Goal: Task Accomplishment & Management: Use online tool/utility

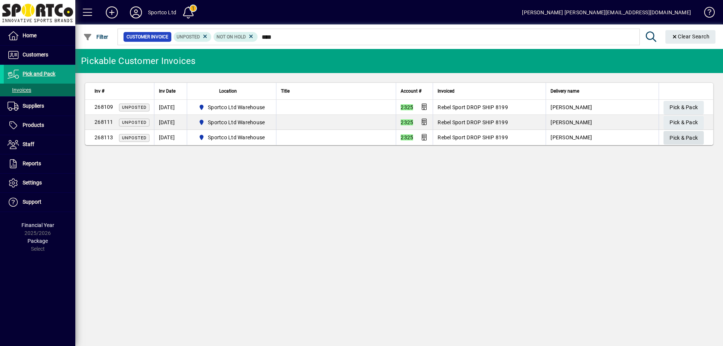
type input "****"
click at [678, 137] on span "Pick & Pack" at bounding box center [684, 138] width 28 height 12
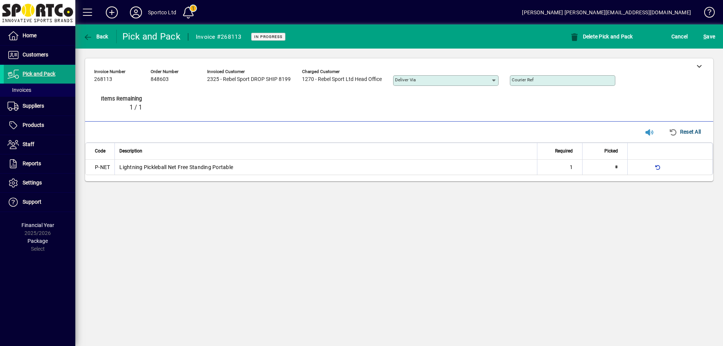
type input "*"
drag, startPoint x: 698, startPoint y: 66, endPoint x: 692, endPoint y: 70, distance: 7.2
click at [699, 66] on icon at bounding box center [699, 65] width 5 height 5
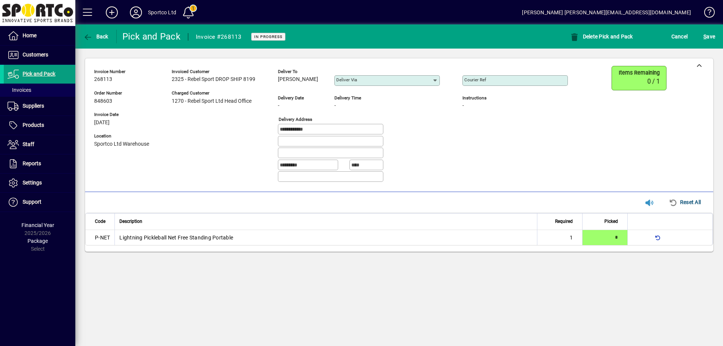
copy span "Malachi Williams"
drag, startPoint x: 325, startPoint y: 78, endPoint x: 263, endPoint y: 78, distance: 62.1
click at [275, 86] on div "**********" at bounding box center [336, 127] width 485 height 122
drag, startPoint x: 324, startPoint y: 133, endPoint x: 272, endPoint y: 139, distance: 52.6
click at [272, 139] on div "**********" at bounding box center [336, 127] width 485 height 122
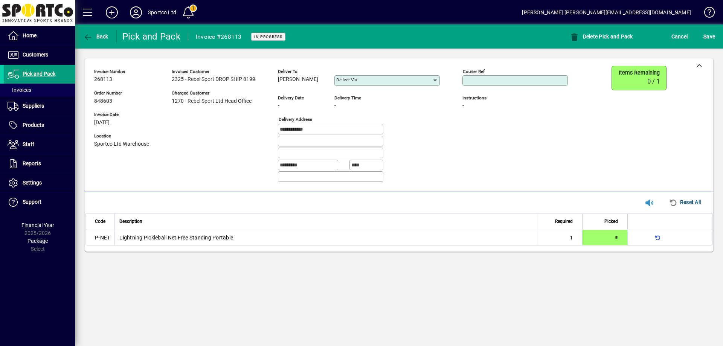
click at [488, 80] on input "Courier Ref" at bounding box center [515, 81] width 103 height 6
paste input "**********"
type input "**********"
click at [713, 29] on span "submit" at bounding box center [709, 36] width 15 height 18
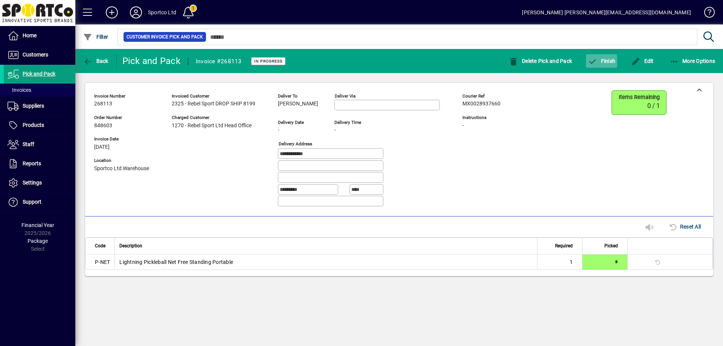
click at [602, 54] on span "button" at bounding box center [601, 61] width 31 height 18
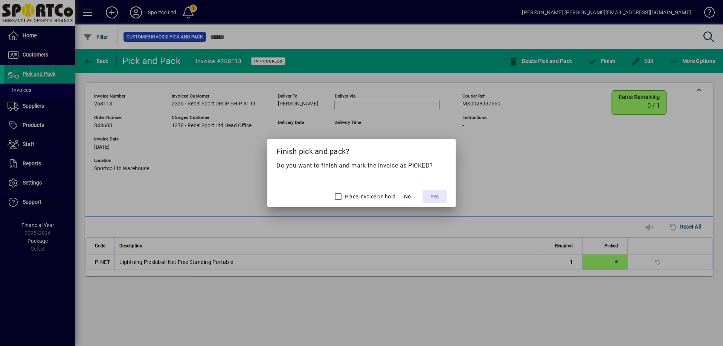
click at [435, 197] on span "Yes" at bounding box center [434, 197] width 8 height 8
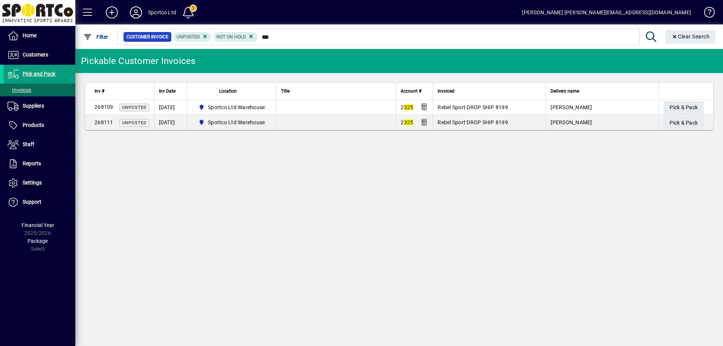
type input "***"
click at [689, 99] on table "Inv # Inv Date Location Title Account # Invoiced Delivery name 268109 Unposted …" at bounding box center [399, 106] width 629 height 48
click at [686, 109] on span "Pick & Pack" at bounding box center [684, 107] width 28 height 12
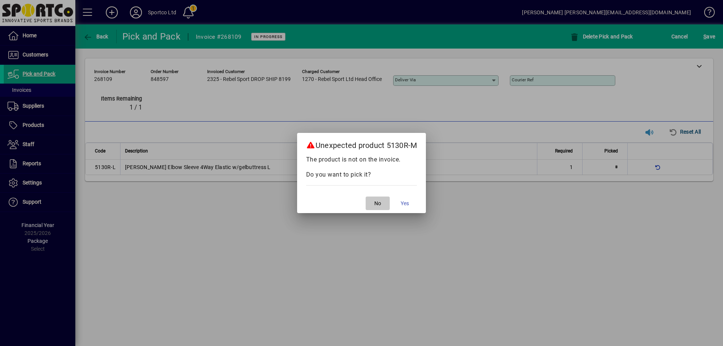
click at [378, 203] on span "No" at bounding box center [377, 204] width 7 height 8
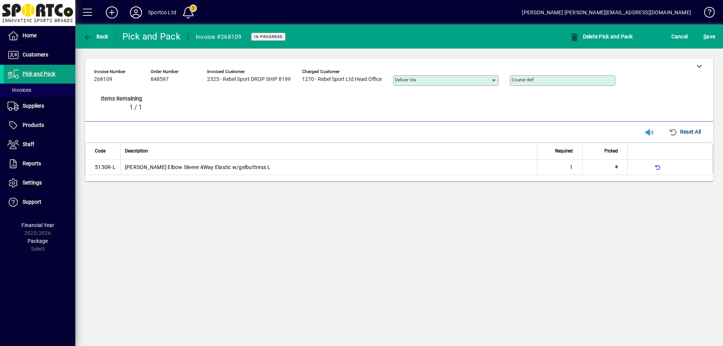
type input "*"
click at [696, 64] on div at bounding box center [699, 65] width 28 height 15
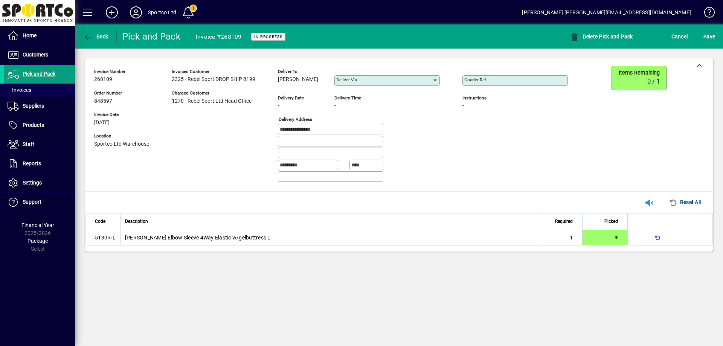
copy span "Bob Blake"
drag, startPoint x: 314, startPoint y: 76, endPoint x: 248, endPoint y: 77, distance: 65.9
click at [276, 82] on div "**********" at bounding box center [336, 127] width 485 height 122
drag, startPoint x: 337, startPoint y: 129, endPoint x: 277, endPoint y: 136, distance: 60.6
click at [277, 136] on div "**********" at bounding box center [336, 127] width 485 height 122
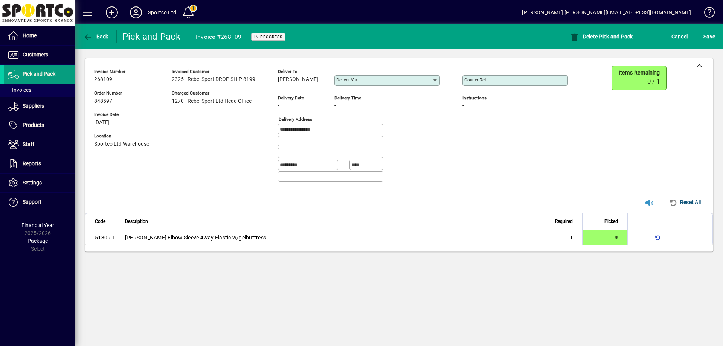
click at [474, 81] on mat-label "Courier Ref" at bounding box center [475, 79] width 22 height 5
click at [474, 81] on input "Courier Ref" at bounding box center [515, 81] width 103 height 6
paste input "**********"
type input "**********"
click at [711, 38] on span "S ave" at bounding box center [709, 37] width 12 height 12
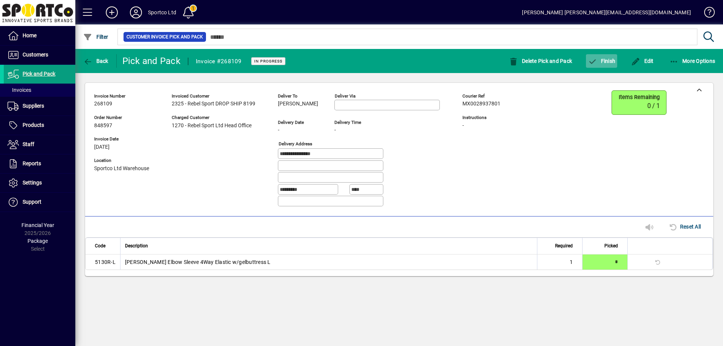
click at [613, 61] on span "Finish" at bounding box center [601, 61] width 27 height 6
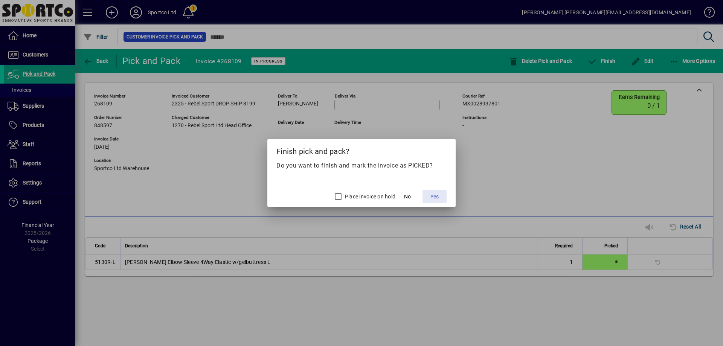
click at [431, 196] on span "Yes" at bounding box center [434, 197] width 8 height 8
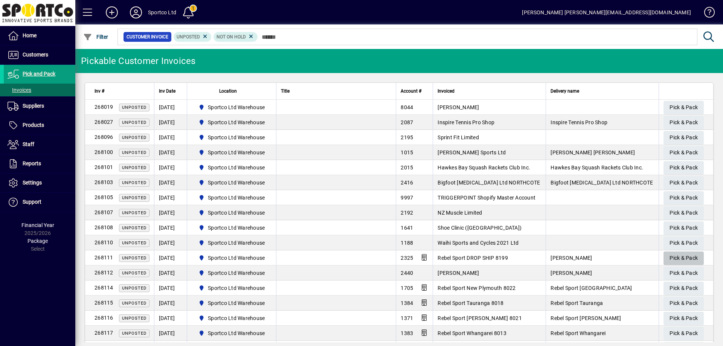
click at [676, 255] on span "Pick & Pack" at bounding box center [684, 258] width 28 height 12
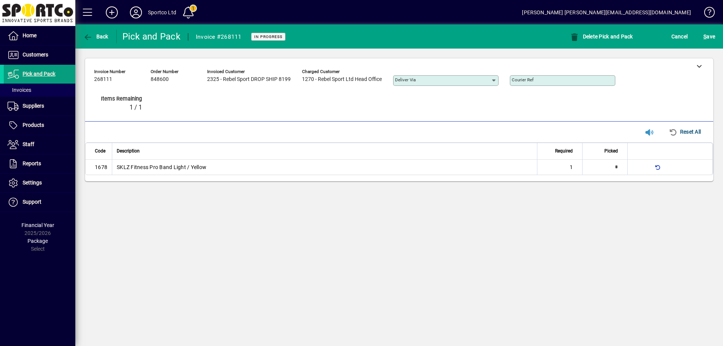
type input "*"
click at [698, 67] on icon at bounding box center [699, 65] width 5 height 5
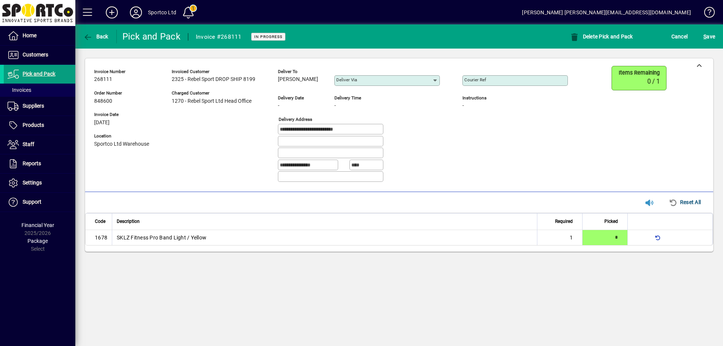
drag, startPoint x: 318, startPoint y: 80, endPoint x: 278, endPoint y: 87, distance: 40.2
click at [278, 87] on div "Deliver to Sakuna Pinngam" at bounding box center [300, 78] width 45 height 21
copy span "Sakuna Pinngam"
drag, startPoint x: 358, startPoint y: 129, endPoint x: 279, endPoint y: 133, distance: 79.9
click at [278, 132] on div "**********" at bounding box center [336, 127] width 485 height 122
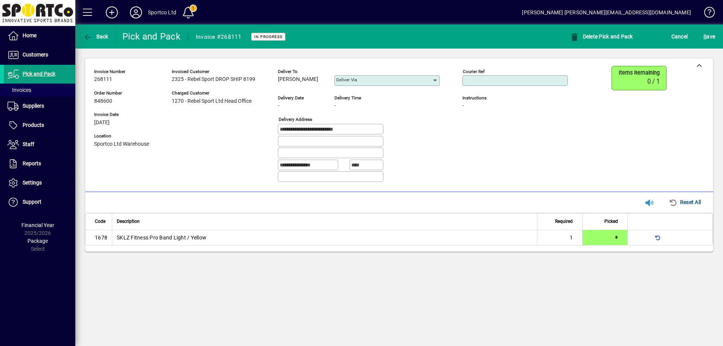
click at [498, 81] on input "Courier Ref" at bounding box center [515, 81] width 103 height 6
paste input "**********"
type input "**********"
click at [710, 33] on span "S ave" at bounding box center [709, 37] width 12 height 12
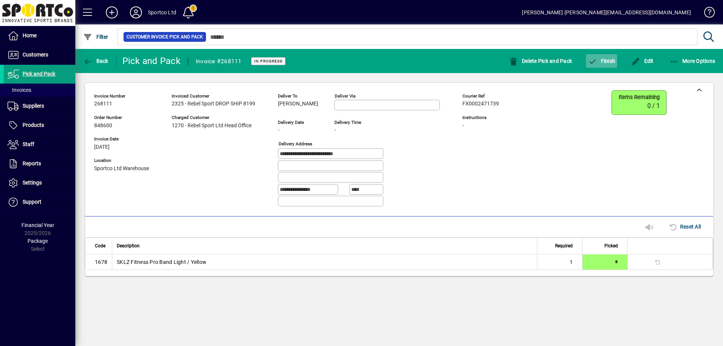
click at [595, 58] on icon "button" at bounding box center [592, 62] width 9 height 8
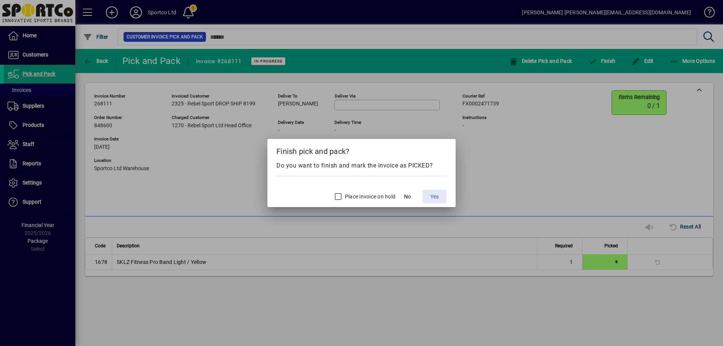
click at [432, 193] on span "Yes" at bounding box center [434, 197] width 8 height 8
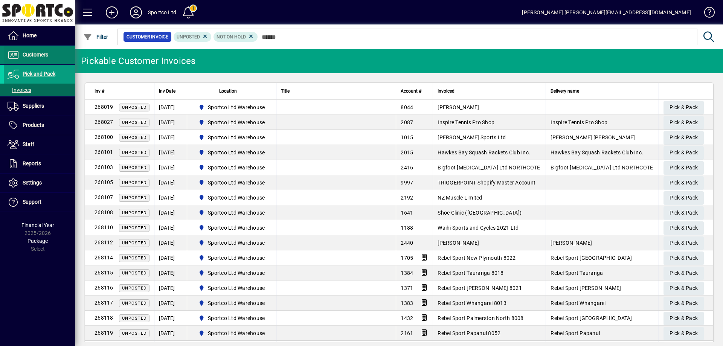
click at [38, 55] on span "Customers" at bounding box center [36, 55] width 26 height 6
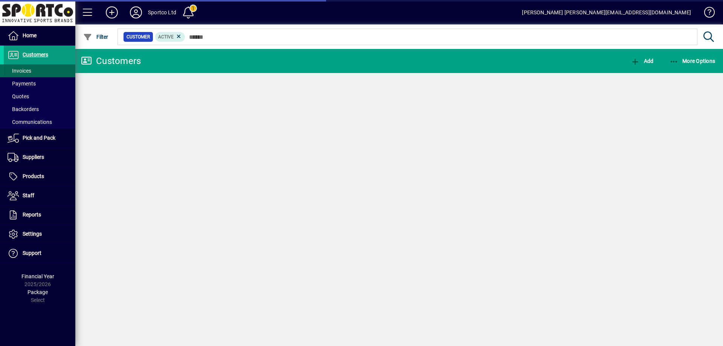
click at [26, 73] on span "Invoices" at bounding box center [20, 71] width 24 height 6
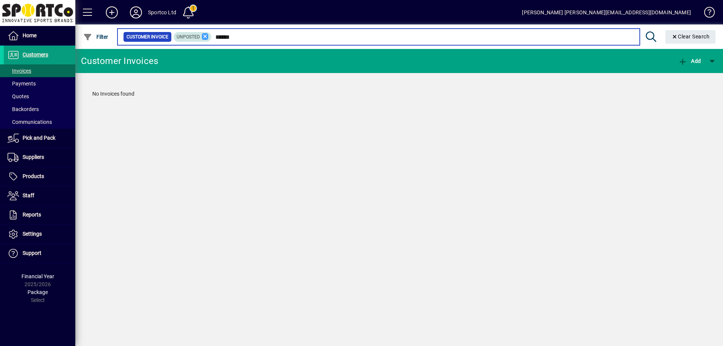
type input "******"
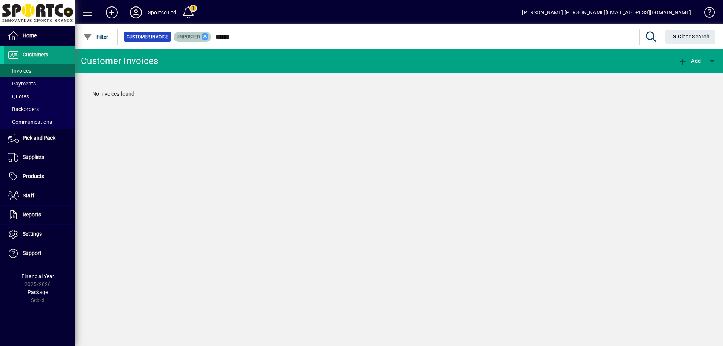
click at [206, 36] on icon at bounding box center [205, 36] width 7 height 7
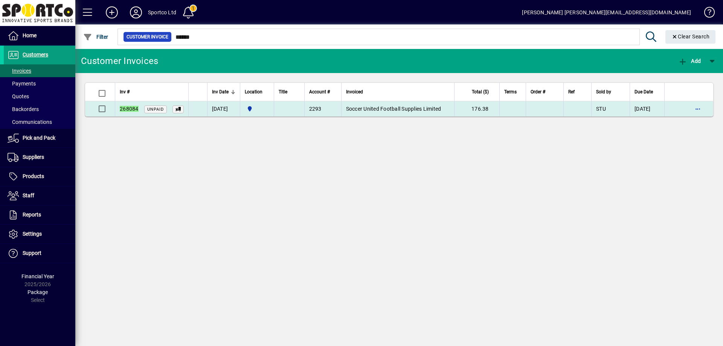
click at [426, 109] on span "Soccer United Football Supplies Limited" at bounding box center [393, 109] width 95 height 6
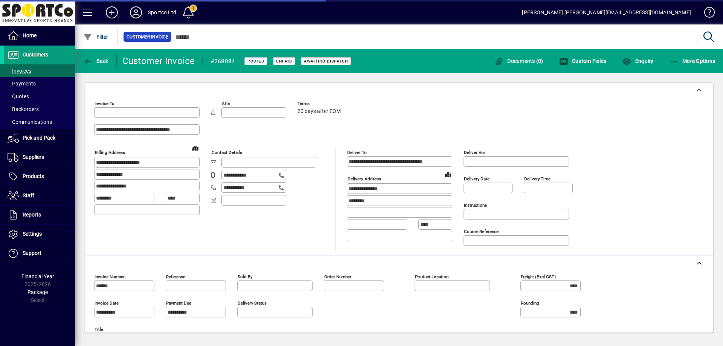
type input "**********"
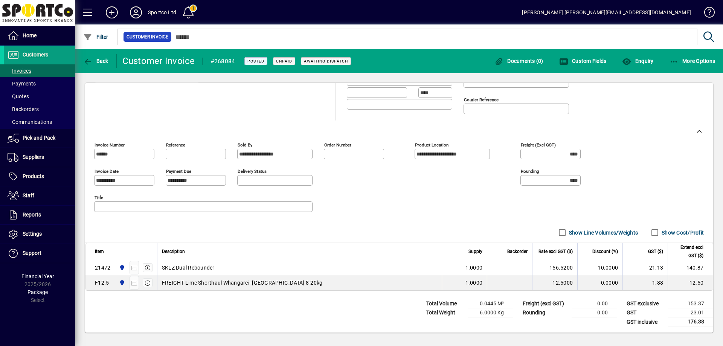
scroll to position [133, 0]
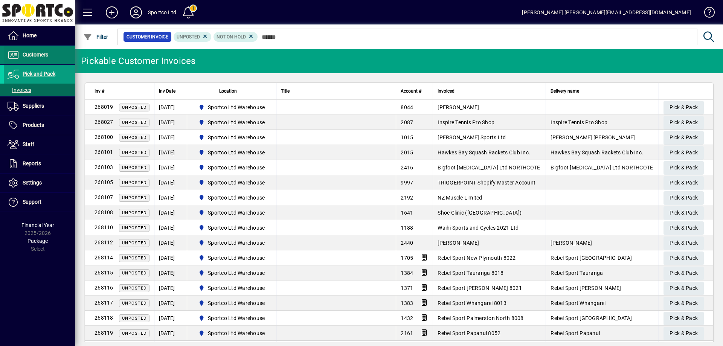
click at [37, 56] on span "Customers" at bounding box center [36, 55] width 26 height 6
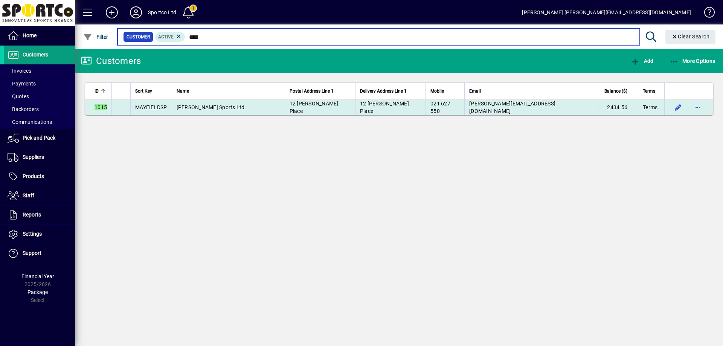
type input "****"
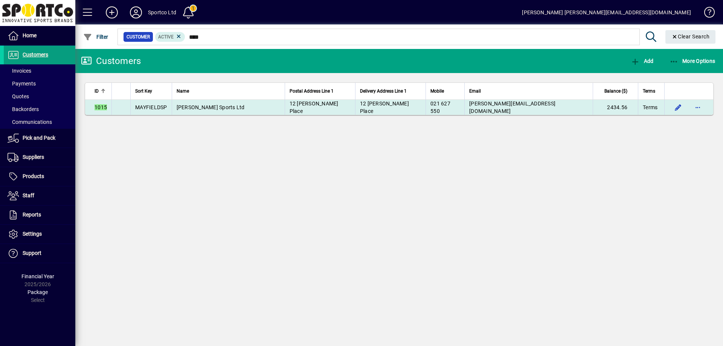
click at [502, 104] on span "natalie@mayfieldsports.co.nz" at bounding box center [512, 108] width 86 height 14
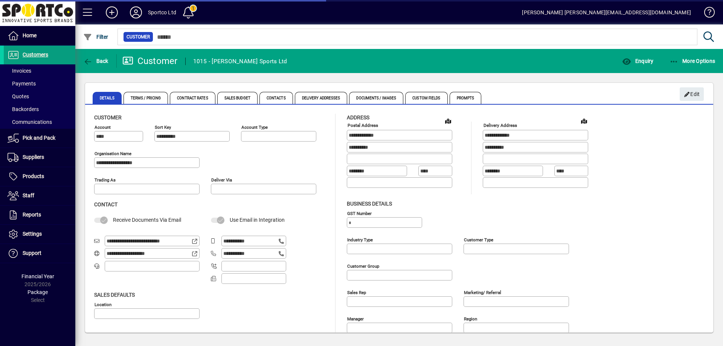
type input "**********"
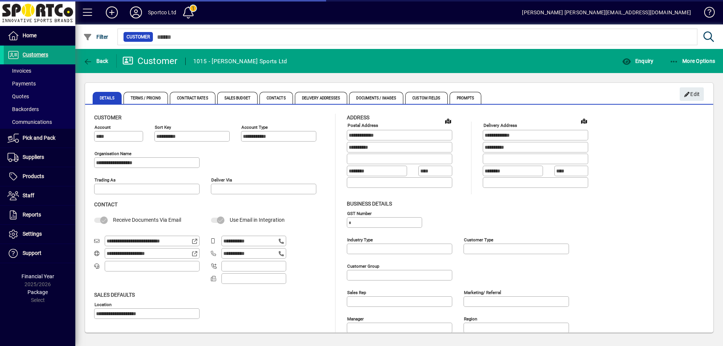
type input "**********"
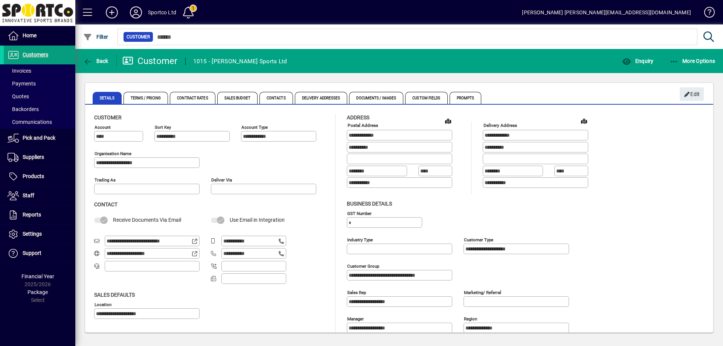
drag, startPoint x: 181, startPoint y: 239, endPoint x: 104, endPoint y: 236, distance: 78.0
click at [103, 236] on div "**********" at bounding box center [146, 241] width 105 height 11
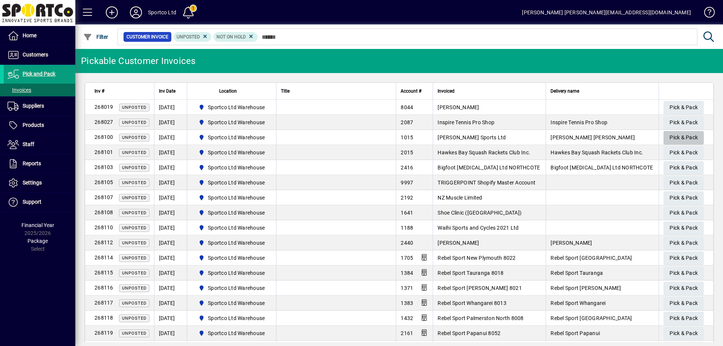
click at [671, 136] on span "Pick & Pack" at bounding box center [684, 137] width 28 height 12
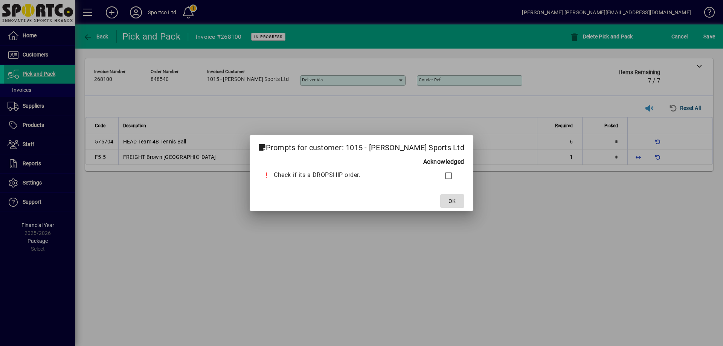
click at [448, 203] on span "OK" at bounding box center [451, 201] width 7 height 8
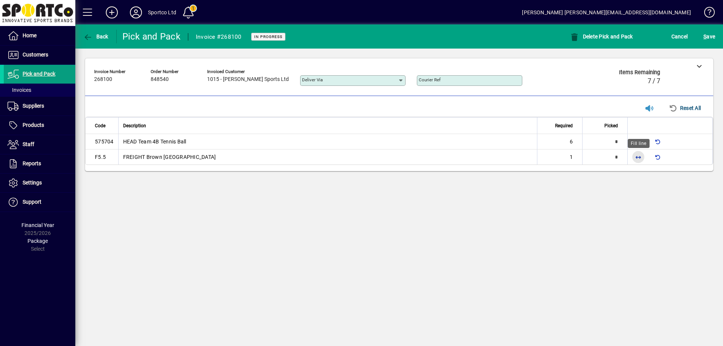
click at [641, 153] on span "button" at bounding box center [638, 157] width 18 height 18
type input "*"
click at [639, 141] on span "button" at bounding box center [638, 142] width 18 height 18
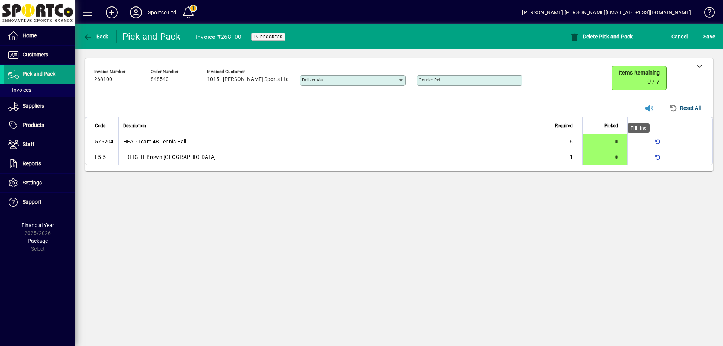
type input "*"
click at [700, 67] on icon at bounding box center [699, 65] width 5 height 5
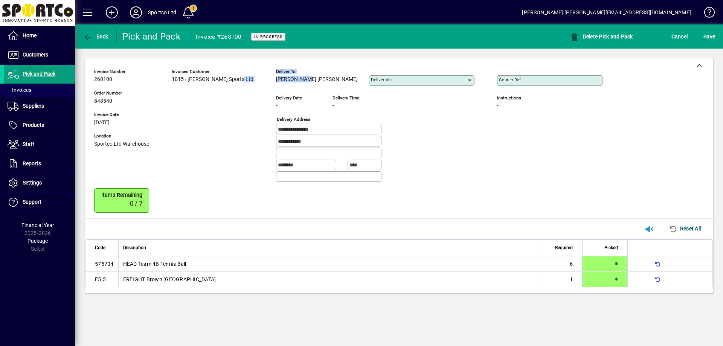
drag, startPoint x: 286, startPoint y: 79, endPoint x: 249, endPoint y: 82, distance: 36.7
click at [249, 82] on div "**********" at bounding box center [354, 127] width 520 height 122
drag, startPoint x: 251, startPoint y: 83, endPoint x: 256, endPoint y: 84, distance: 5.0
click at [252, 84] on div "**********" at bounding box center [354, 127] width 520 height 122
click at [288, 84] on div "Deliver to Anne Marie" at bounding box center [317, 78] width 82 height 21
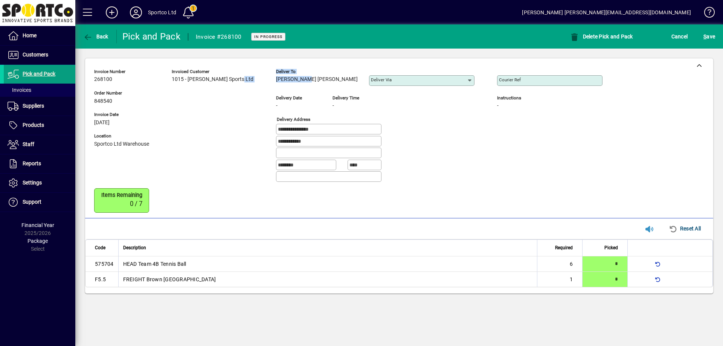
drag, startPoint x: 284, startPoint y: 75, endPoint x: 285, endPoint y: 87, distance: 12.1
click at [285, 76] on div "Anne Marie" at bounding box center [317, 79] width 82 height 8
click at [281, 83] on div "Anne Marie" at bounding box center [317, 79] width 82 height 8
click at [285, 79] on div "Anne Marie" at bounding box center [317, 79] width 82 height 8
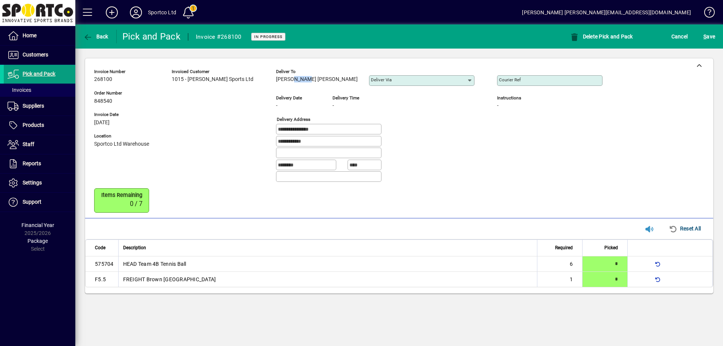
click at [276, 78] on span "Anne Marie" at bounding box center [317, 79] width 82 height 6
click at [276, 84] on div "Deliver to Anne Marie" at bounding box center [317, 78] width 82 height 21
drag, startPoint x: 256, startPoint y: 78, endPoint x: 286, endPoint y: 84, distance: 30.2
click at [287, 84] on div "Anne Marie" at bounding box center [317, 79] width 82 height 8
copy span "Anne Marie"
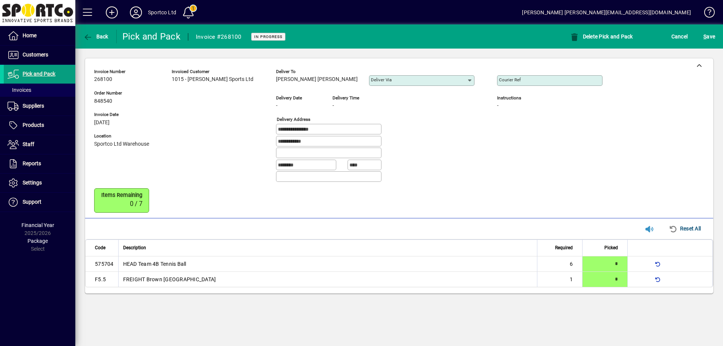
drag, startPoint x: 303, startPoint y: 130, endPoint x: 250, endPoint y: 129, distance: 53.9
click at [250, 129] on div "**********" at bounding box center [354, 127] width 520 height 122
click at [499, 79] on mat-label "Courier Ref" at bounding box center [510, 79] width 22 height 5
click at [499, 79] on input "Courier Ref" at bounding box center [550, 81] width 103 height 6
click at [497, 76] on div "Courier Ref" at bounding box center [549, 80] width 105 height 11
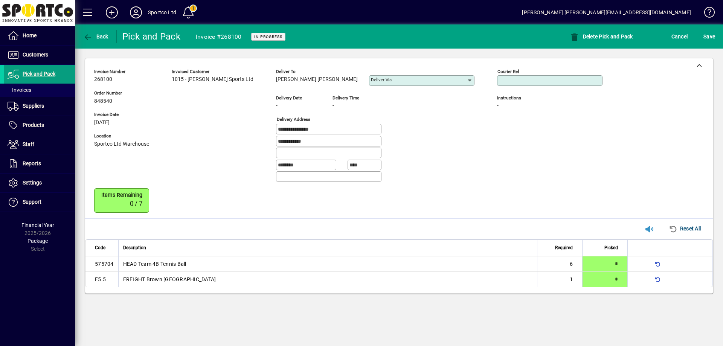
paste input "**********"
type input "**********"
click at [709, 34] on span "S ave" at bounding box center [709, 37] width 12 height 12
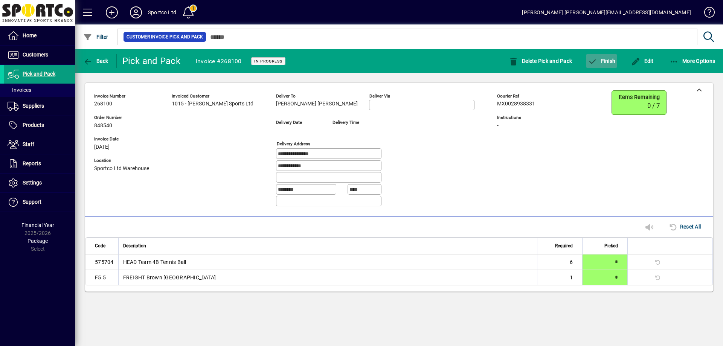
click at [608, 56] on span "button" at bounding box center [601, 61] width 31 height 18
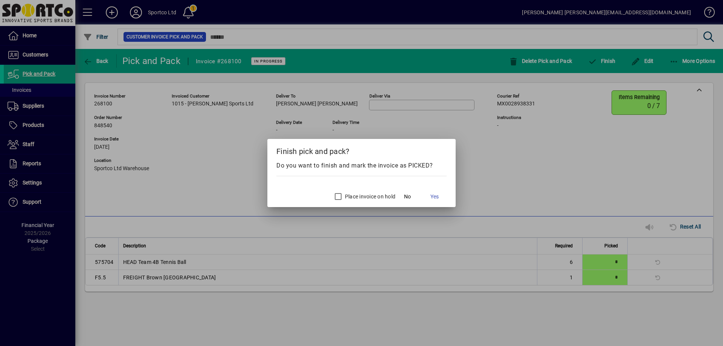
click at [430, 196] on button "Yes" at bounding box center [434, 197] width 24 height 14
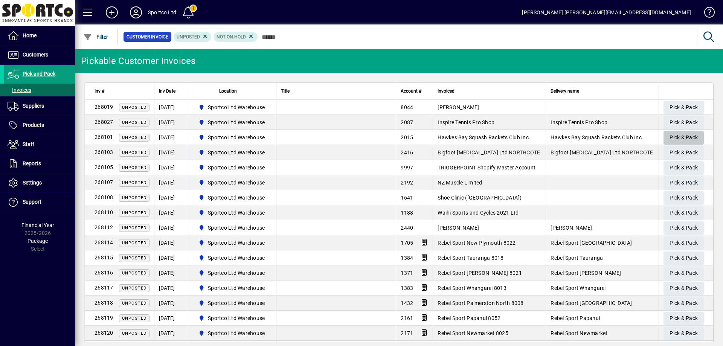
click at [676, 135] on span "Pick & Pack" at bounding box center [684, 137] width 28 height 12
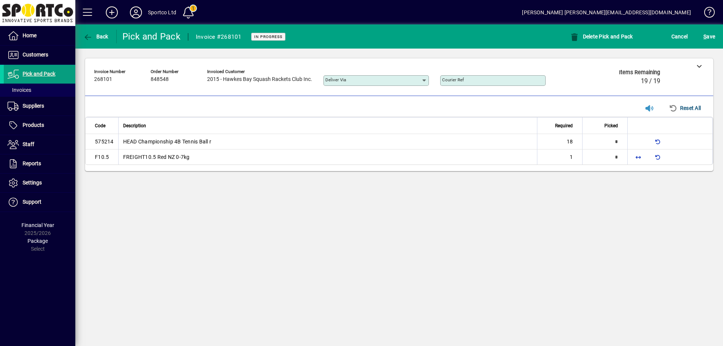
type input "*"
click at [635, 156] on span "button" at bounding box center [638, 157] width 18 height 18
type input "*"
click at [637, 141] on span "button" at bounding box center [638, 142] width 18 height 18
type input "**"
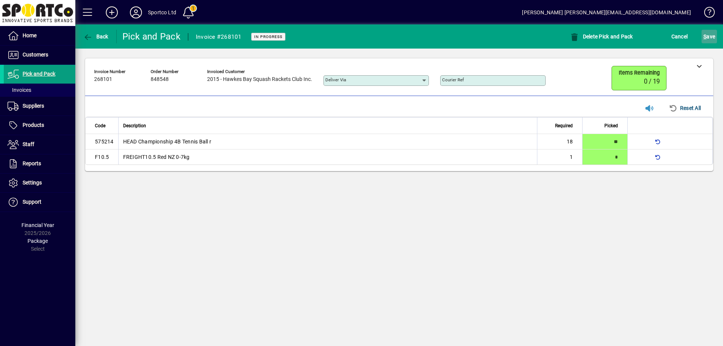
click at [702, 35] on span "submit" at bounding box center [709, 36] width 15 height 18
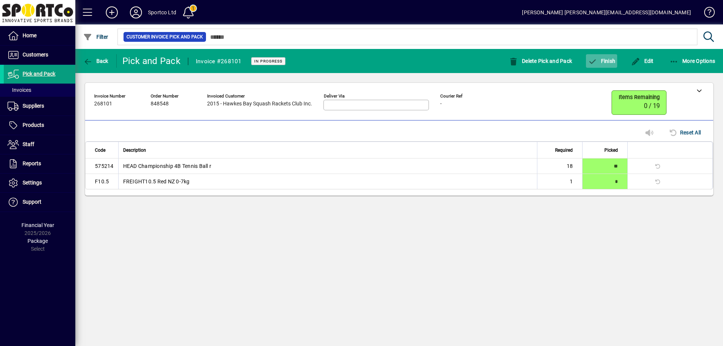
click at [598, 56] on span "button" at bounding box center [601, 61] width 31 height 18
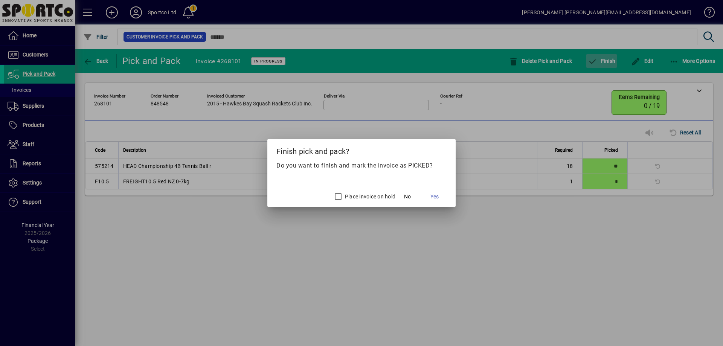
click at [598, 56] on div at bounding box center [361, 173] width 723 height 346
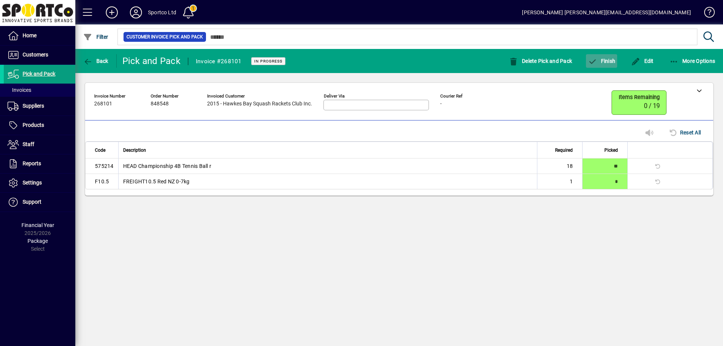
click at [613, 64] on span "button" at bounding box center [601, 61] width 31 height 18
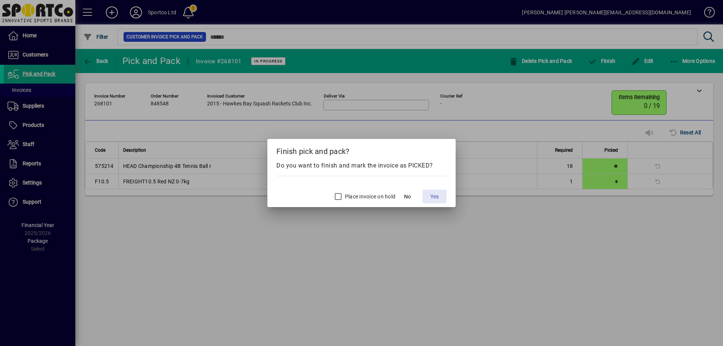
click at [435, 193] on span "Yes" at bounding box center [434, 197] width 8 height 8
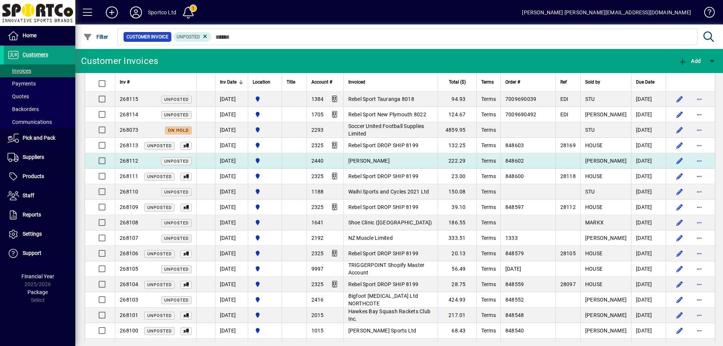
scroll to position [226, 0]
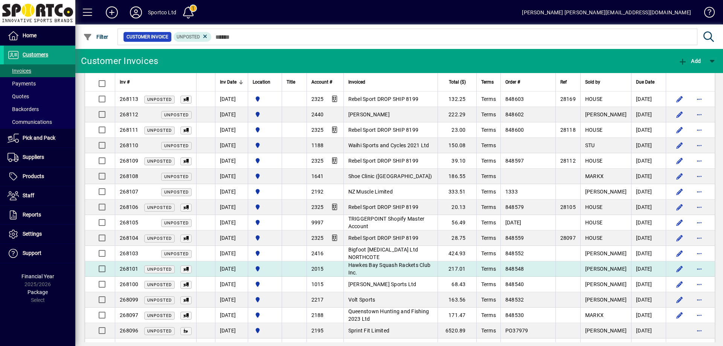
click at [402, 267] on span "Hawkes Bay Squash Rackets Club Inc." at bounding box center [389, 269] width 82 height 14
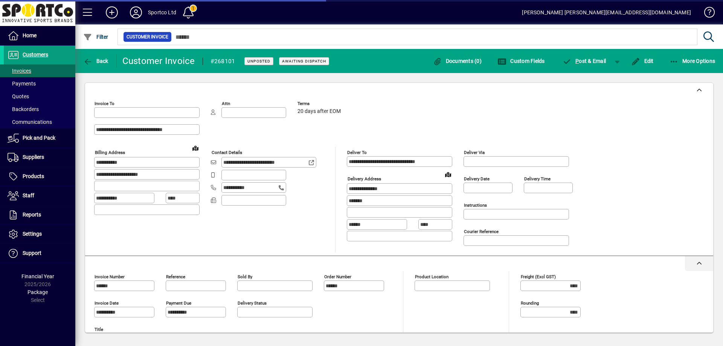
type input "**********"
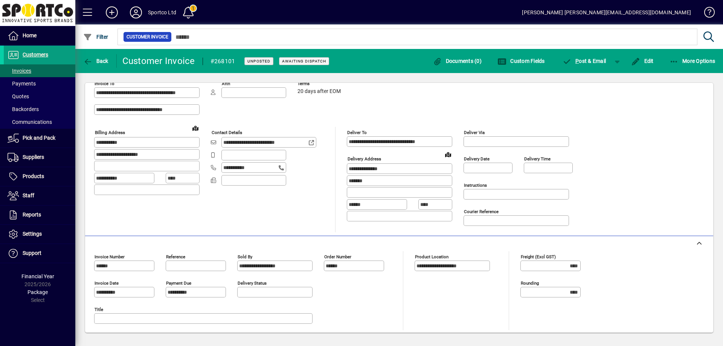
scroll to position [20, 0]
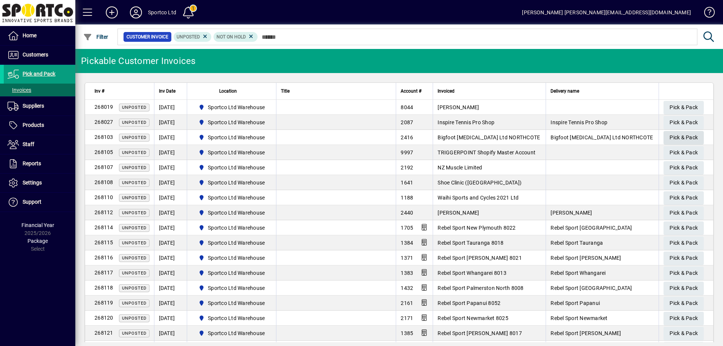
click at [670, 134] on span "Pick & Pack" at bounding box center [684, 137] width 28 height 12
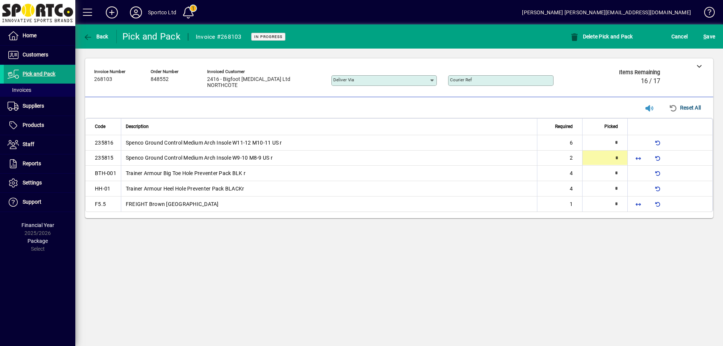
type input "*"
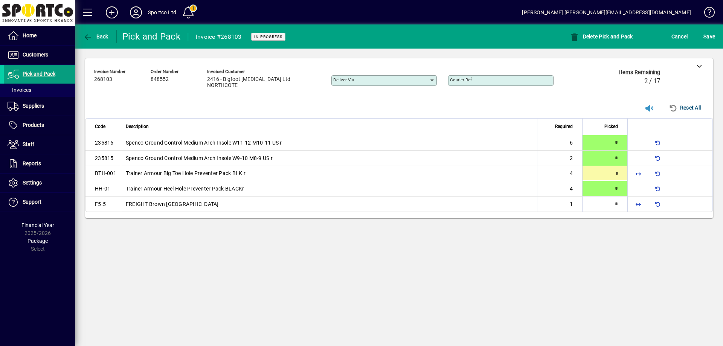
type input "*"
click at [636, 203] on span "button" at bounding box center [638, 204] width 18 height 18
type input "*"
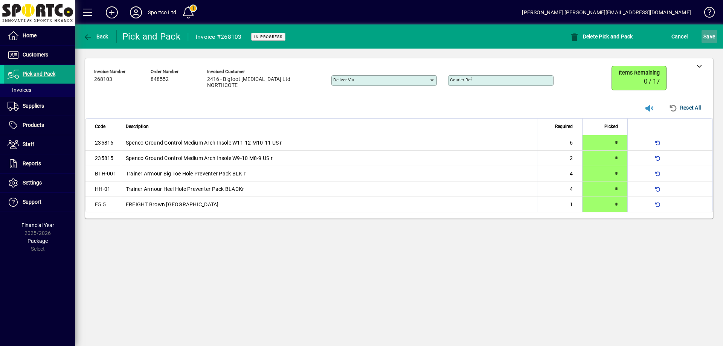
click at [706, 36] on span "S" at bounding box center [704, 37] width 3 height 6
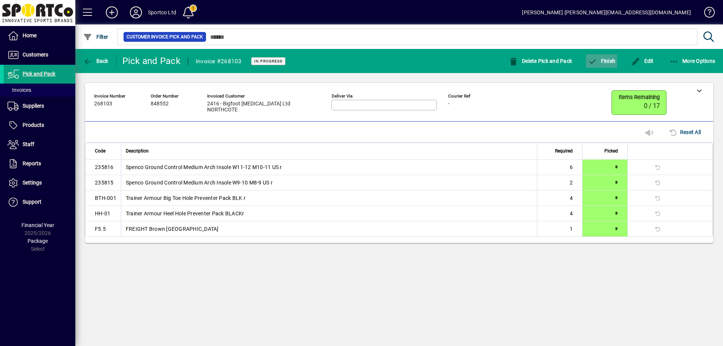
click at [605, 60] on span "Finish" at bounding box center [601, 61] width 27 height 6
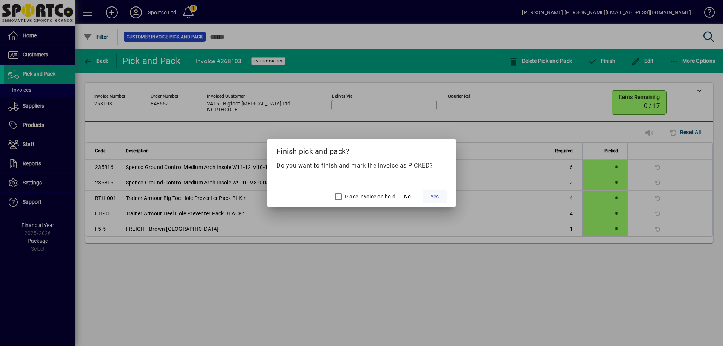
click at [439, 199] on span "Yes" at bounding box center [434, 197] width 8 height 8
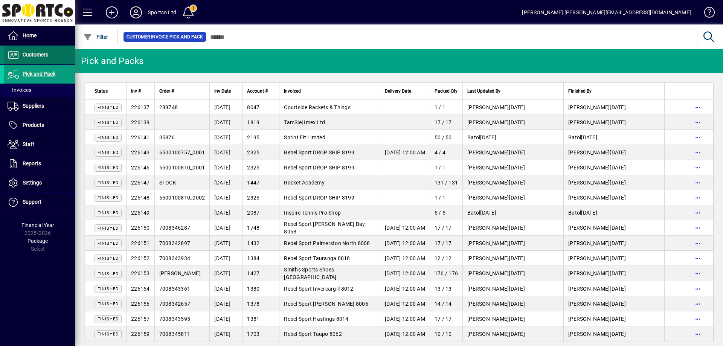
click at [36, 52] on span "Customers" at bounding box center [36, 55] width 26 height 6
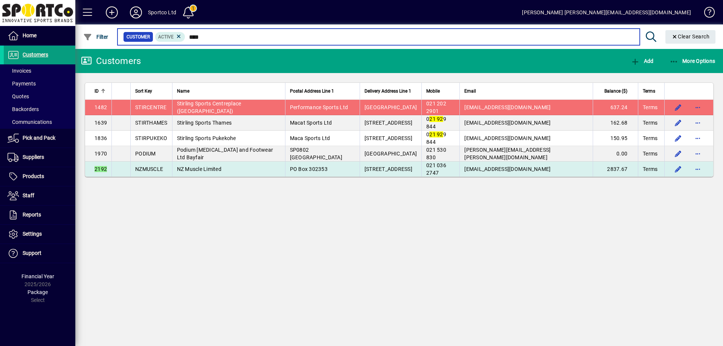
type input "****"
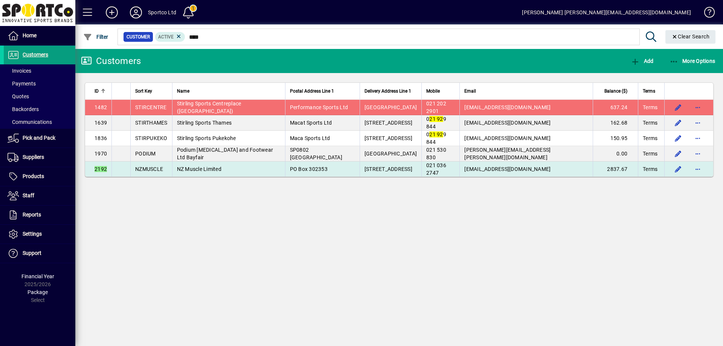
click at [230, 168] on td "NZ Muscle Limited" at bounding box center [228, 169] width 113 height 15
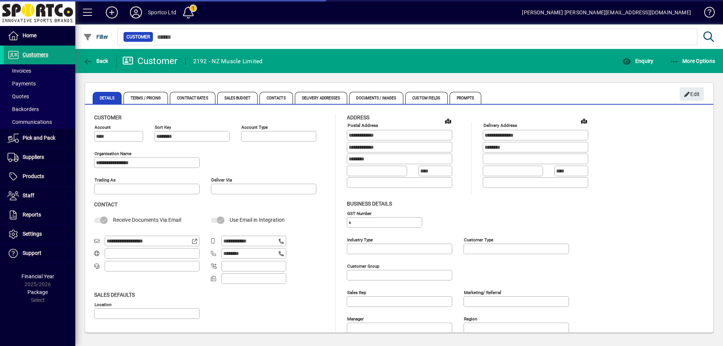
type input "**********"
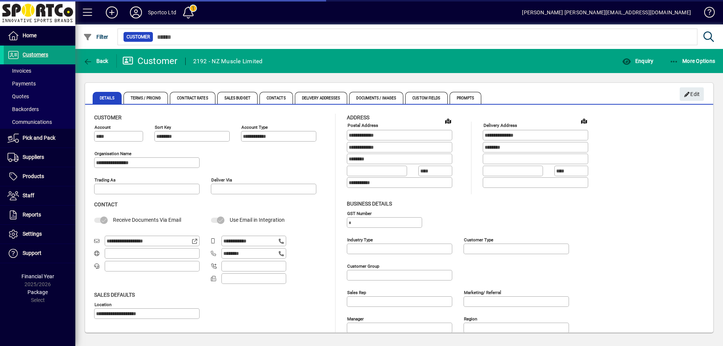
type input "**********"
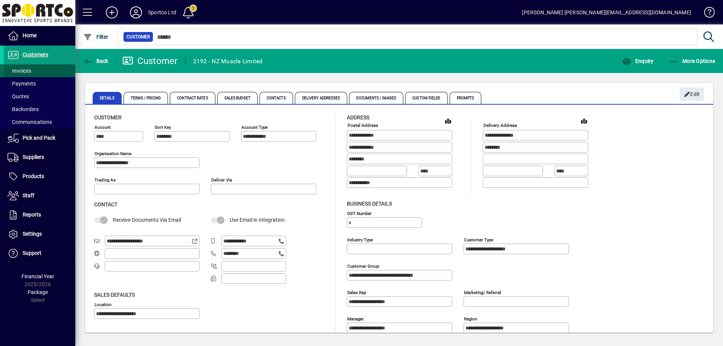
click at [25, 71] on span "Invoices" at bounding box center [20, 71] width 24 height 6
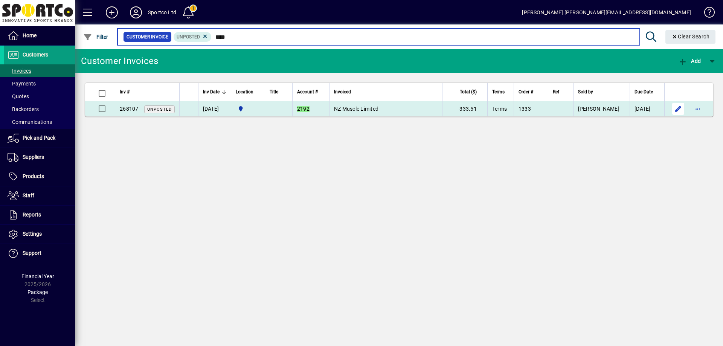
type input "****"
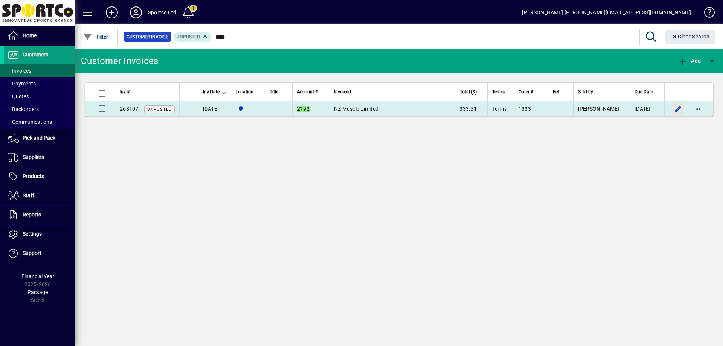
click at [677, 110] on span "button" at bounding box center [678, 109] width 18 height 18
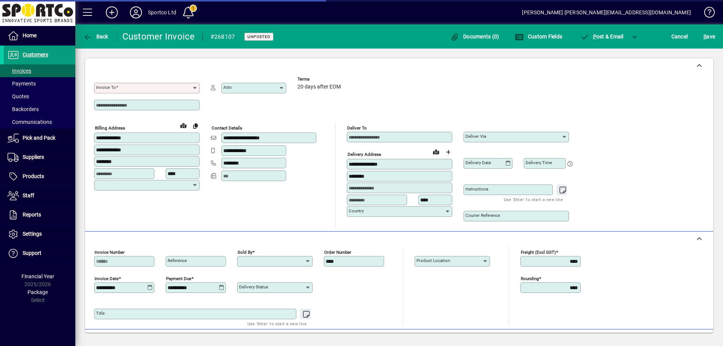
type input "**********"
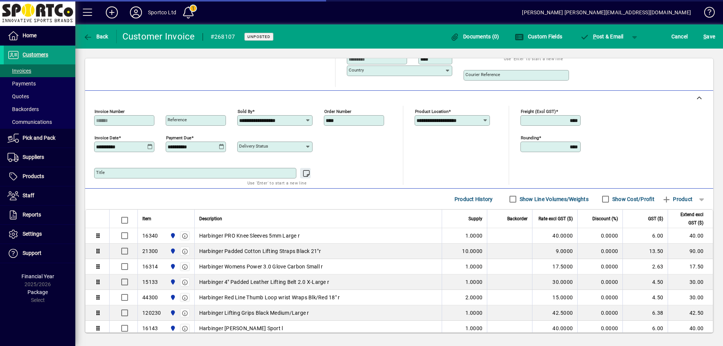
scroll to position [151, 0]
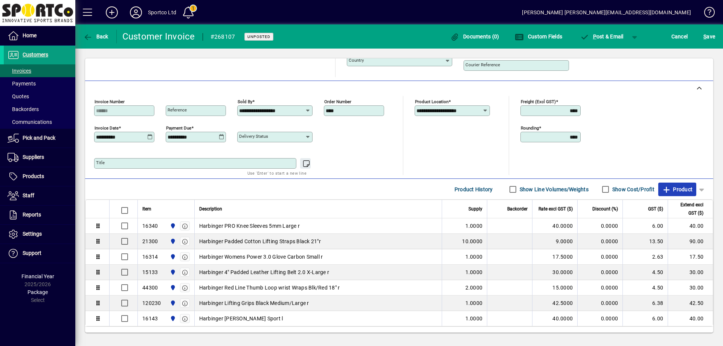
click at [676, 190] on span "Product" at bounding box center [677, 189] width 31 height 12
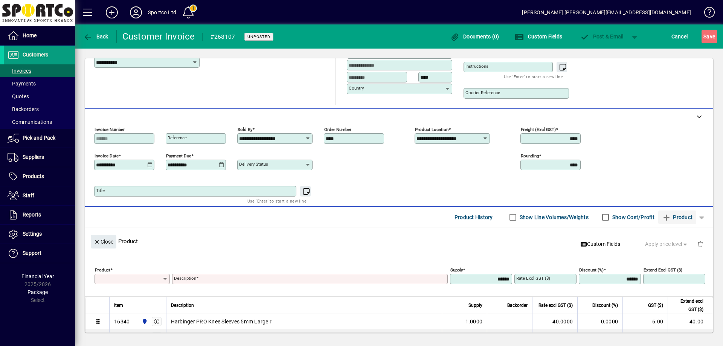
scroll to position [32, 0]
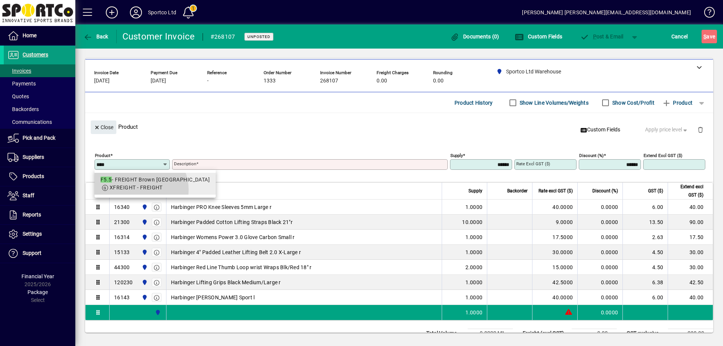
click at [139, 190] on span "XFREIGHT - FREIGHT" at bounding box center [136, 188] width 53 height 6
type input "****"
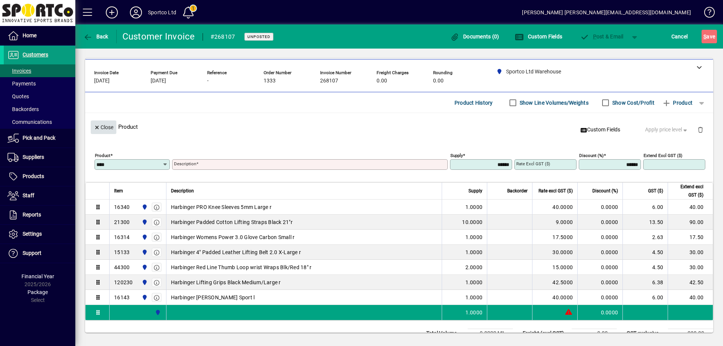
type input "**********"
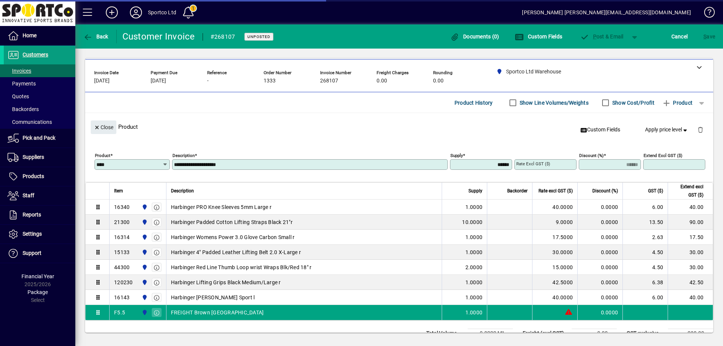
click at [110, 128] on span "Close" at bounding box center [104, 127] width 20 height 12
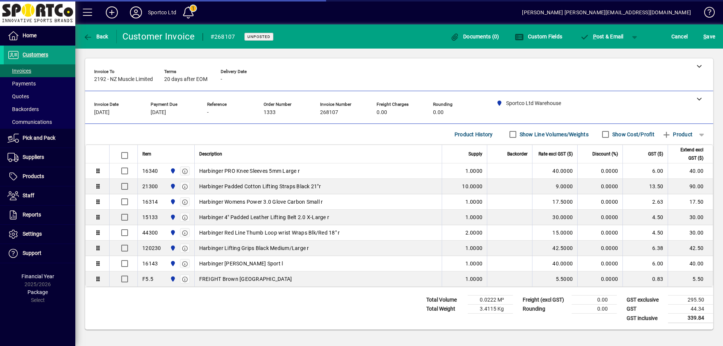
scroll to position [0, 0]
click at [712, 34] on span "S ave" at bounding box center [709, 37] width 12 height 12
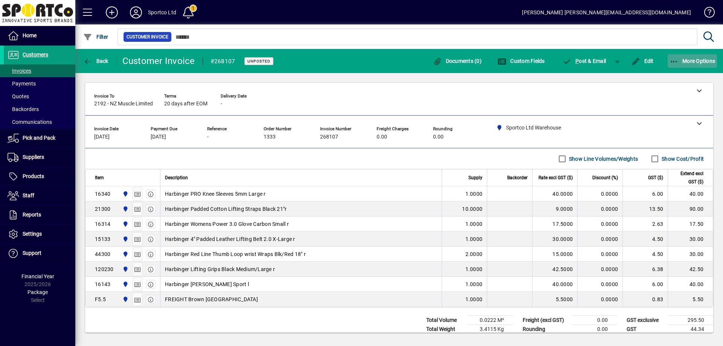
click at [673, 61] on icon "button" at bounding box center [674, 62] width 9 height 8
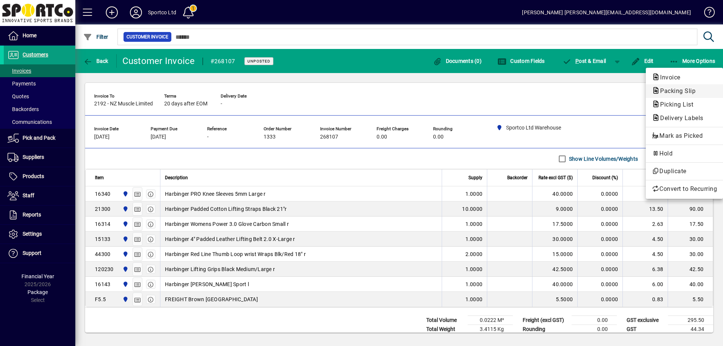
click at [680, 90] on span "Packing Slip" at bounding box center [675, 90] width 47 height 7
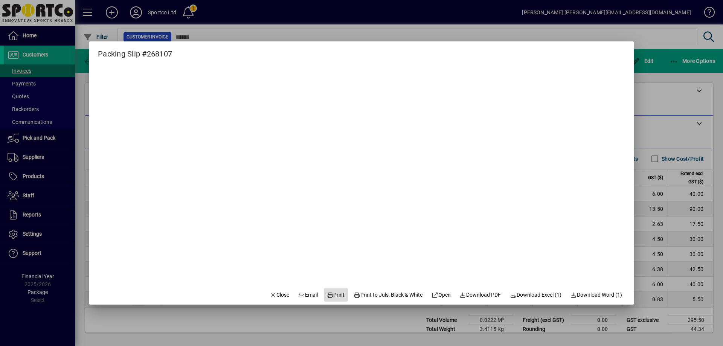
click at [331, 294] on span "Print" at bounding box center [336, 295] width 18 height 8
click at [276, 293] on span "Close" at bounding box center [280, 295] width 20 height 8
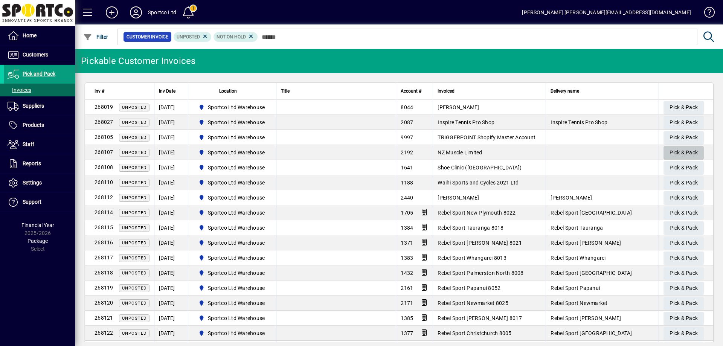
click at [676, 148] on span "Pick & Pack" at bounding box center [684, 152] width 28 height 12
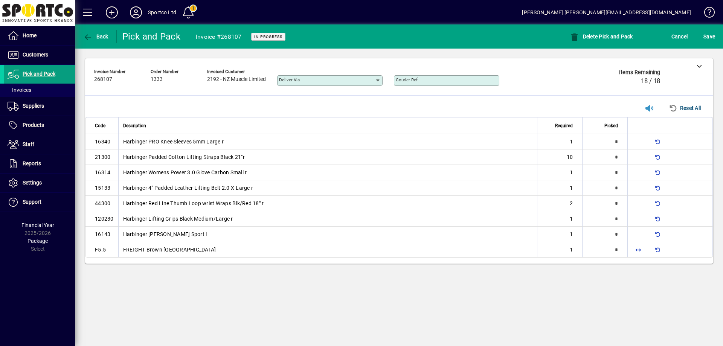
type input "*"
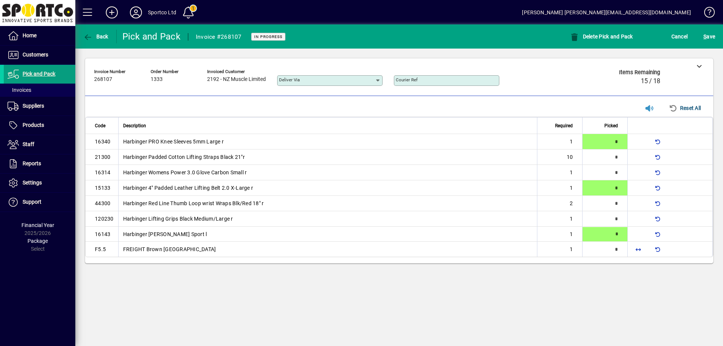
type input "*"
click at [636, 246] on span "button" at bounding box center [638, 249] width 18 height 18
type input "*"
click at [639, 159] on span "button" at bounding box center [638, 157] width 18 height 18
type input "**"
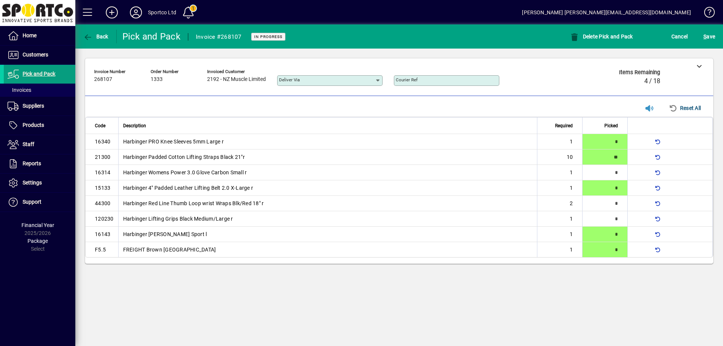
click at [639, 159] on div at bounding box center [638, 157] width 12 height 12
type input "*"
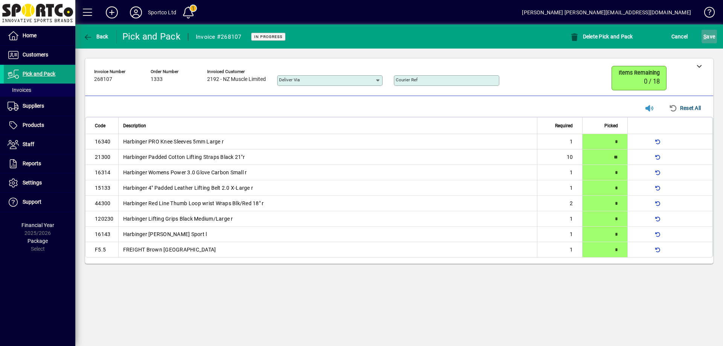
click at [715, 31] on span "S ave" at bounding box center [709, 37] width 12 height 12
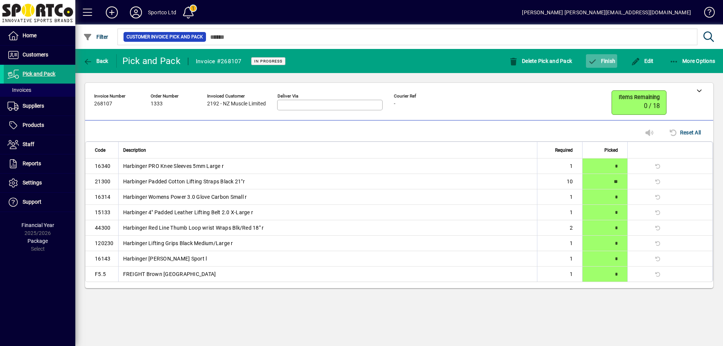
click at [607, 58] on span "Finish" at bounding box center [601, 61] width 27 height 6
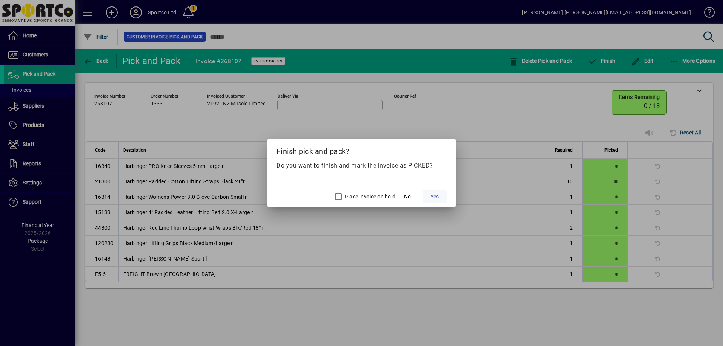
click at [431, 194] on span "Yes" at bounding box center [434, 197] width 8 height 8
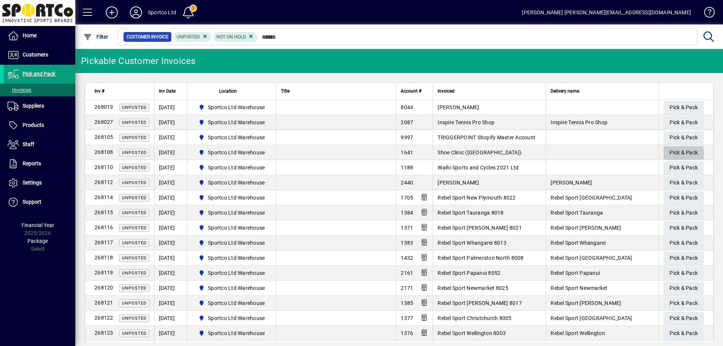
click at [677, 148] on span "Pick & Pack" at bounding box center [684, 152] width 28 height 12
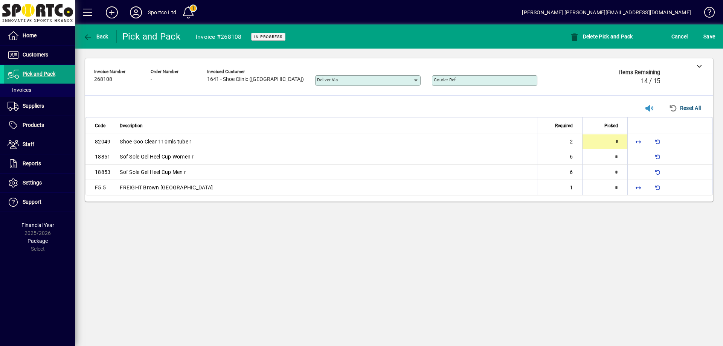
type input "*"
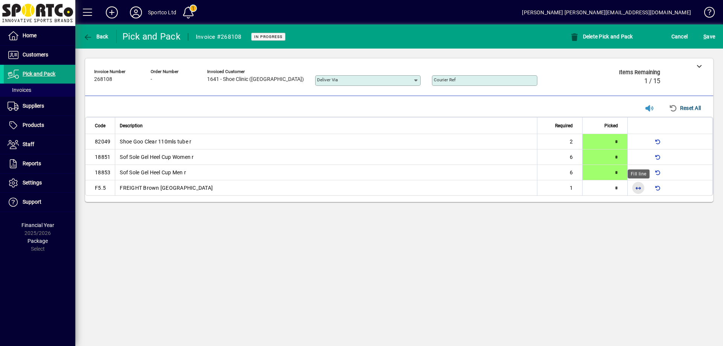
click at [636, 187] on span "button" at bounding box center [638, 188] width 18 height 18
type input "*"
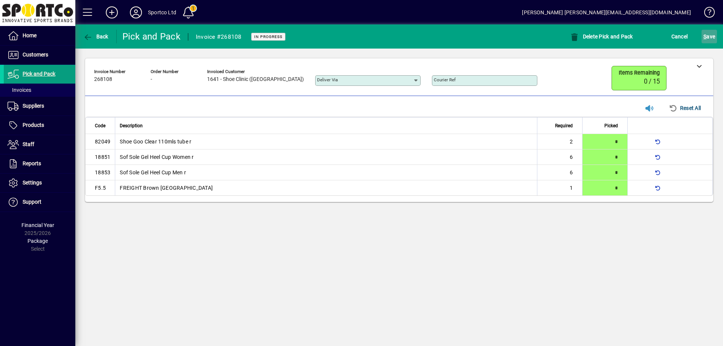
click at [714, 32] on span "S ave" at bounding box center [709, 37] width 12 height 12
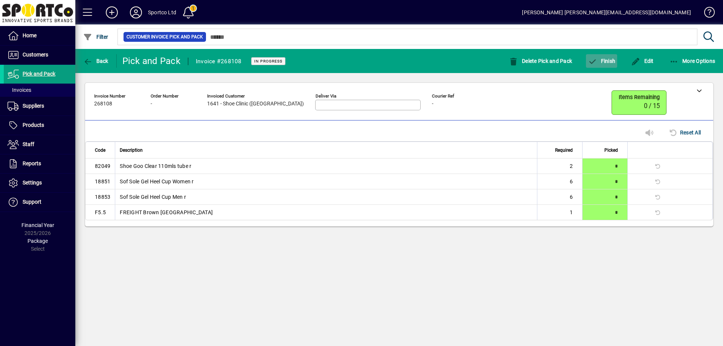
click at [605, 61] on span "Finish" at bounding box center [601, 61] width 27 height 6
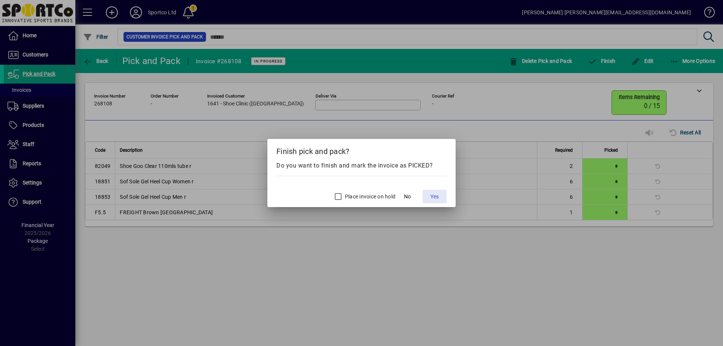
click at [431, 196] on span "Yes" at bounding box center [434, 197] width 8 height 8
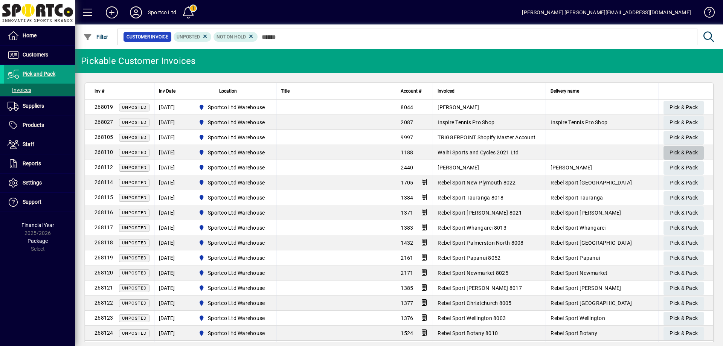
click at [678, 152] on span "Pick & Pack" at bounding box center [684, 152] width 28 height 12
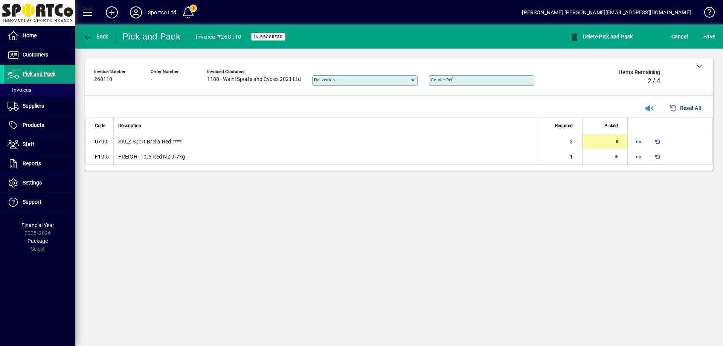
type input "*"
click at [640, 157] on span "button" at bounding box center [638, 157] width 18 height 18
type input "*"
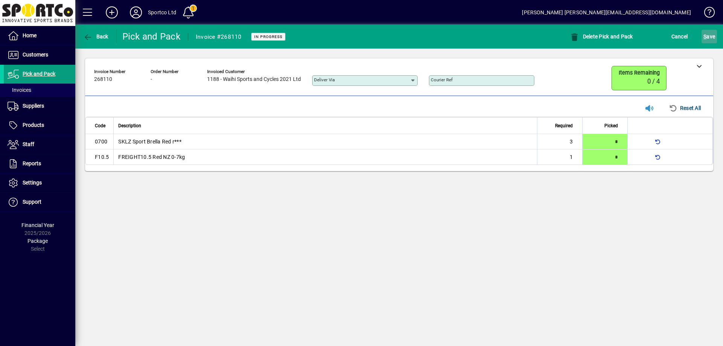
click at [712, 36] on span "S ave" at bounding box center [709, 37] width 12 height 12
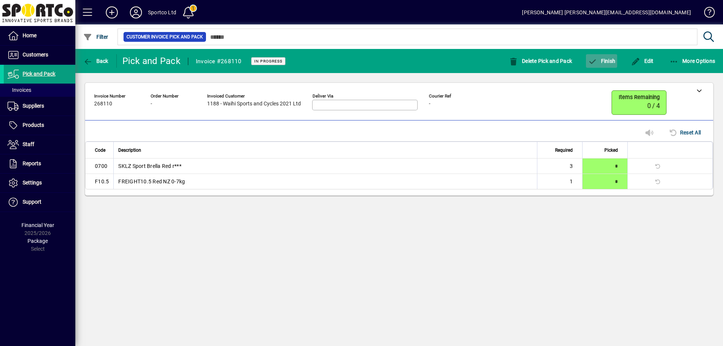
click at [602, 56] on span "button" at bounding box center [601, 61] width 31 height 18
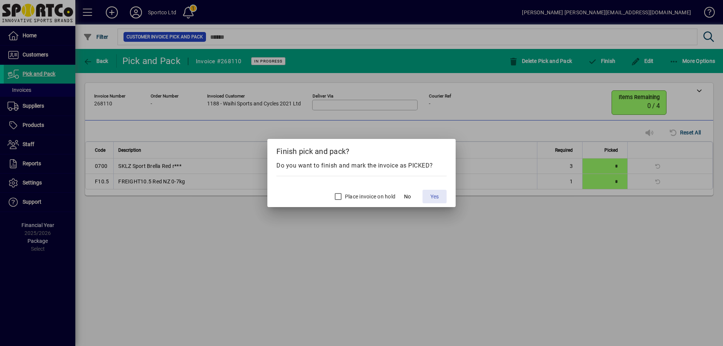
click at [437, 198] on span "Yes" at bounding box center [434, 197] width 8 height 8
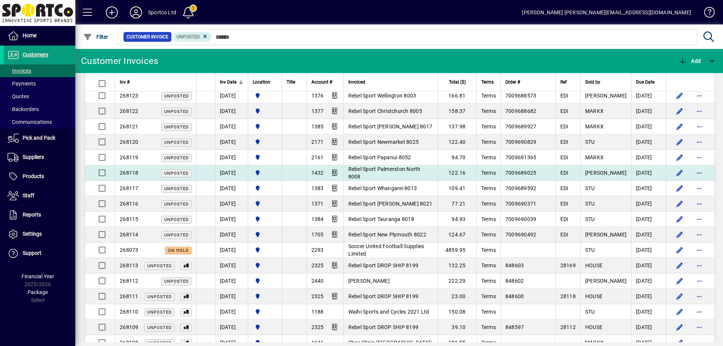
scroll to position [75, 0]
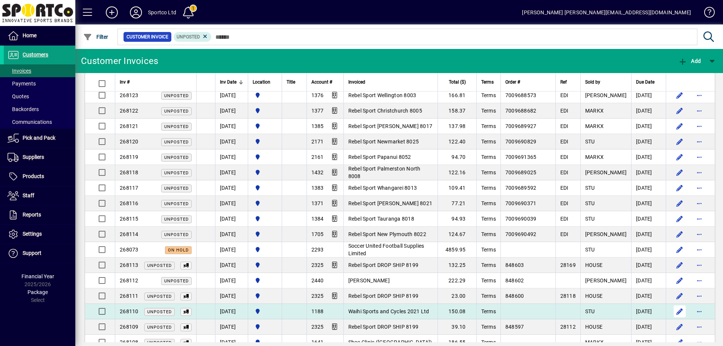
click at [672, 310] on span "button" at bounding box center [680, 311] width 18 height 18
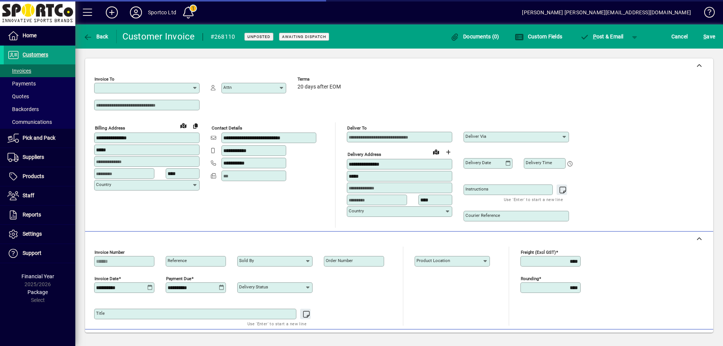
type input "**********"
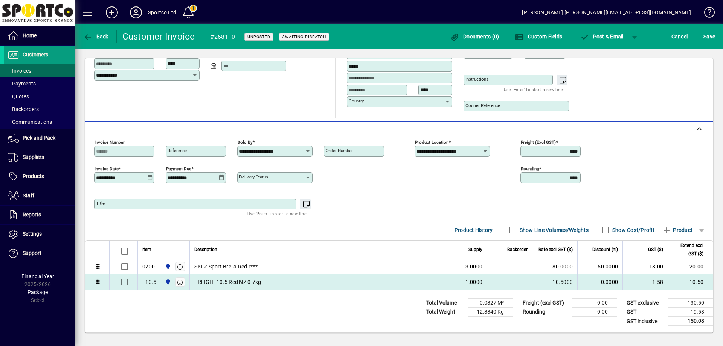
click at [150, 282] on div "F10.5" at bounding box center [149, 282] width 14 height 8
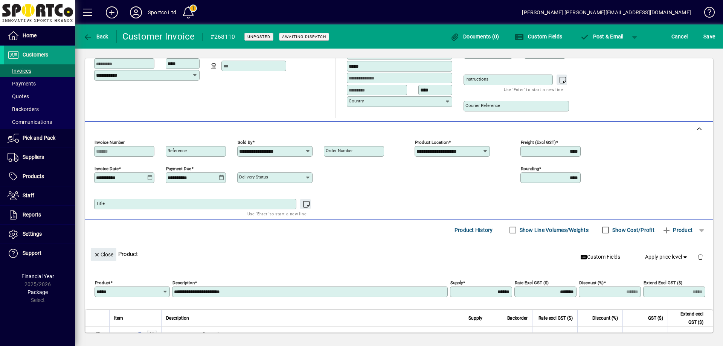
click at [112, 292] on input "*****" at bounding box center [129, 292] width 66 height 6
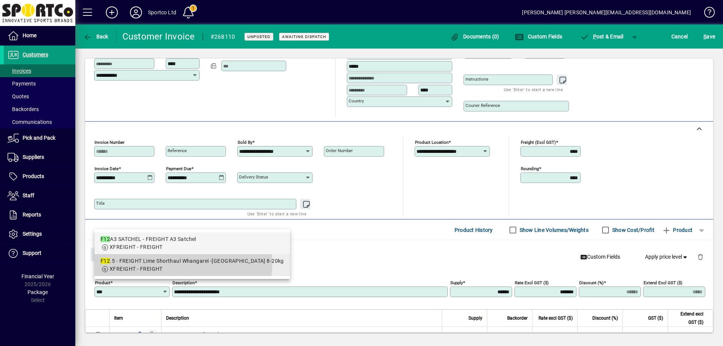
click at [183, 264] on div "F12 .5 - FREIGHT Lime Shorthaul Whangarei -Rotorua 8-20kg" at bounding box center [192, 261] width 183 height 8
type input "*****"
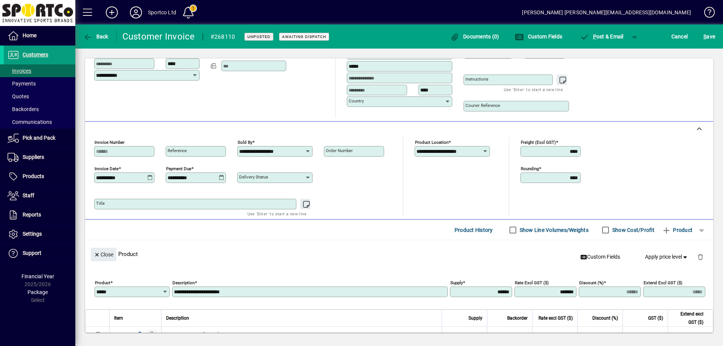
type input "**********"
type input "*******"
type input "*****"
click at [100, 253] on icon "button" at bounding box center [97, 254] width 7 height 5
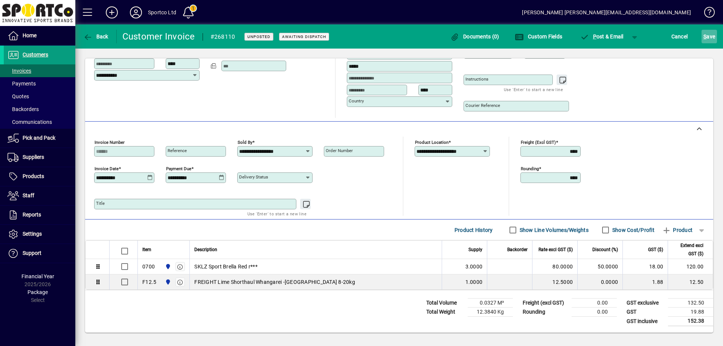
click at [710, 30] on span "submit" at bounding box center [709, 36] width 15 height 18
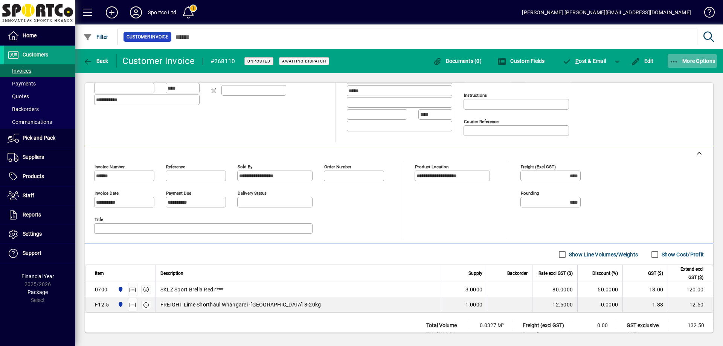
click at [672, 60] on icon "button" at bounding box center [674, 62] width 9 height 8
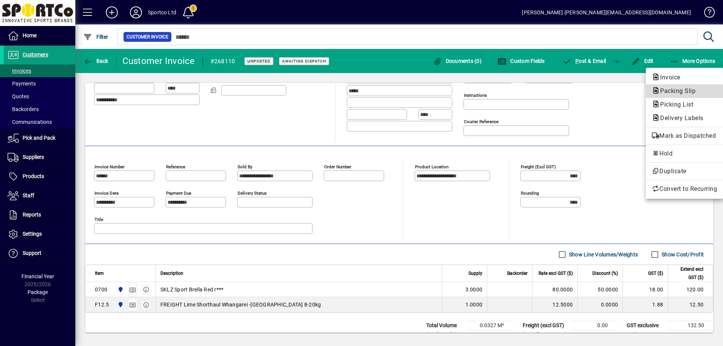
click at [671, 89] on span "Packing Slip" at bounding box center [675, 90] width 47 height 7
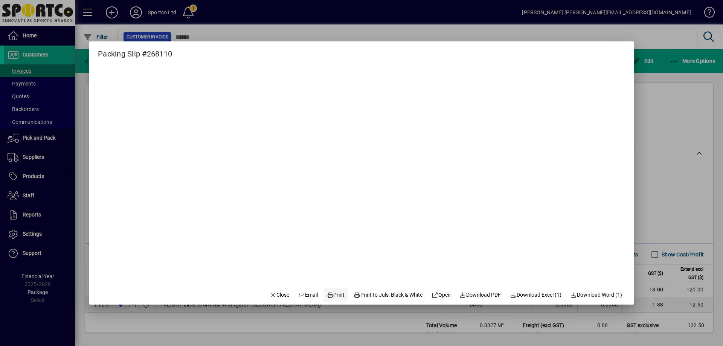
click at [336, 295] on span "Print" at bounding box center [336, 295] width 18 height 8
click at [270, 296] on span "Close" at bounding box center [280, 295] width 20 height 8
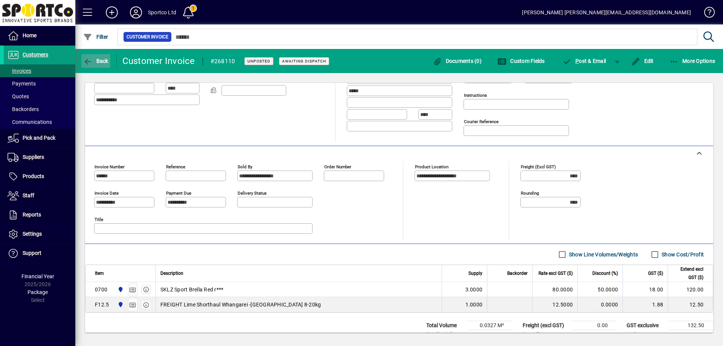
click at [100, 62] on span "Back" at bounding box center [95, 61] width 25 height 6
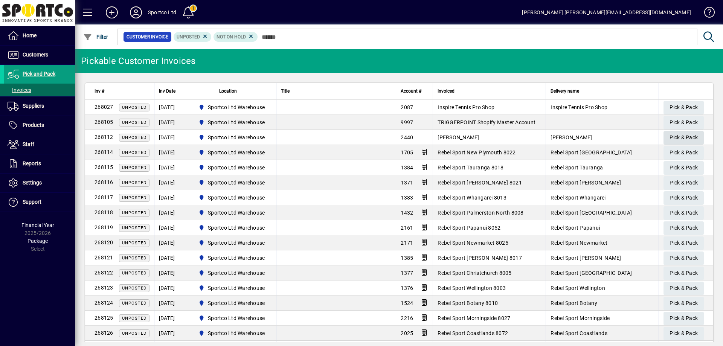
click at [685, 138] on span "Pick & Pack" at bounding box center [684, 137] width 28 height 12
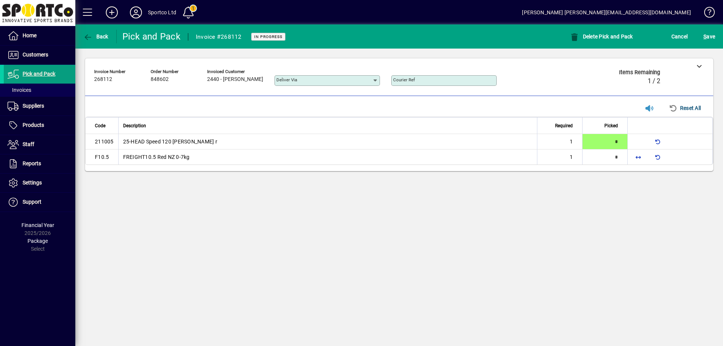
type input "*"
drag, startPoint x: 636, startPoint y: 160, endPoint x: 710, endPoint y: 45, distance: 136.7
click at [637, 157] on span "button" at bounding box center [638, 157] width 18 height 18
type input "*"
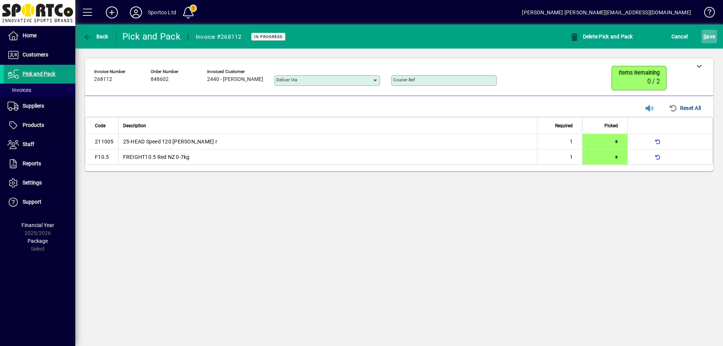
click at [707, 39] on span "S ave" at bounding box center [709, 37] width 12 height 12
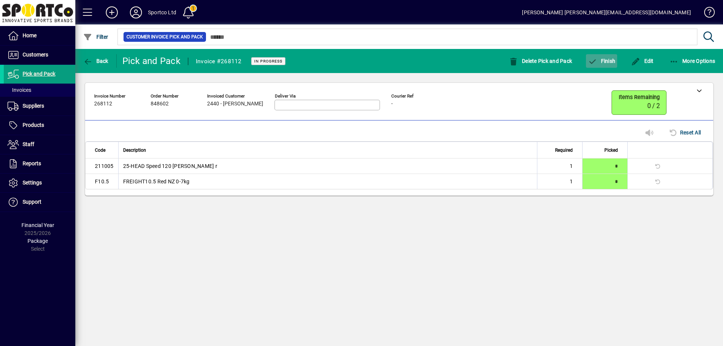
click at [601, 61] on span "Finish" at bounding box center [601, 61] width 27 height 6
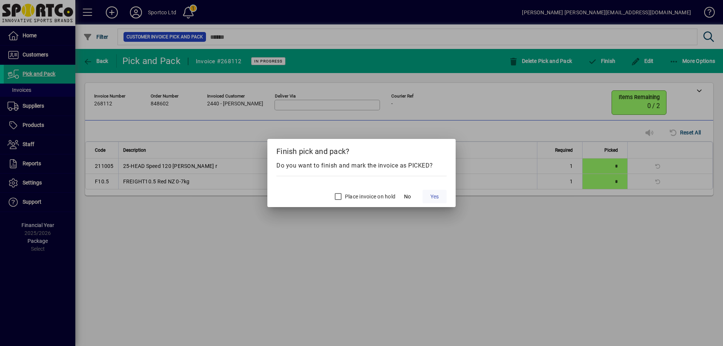
click at [443, 196] on span at bounding box center [434, 197] width 24 height 18
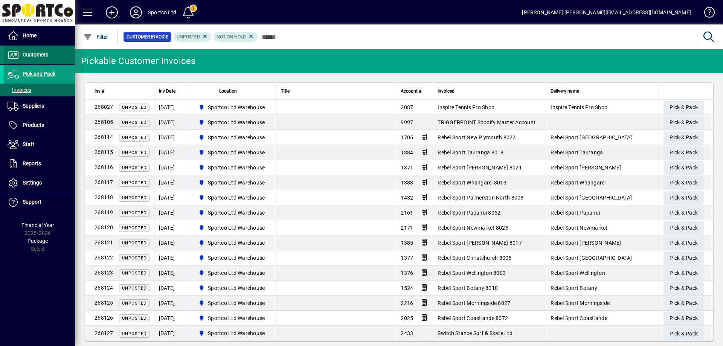
click at [33, 55] on span "Customers" at bounding box center [36, 55] width 26 height 6
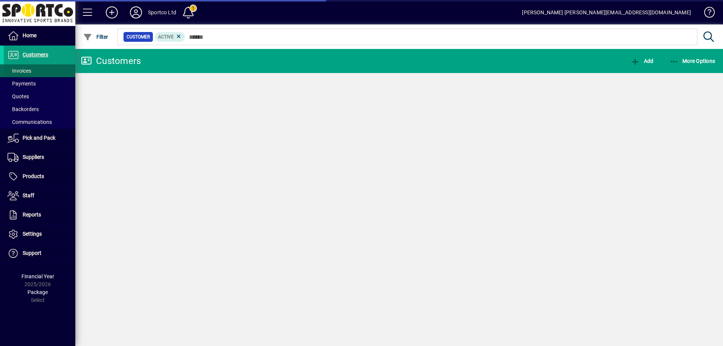
click at [24, 70] on span "Invoices" at bounding box center [20, 71] width 24 height 6
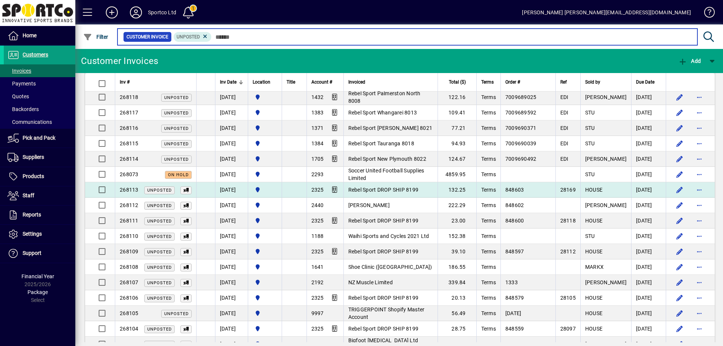
scroll to position [226, 0]
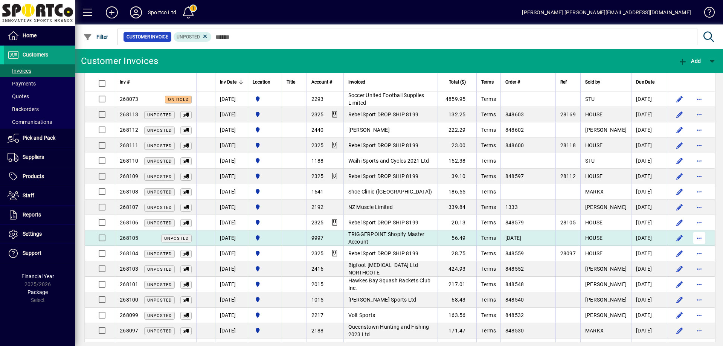
click at [691, 236] on span "button" at bounding box center [699, 238] width 18 height 18
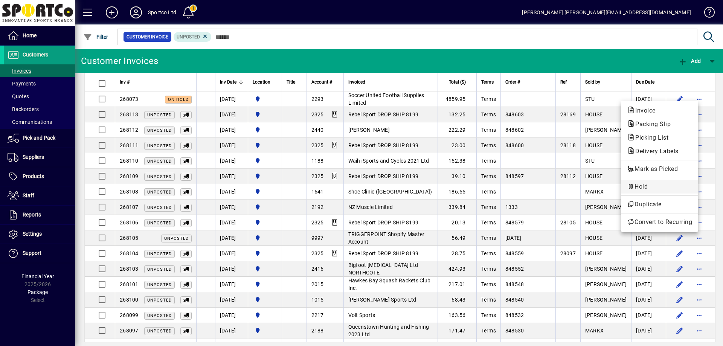
click at [664, 187] on span "Hold" at bounding box center [659, 186] width 65 height 9
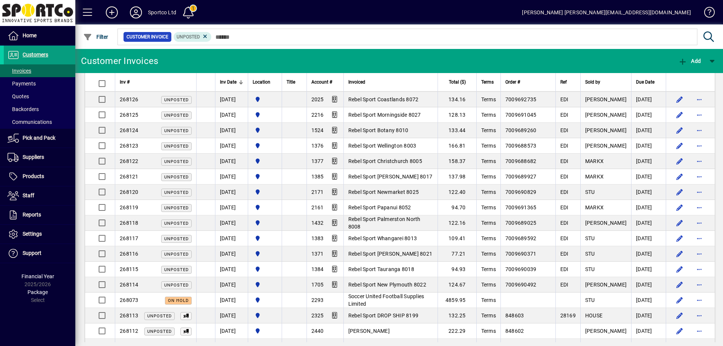
scroll to position [0, 0]
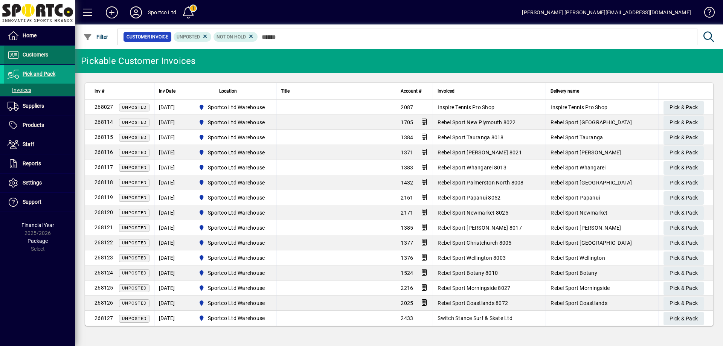
click at [30, 55] on span "Customers" at bounding box center [36, 55] width 26 height 6
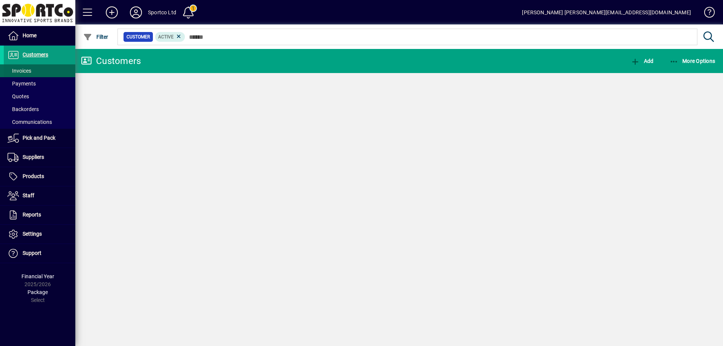
click at [22, 69] on span "Invoices" at bounding box center [20, 71] width 24 height 6
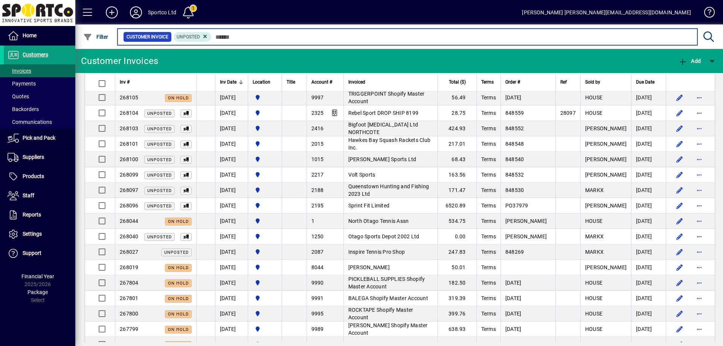
scroll to position [377, 0]
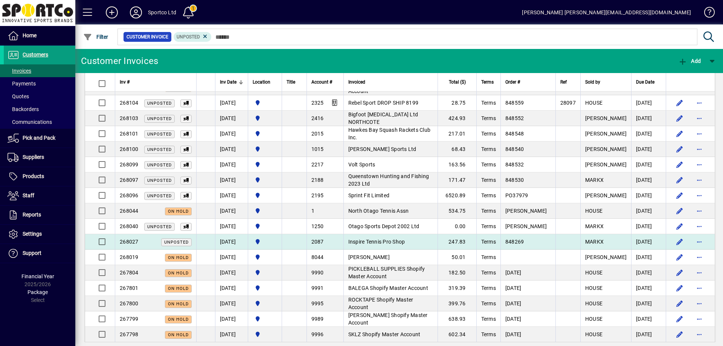
click at [363, 240] on span "Inspire Tennis Pro Shop" at bounding box center [376, 242] width 57 height 6
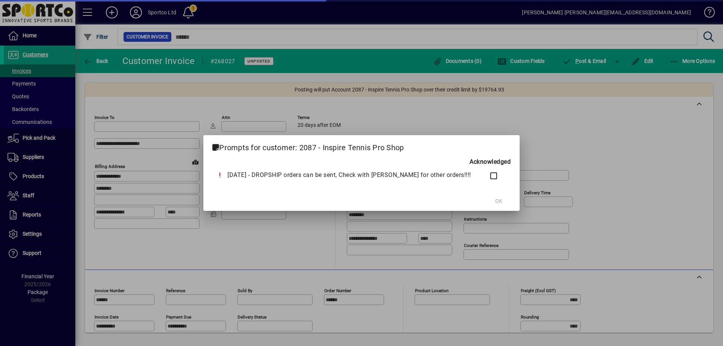
type input "**********"
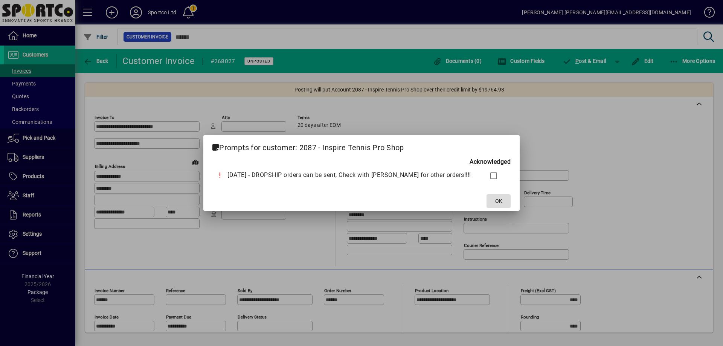
click at [495, 202] on span "OK" at bounding box center [498, 201] width 7 height 8
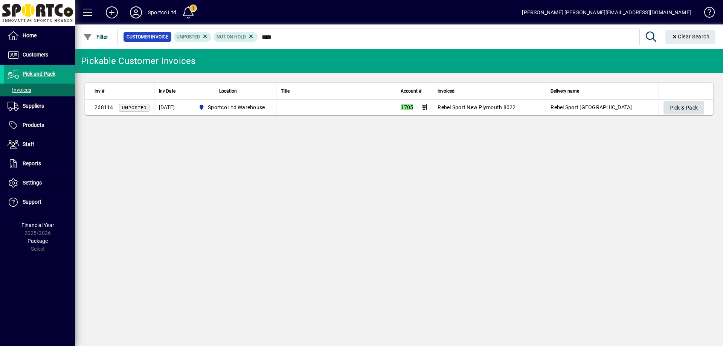
type input "****"
click at [685, 106] on span "Pick & Pack" at bounding box center [684, 108] width 28 height 12
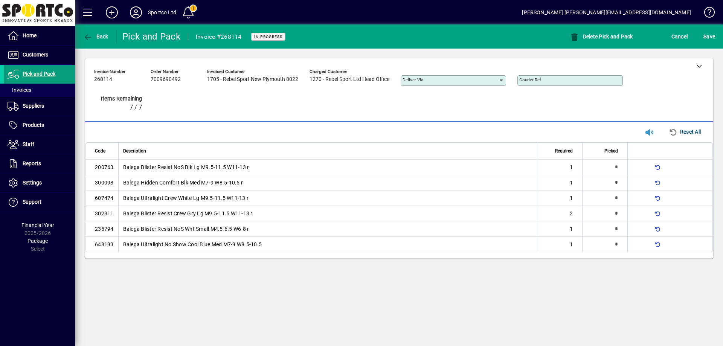
type input "*"
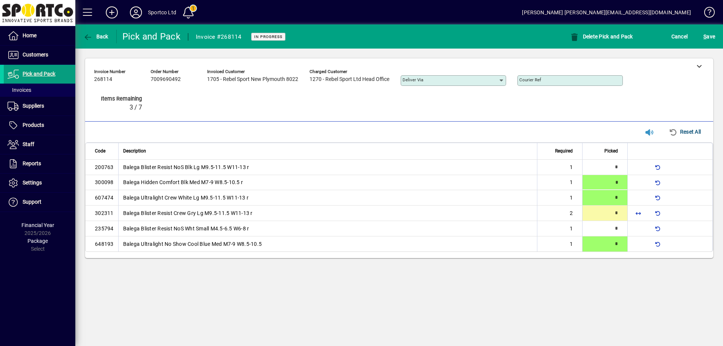
type input "*"
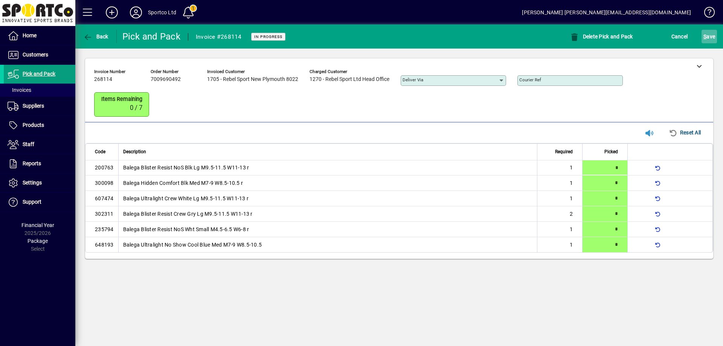
click at [707, 34] on span "S ave" at bounding box center [709, 37] width 12 height 12
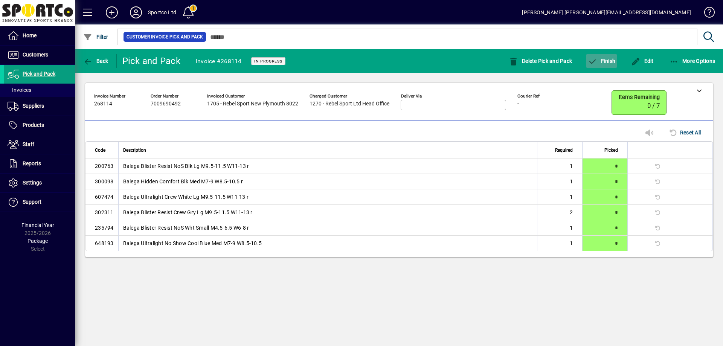
click at [610, 61] on span "Finish" at bounding box center [601, 61] width 27 height 6
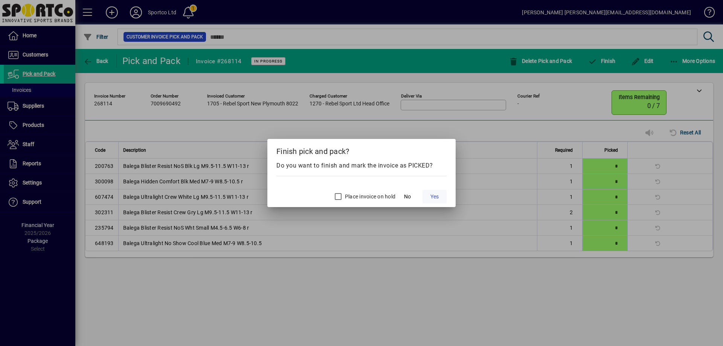
click at [435, 193] on span "Yes" at bounding box center [434, 197] width 8 height 8
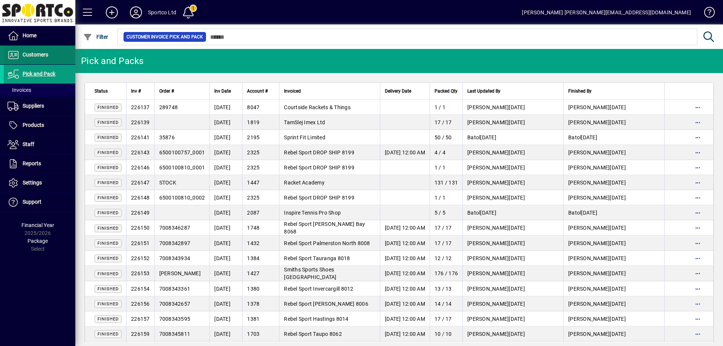
click at [33, 53] on span "Customers" at bounding box center [36, 55] width 26 height 6
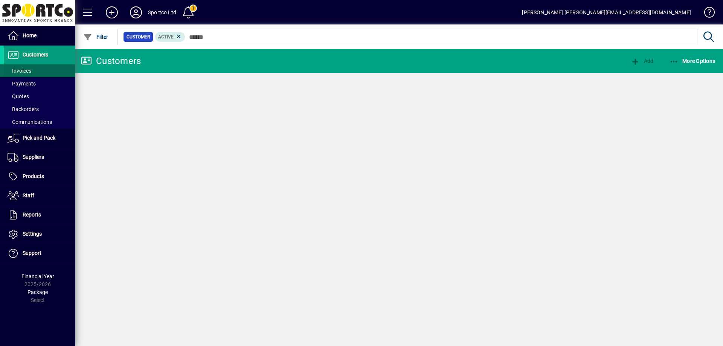
click at [23, 70] on span "Invoices" at bounding box center [20, 71] width 24 height 6
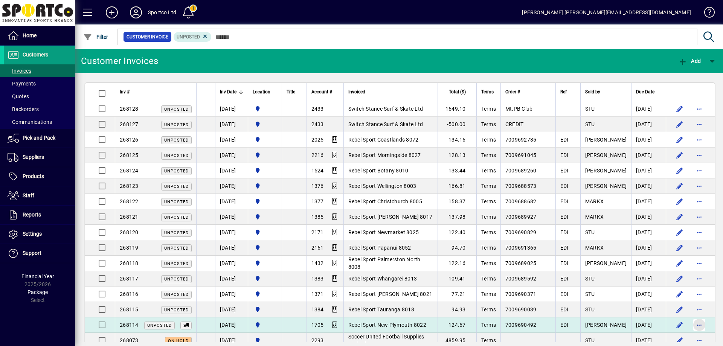
click at [691, 324] on span "button" at bounding box center [699, 325] width 18 height 18
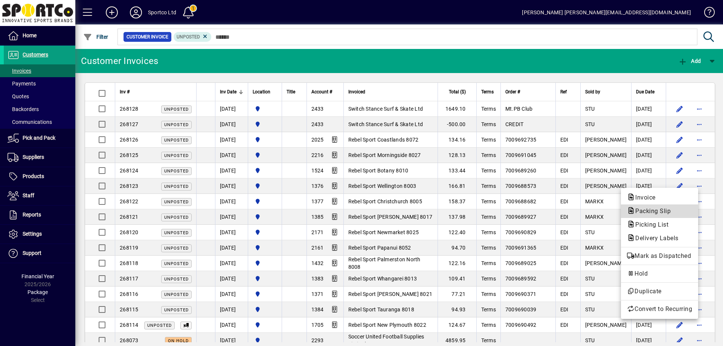
click at [657, 208] on span "Packing Slip" at bounding box center [650, 210] width 47 height 7
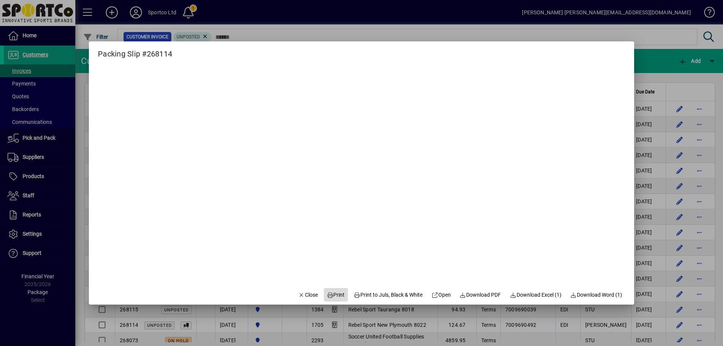
click at [334, 295] on span "Print" at bounding box center [336, 295] width 18 height 8
drag, startPoint x: 297, startPoint y: 291, endPoint x: 291, endPoint y: 293, distance: 5.6
click at [298, 294] on span "Close" at bounding box center [308, 295] width 20 height 8
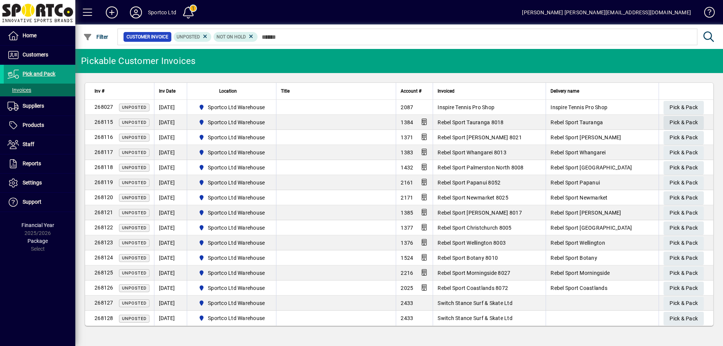
click at [685, 123] on span "Pick & Pack" at bounding box center [684, 122] width 28 height 12
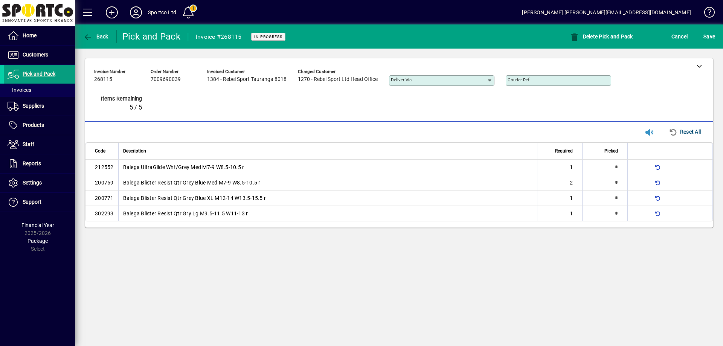
type input "*"
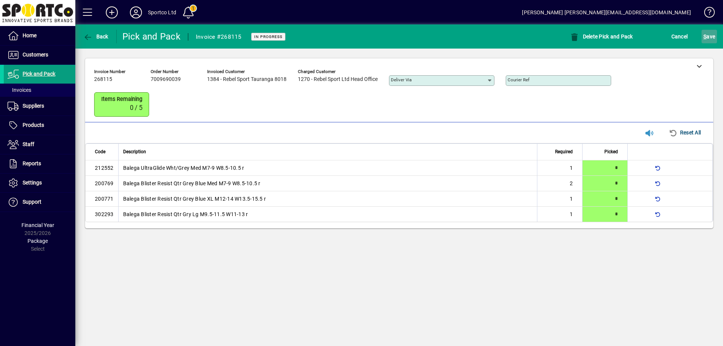
click at [705, 35] on span "S" at bounding box center [704, 37] width 3 height 6
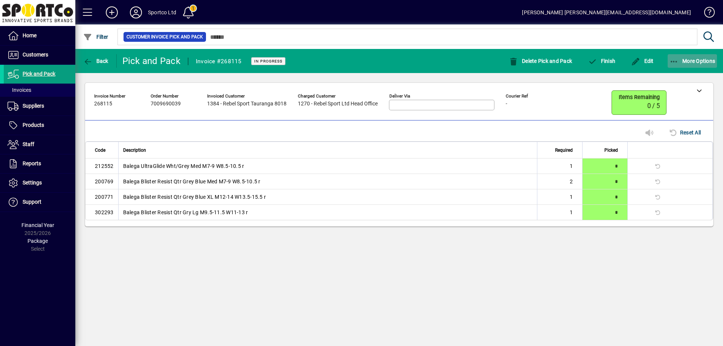
click at [677, 59] on icon "button" at bounding box center [674, 62] width 9 height 8
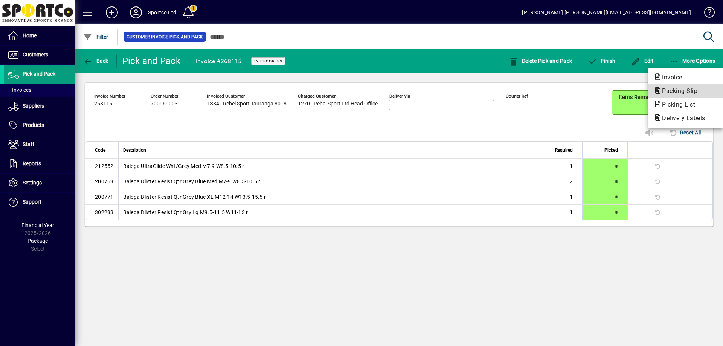
click at [682, 92] on span "Packing Slip" at bounding box center [677, 90] width 47 height 7
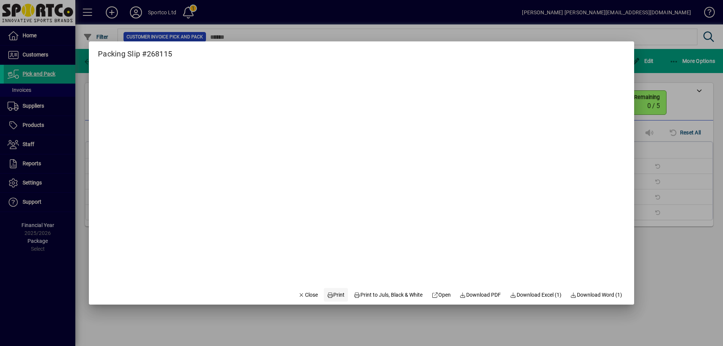
click at [333, 295] on span "Print" at bounding box center [336, 295] width 18 height 8
drag, startPoint x: 303, startPoint y: 291, endPoint x: 307, endPoint y: 286, distance: 6.7
click at [303, 291] on span "Close" at bounding box center [308, 295] width 20 height 8
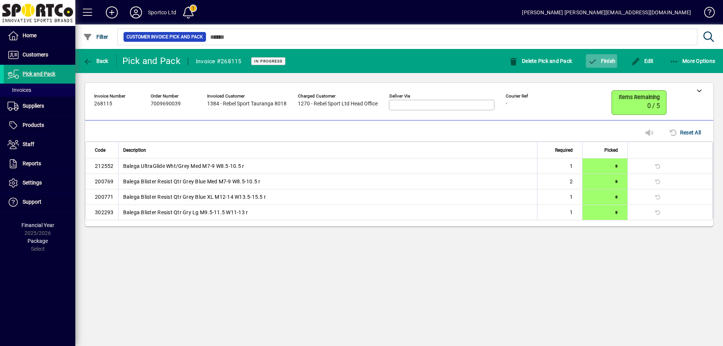
click at [602, 59] on span "Finish" at bounding box center [601, 61] width 27 height 6
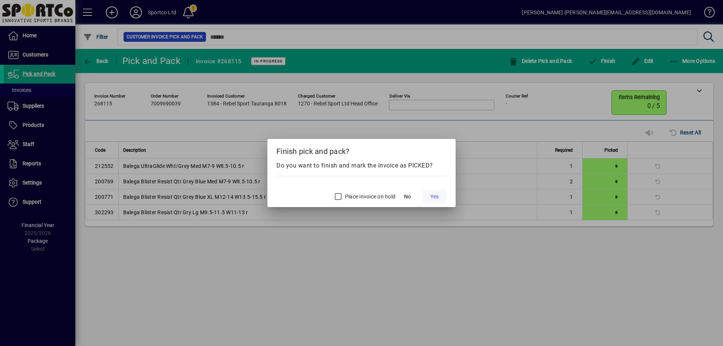
click at [436, 195] on span "Yes" at bounding box center [434, 197] width 8 height 8
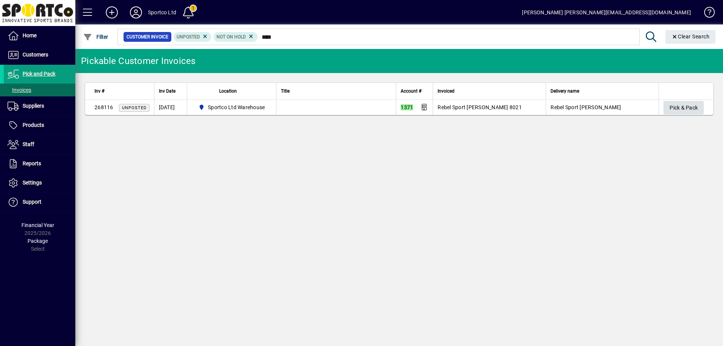
type input "****"
click at [680, 110] on span "Pick & Pack" at bounding box center [684, 108] width 28 height 12
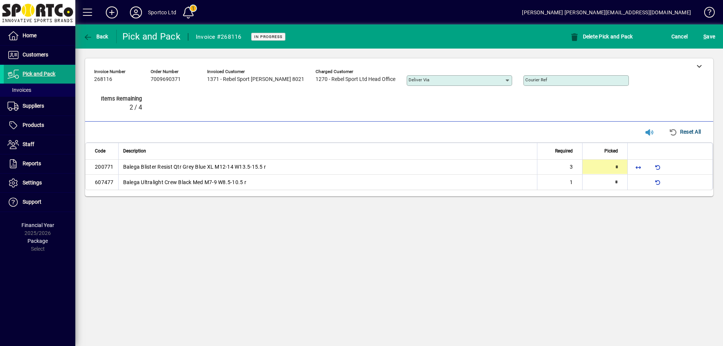
type input "*"
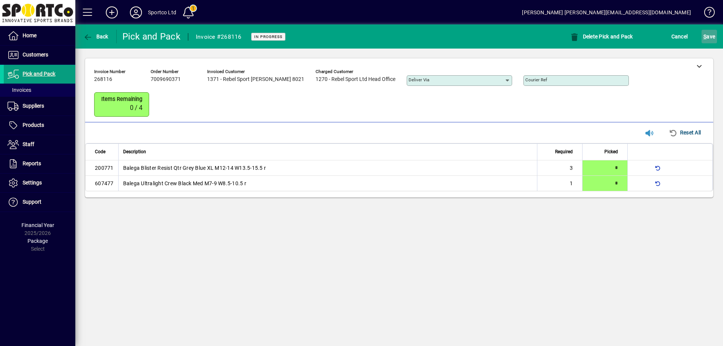
click at [712, 37] on span "S ave" at bounding box center [709, 37] width 12 height 12
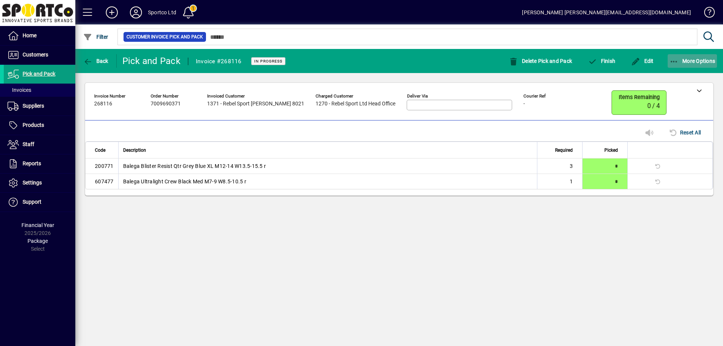
click at [674, 61] on icon "button" at bounding box center [674, 62] width 9 height 8
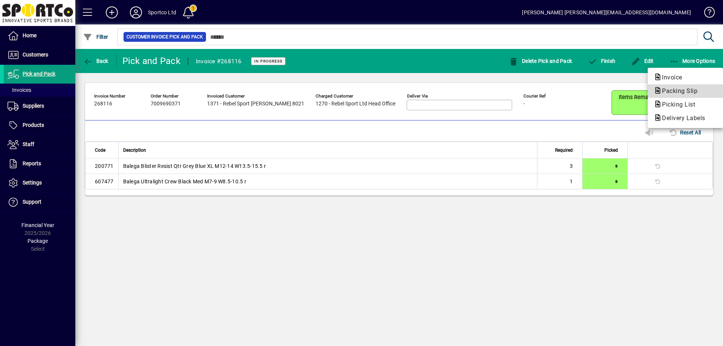
click at [683, 88] on span "Packing Slip" at bounding box center [677, 90] width 47 height 7
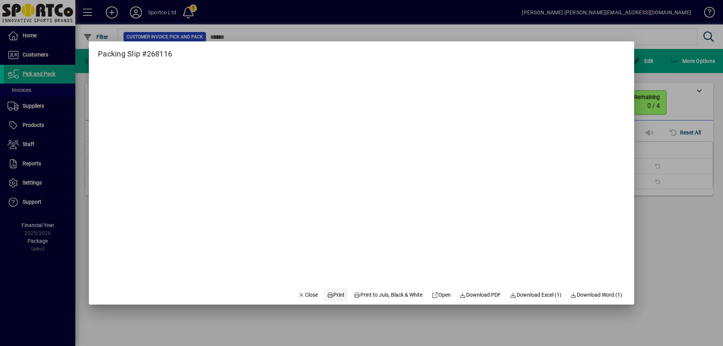
click at [331, 295] on span "Print" at bounding box center [336, 295] width 18 height 8
click at [302, 292] on span "Close" at bounding box center [308, 295] width 20 height 8
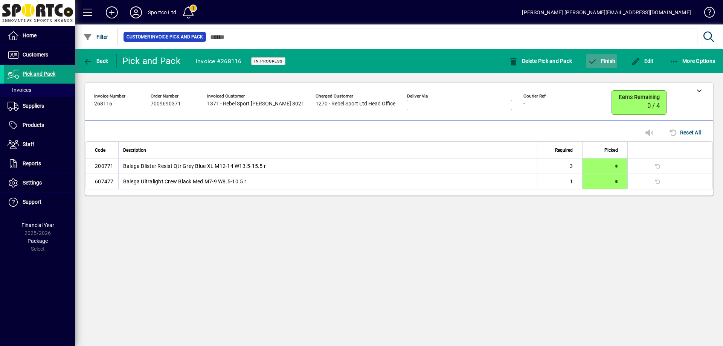
click at [603, 60] on span "Finish" at bounding box center [601, 61] width 27 height 6
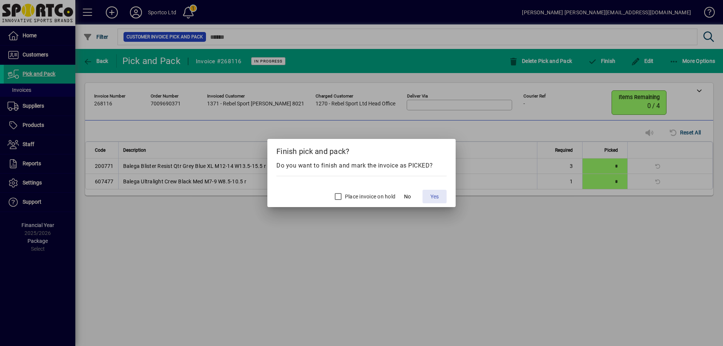
click at [432, 192] on button "Yes" at bounding box center [434, 197] width 24 height 14
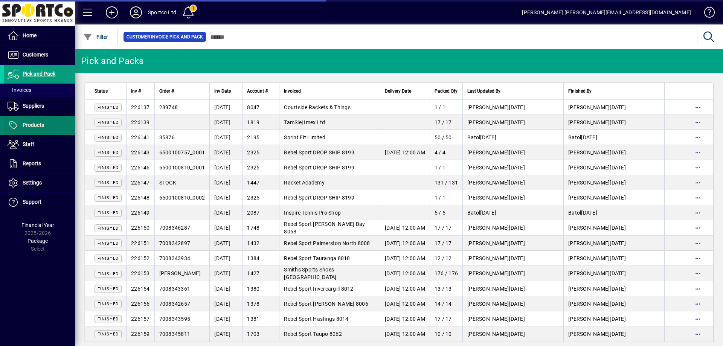
click at [29, 127] on span "Products" at bounding box center [33, 125] width 21 height 6
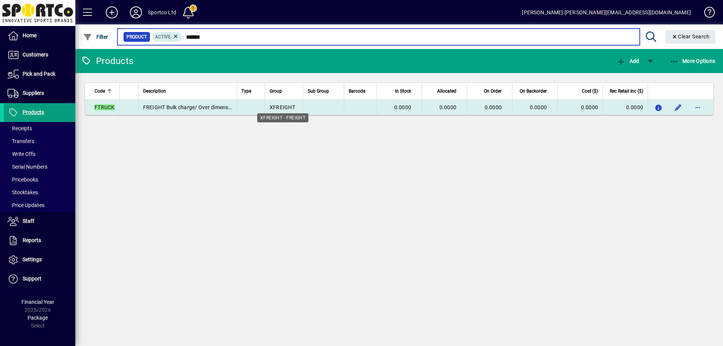
type input "******"
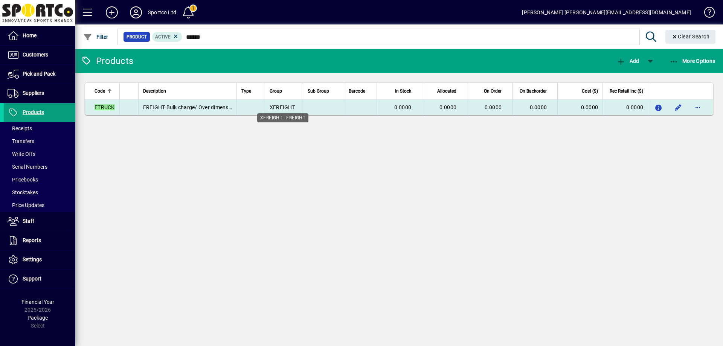
click at [284, 106] on span "XFREIGHT" at bounding box center [283, 107] width 26 height 6
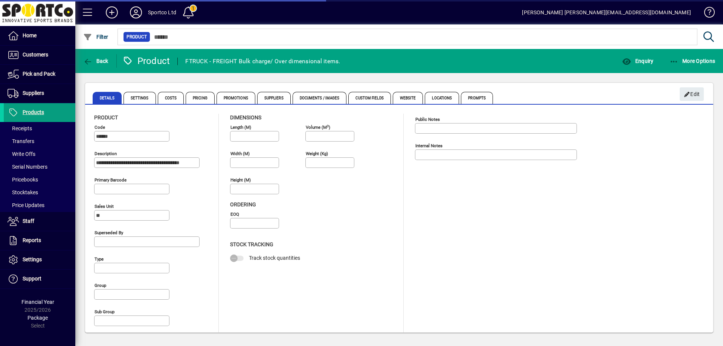
type input "**********"
click at [171, 99] on span "Costs" at bounding box center [171, 98] width 26 height 12
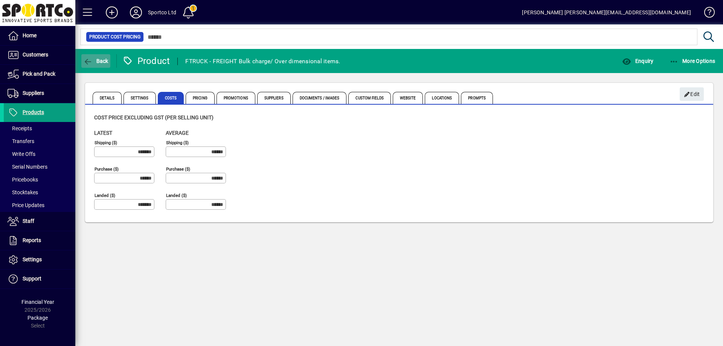
click at [92, 63] on icon "button" at bounding box center [87, 62] width 9 height 8
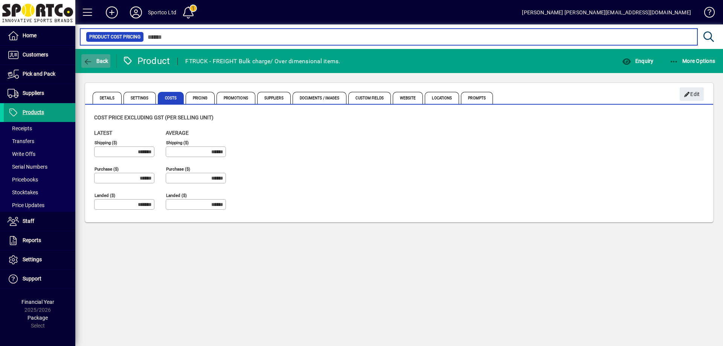
type input "******"
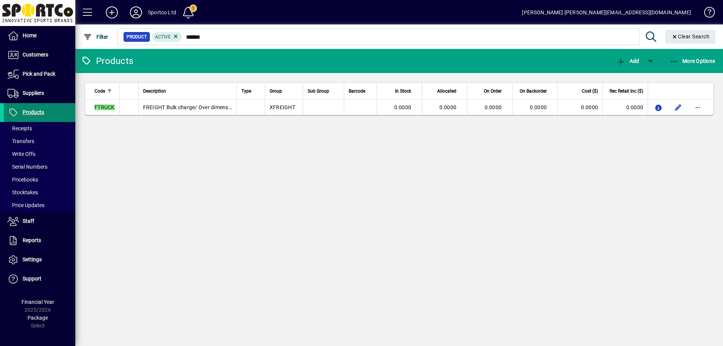
click at [32, 111] on span "Products" at bounding box center [33, 112] width 21 height 6
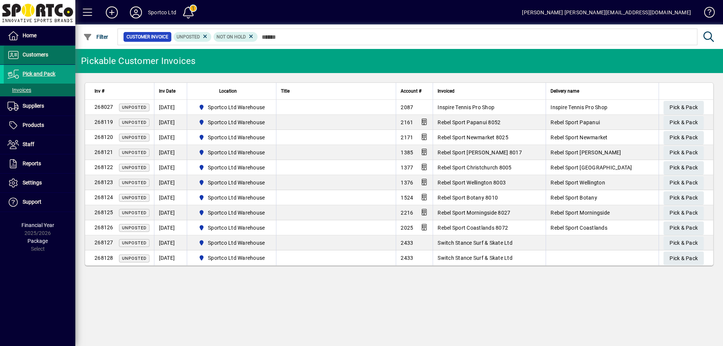
click at [40, 48] on span at bounding box center [40, 55] width 72 height 18
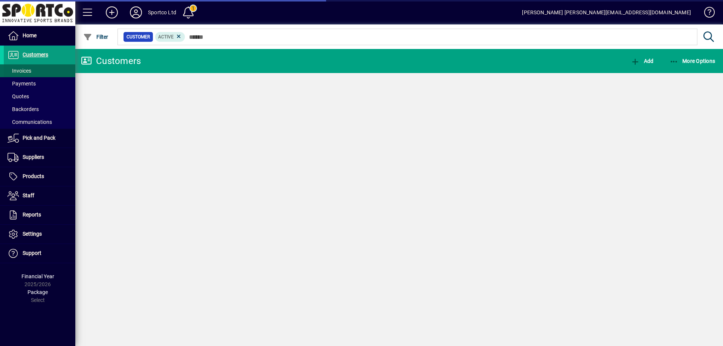
click at [28, 72] on span "Invoices" at bounding box center [20, 71] width 24 height 6
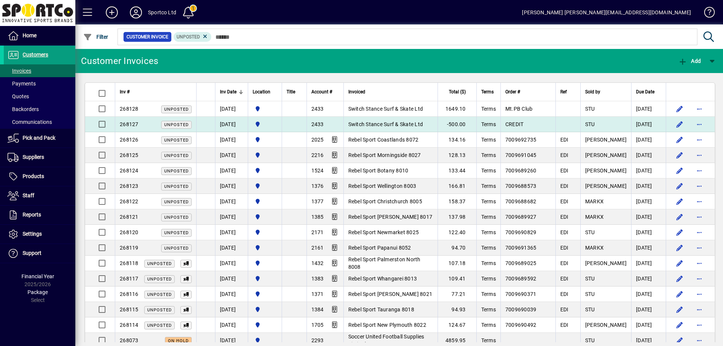
click at [368, 125] on span "Switch Stance Surf & Skate Ltd" at bounding box center [385, 124] width 75 height 6
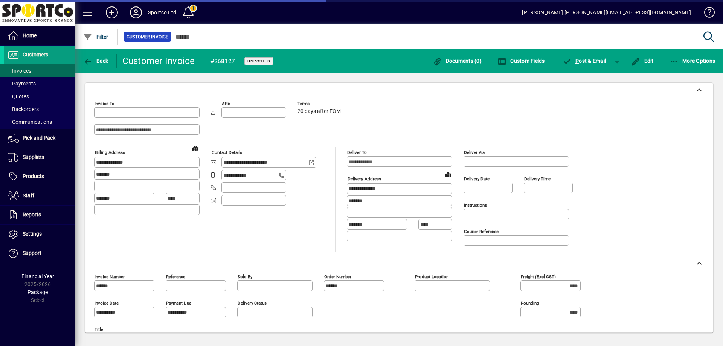
type input "**********"
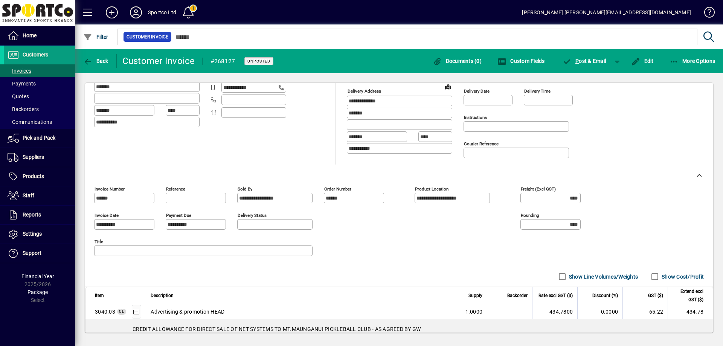
scroll to position [24, 0]
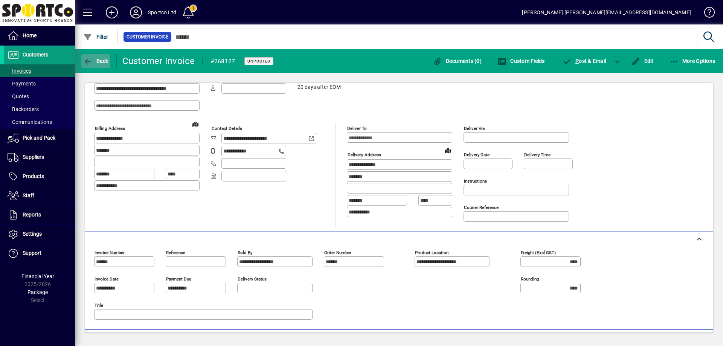
click at [90, 63] on icon "button" at bounding box center [87, 62] width 9 height 8
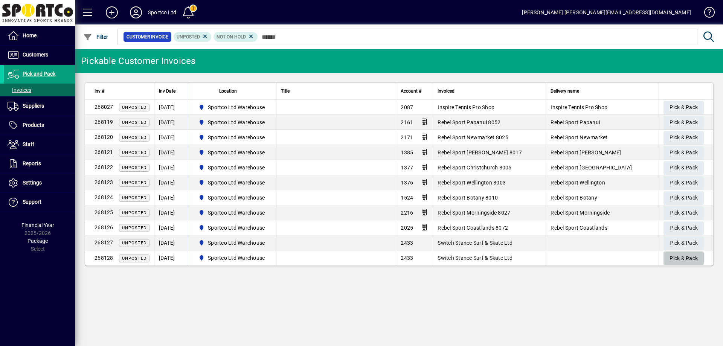
click at [681, 257] on span "Pick & Pack" at bounding box center [684, 258] width 28 height 12
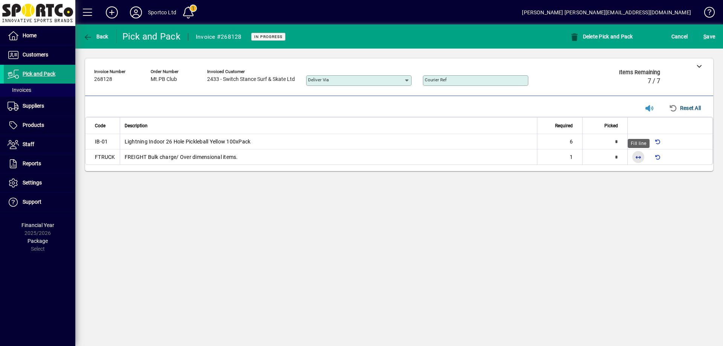
click at [639, 160] on span "button" at bounding box center [638, 157] width 18 height 18
type input "*"
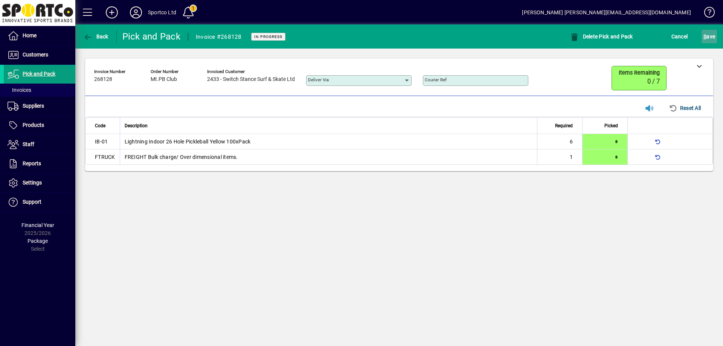
click at [715, 35] on span "S ave" at bounding box center [709, 37] width 12 height 12
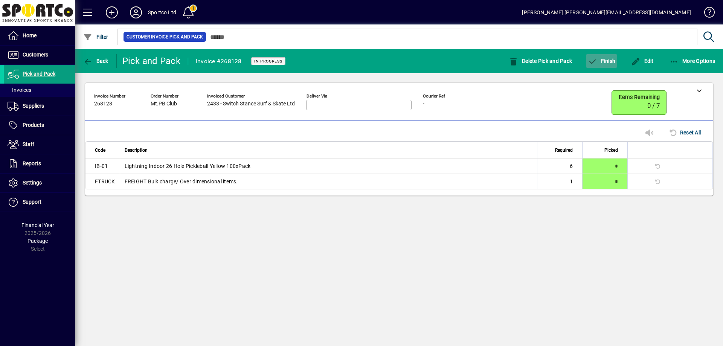
click at [605, 61] on span "Finish" at bounding box center [601, 61] width 27 height 6
click at [606, 64] on span "Finish" at bounding box center [601, 61] width 27 height 6
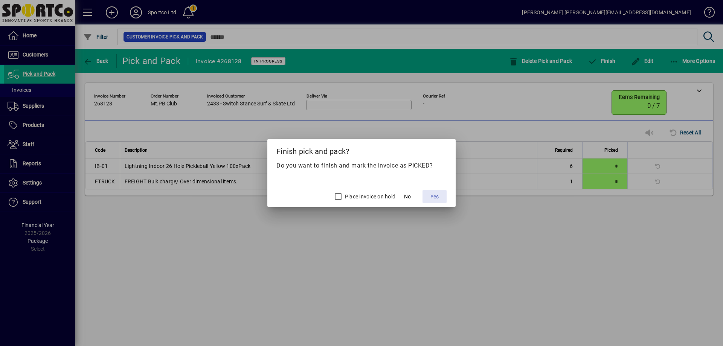
click at [430, 193] on span "Yes" at bounding box center [434, 197] width 8 height 8
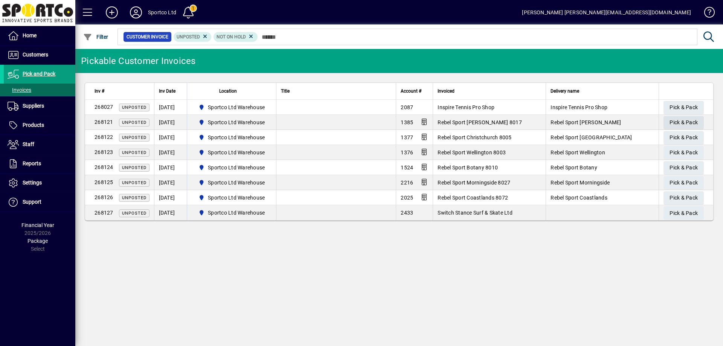
click at [682, 120] on span "Pick & Pack" at bounding box center [684, 122] width 28 height 12
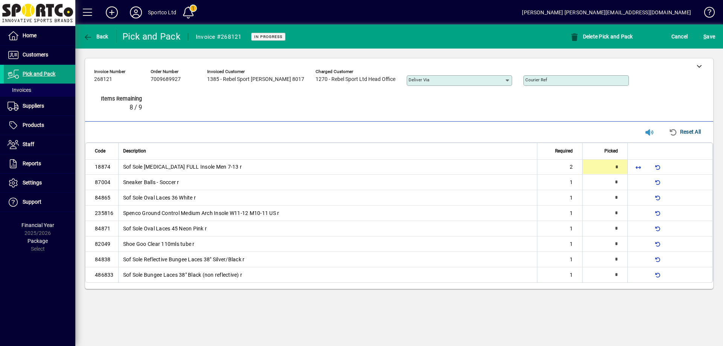
type input "*"
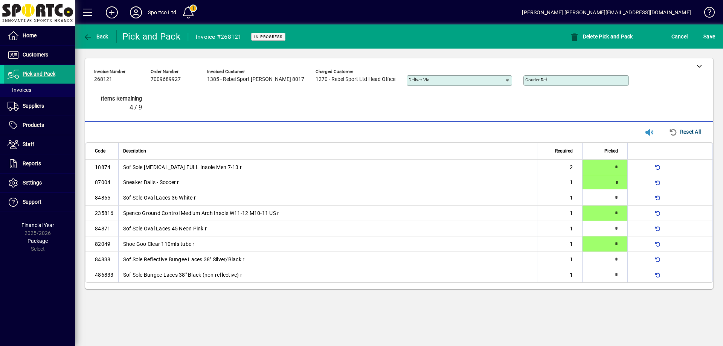
type input "*"
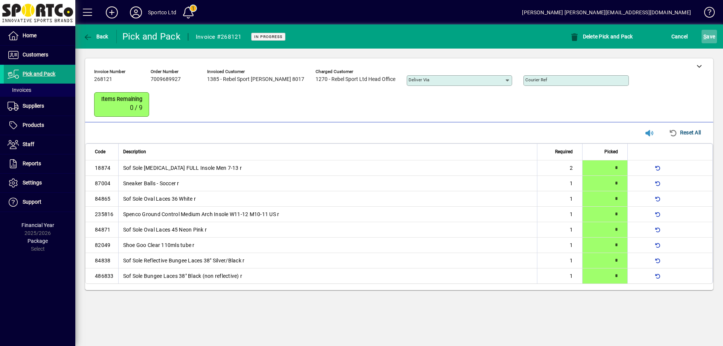
click at [702, 33] on div "S ave" at bounding box center [708, 37] width 27 height 14
click at [710, 35] on span "S ave" at bounding box center [709, 37] width 12 height 12
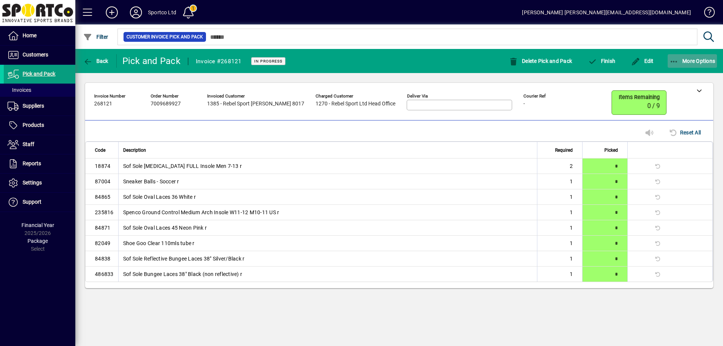
click at [674, 60] on icon "button" at bounding box center [674, 62] width 9 height 8
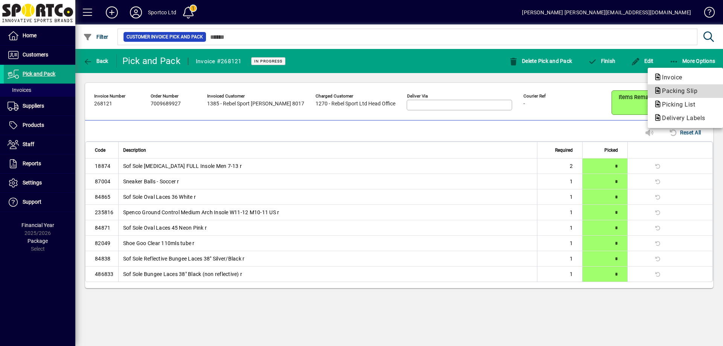
click at [686, 88] on span "Packing Slip" at bounding box center [677, 90] width 47 height 7
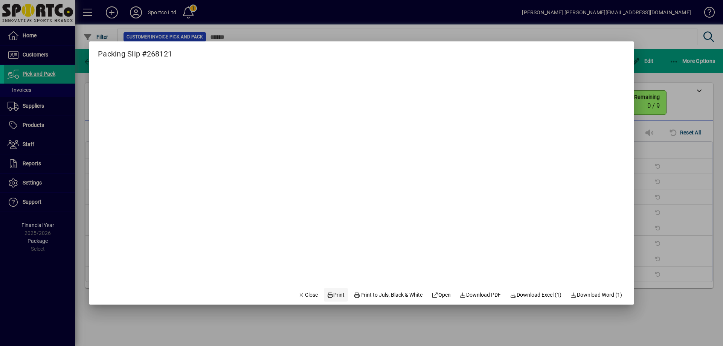
click at [332, 291] on span "Print" at bounding box center [336, 295] width 18 height 8
click at [305, 297] on span "Close" at bounding box center [308, 295] width 20 height 8
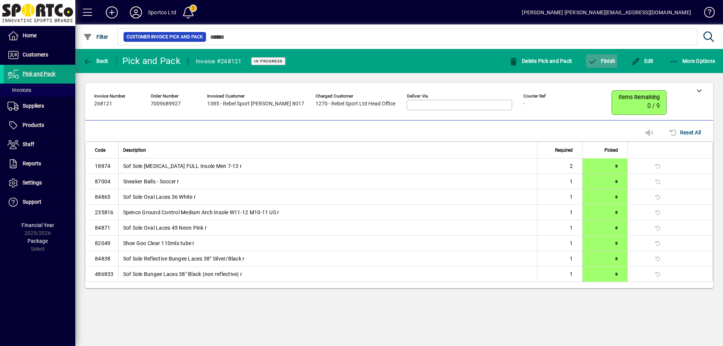
click at [607, 62] on span "Finish" at bounding box center [601, 61] width 27 height 6
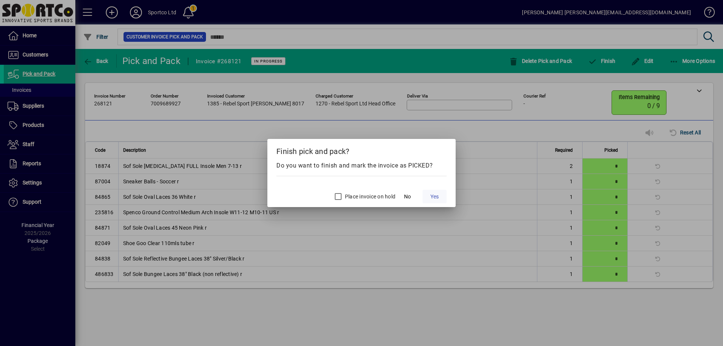
click at [439, 192] on span at bounding box center [434, 197] width 24 height 18
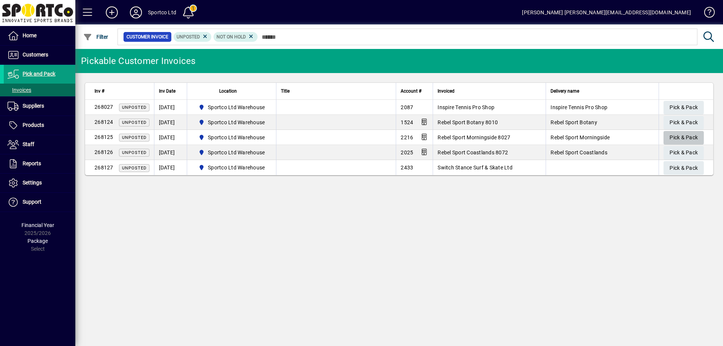
click at [682, 135] on span "Pick & Pack" at bounding box center [684, 137] width 28 height 12
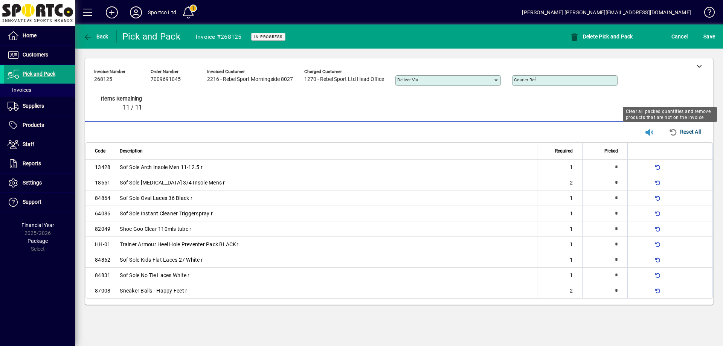
type input "*"
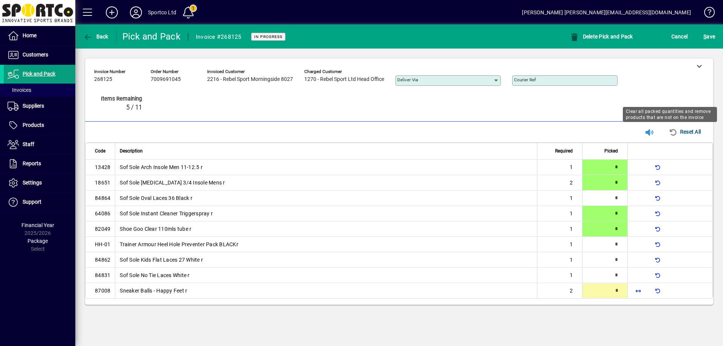
type input "*"
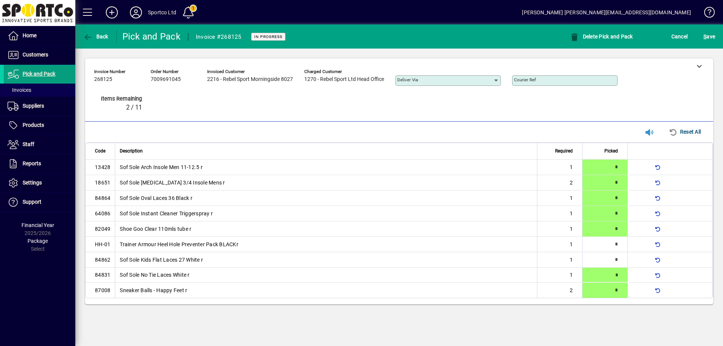
type input "*"
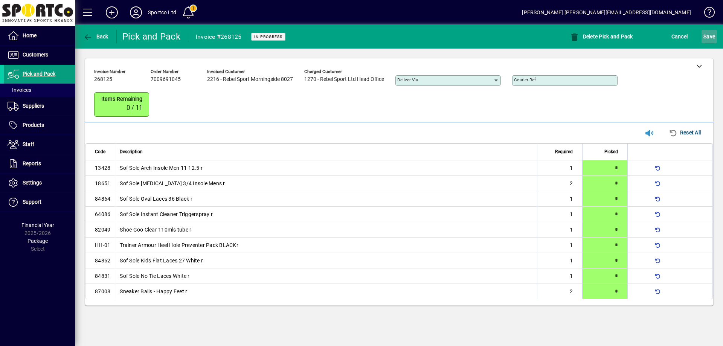
click at [705, 37] on span "S" at bounding box center [704, 37] width 3 height 6
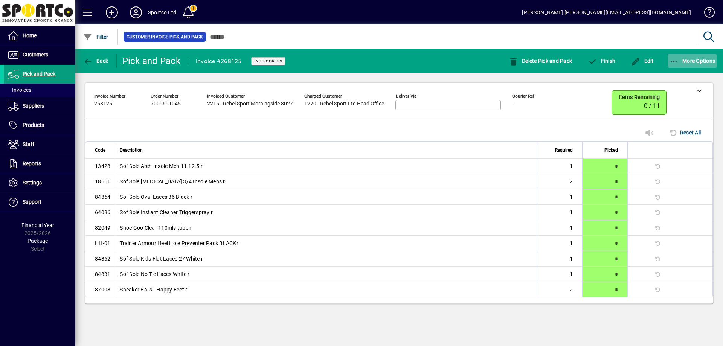
click at [675, 57] on button "More Options" at bounding box center [693, 61] width 50 height 14
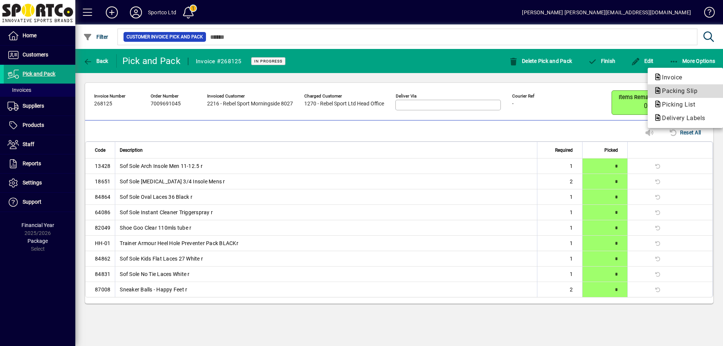
click at [680, 92] on span "Packing Slip" at bounding box center [677, 90] width 47 height 7
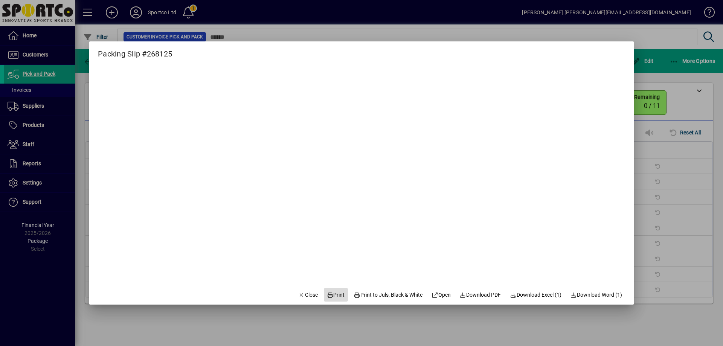
click at [331, 293] on span "Print" at bounding box center [336, 295] width 18 height 8
click at [298, 297] on icon "button" at bounding box center [301, 295] width 7 height 5
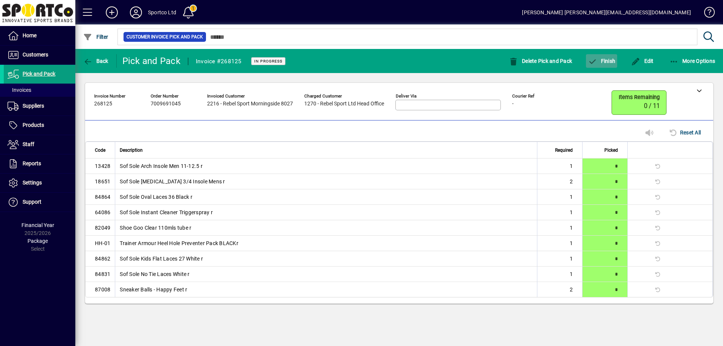
click at [602, 56] on span "button" at bounding box center [601, 61] width 31 height 18
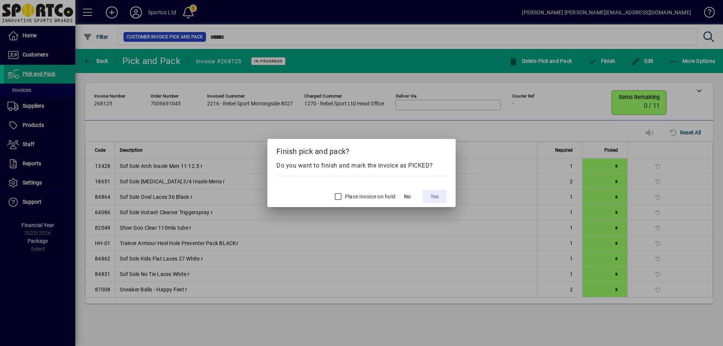
drag, startPoint x: 441, startPoint y: 197, endPoint x: 441, endPoint y: 194, distance: 3.8
click at [439, 197] on span at bounding box center [434, 197] width 24 height 18
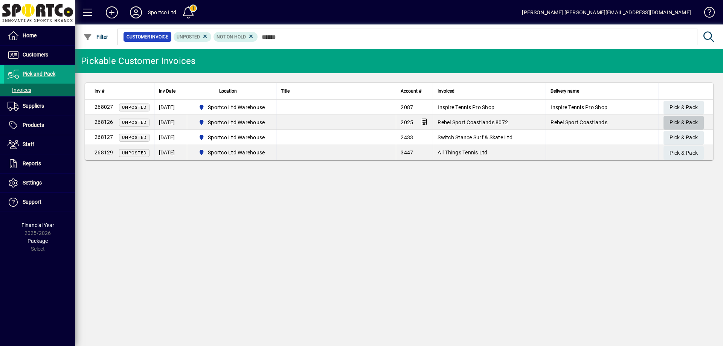
click at [686, 122] on span "Pick & Pack" at bounding box center [684, 122] width 28 height 12
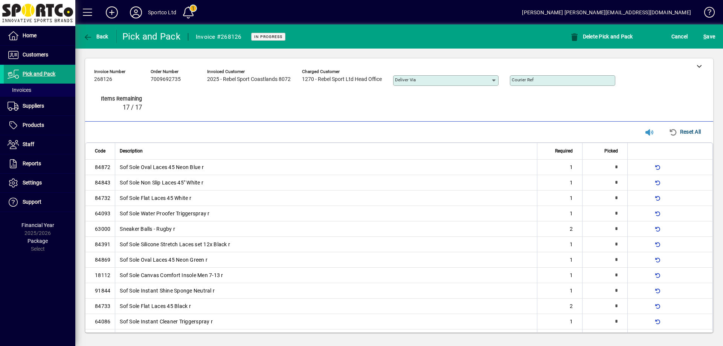
type input "*"
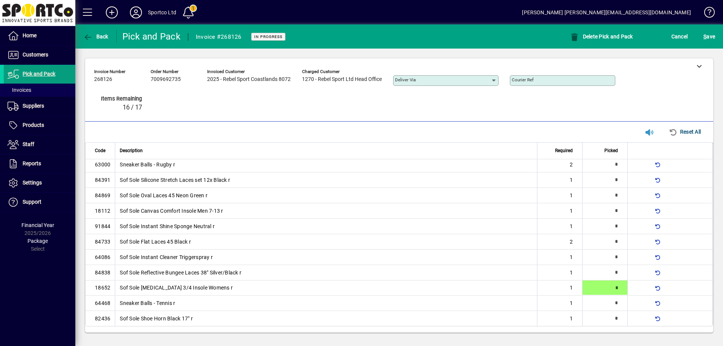
type input "*"
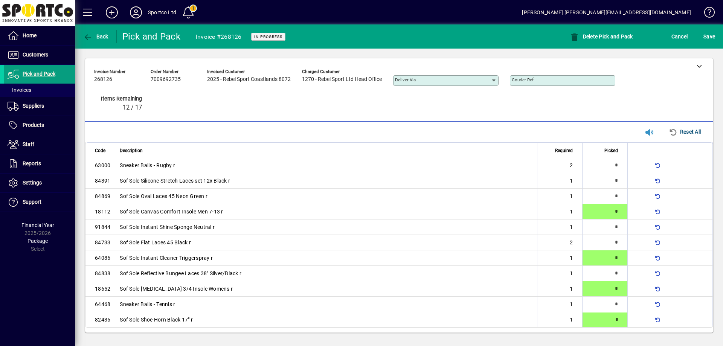
type input "*"
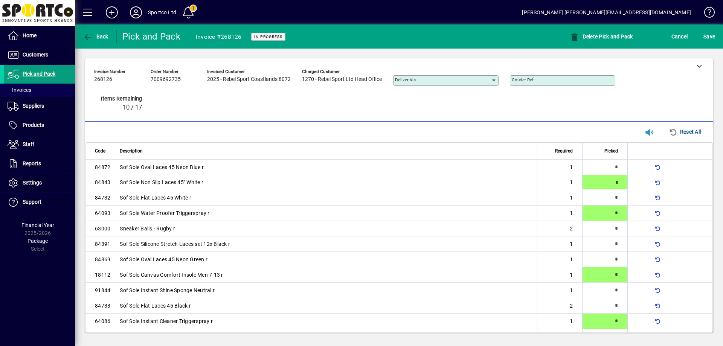
type input "*"
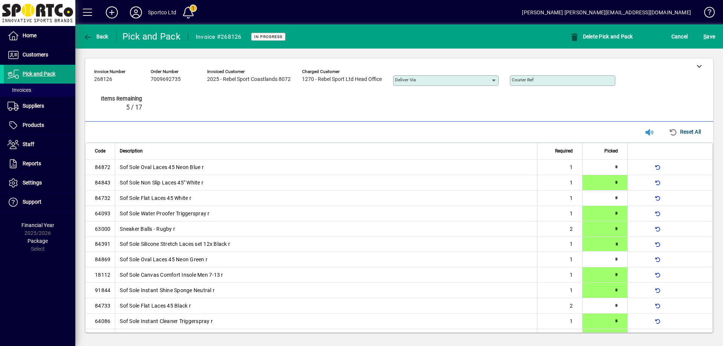
scroll to position [12, 0]
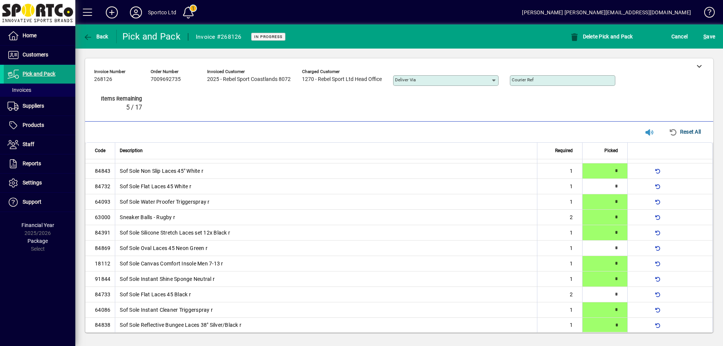
type input "*"
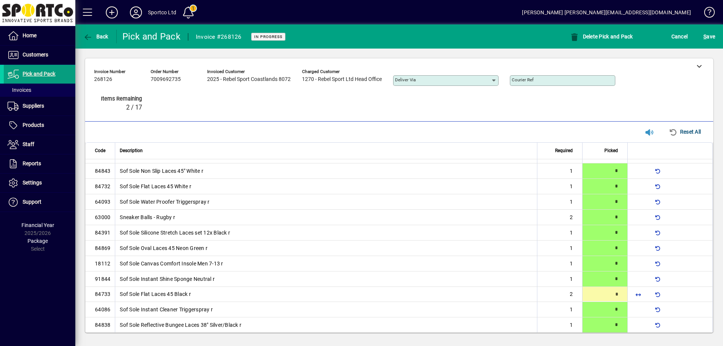
type input "*"
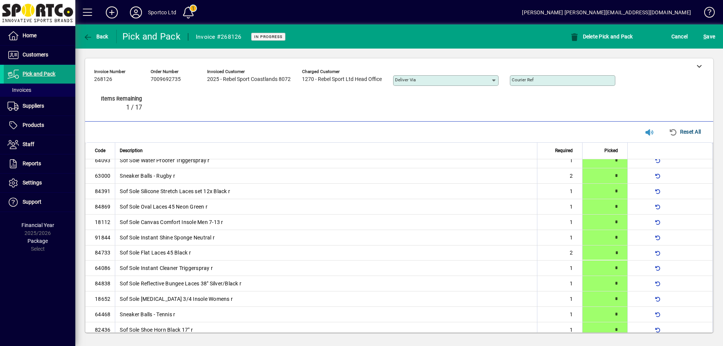
scroll to position [64, 0]
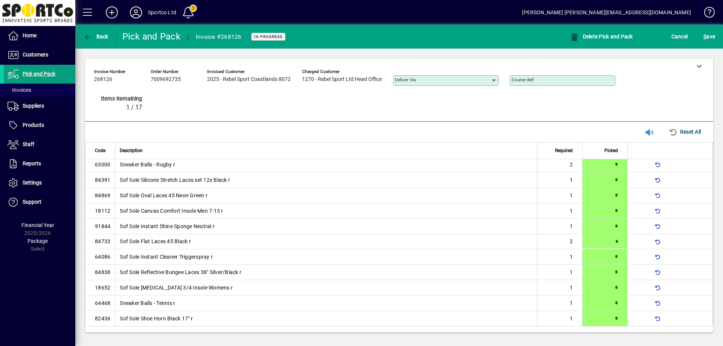
type input "*"
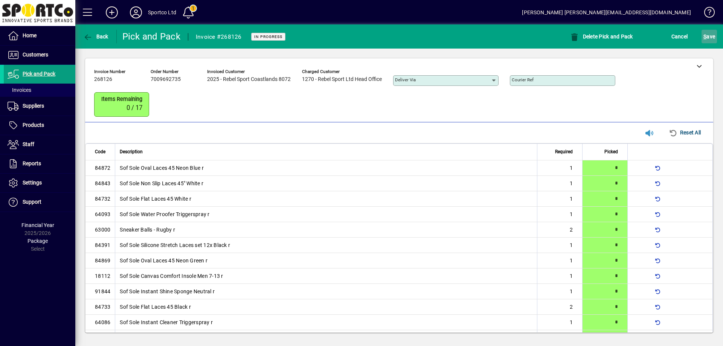
click at [710, 37] on span "S ave" at bounding box center [709, 37] width 12 height 12
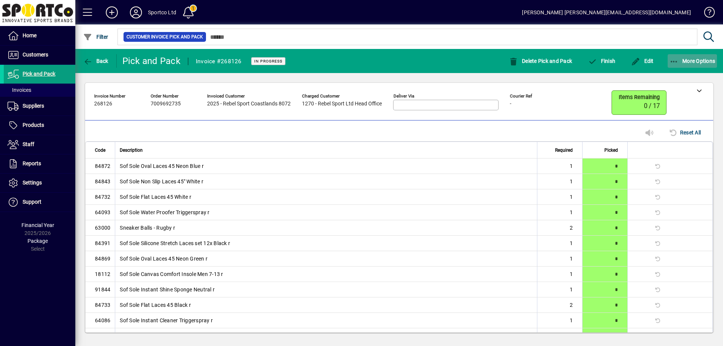
click at [679, 58] on span "More Options" at bounding box center [693, 61] width 46 height 6
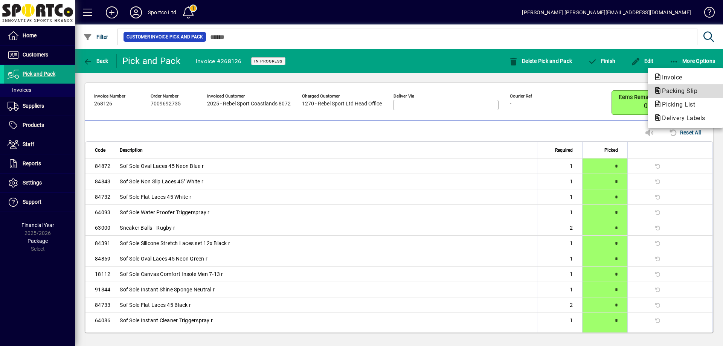
click at [674, 89] on span "Packing Slip" at bounding box center [677, 90] width 47 height 7
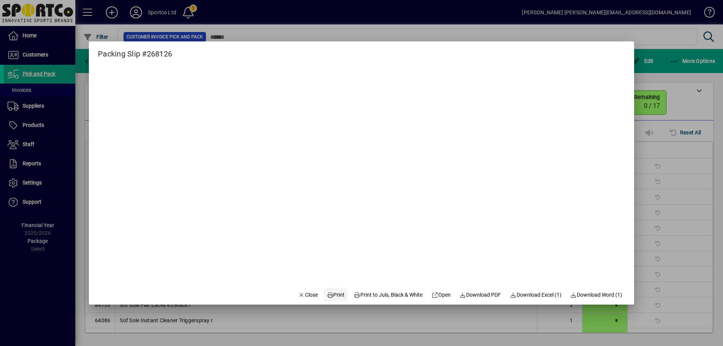
click at [333, 295] on span "Print" at bounding box center [336, 295] width 18 height 8
click at [306, 297] on span "Close" at bounding box center [308, 295] width 20 height 8
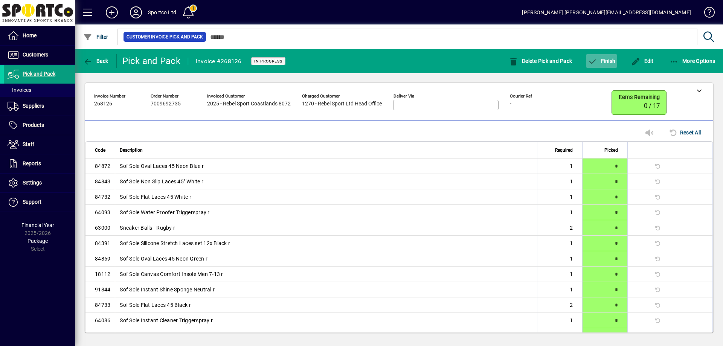
click at [606, 56] on span "button" at bounding box center [601, 61] width 31 height 18
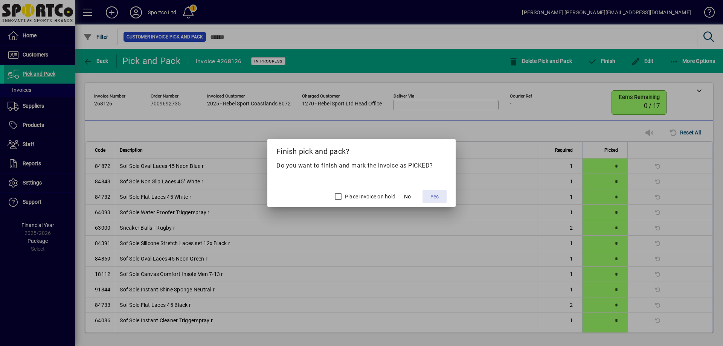
click at [432, 195] on span "Yes" at bounding box center [434, 197] width 8 height 8
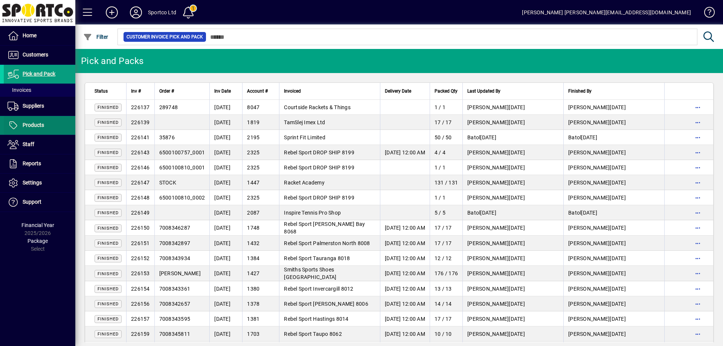
click at [40, 127] on span "Products" at bounding box center [33, 125] width 21 height 6
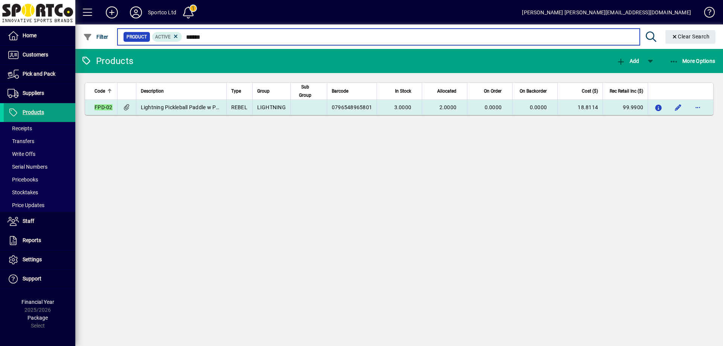
type input "******"
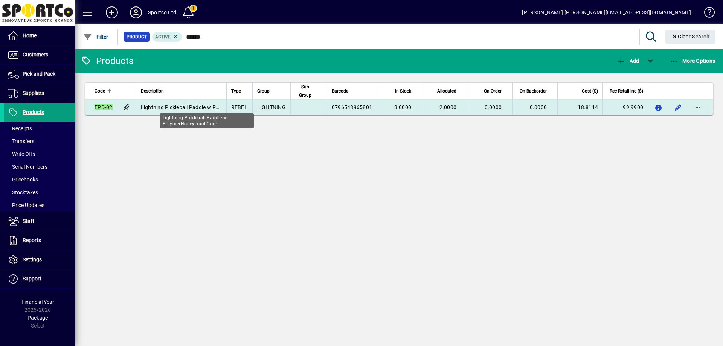
click at [202, 110] on span "Lightning Pickleball Paddle w PolymerHoneycombCore" at bounding box center [207, 107] width 132 height 6
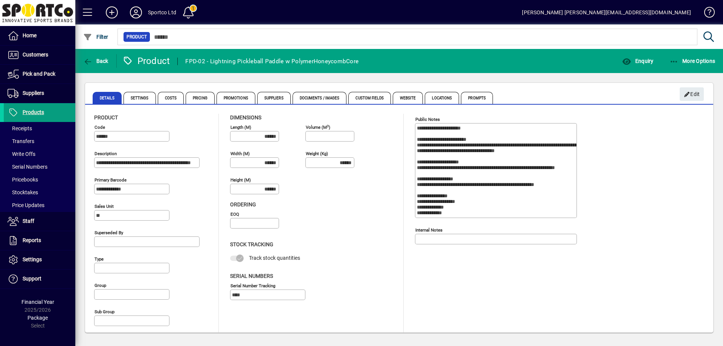
type input "**********"
click at [644, 60] on span "Enquiry" at bounding box center [637, 61] width 31 height 6
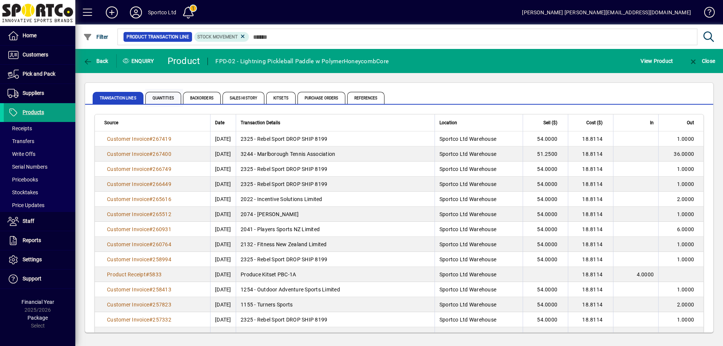
click at [160, 94] on span "Quantities" at bounding box center [163, 98] width 36 height 12
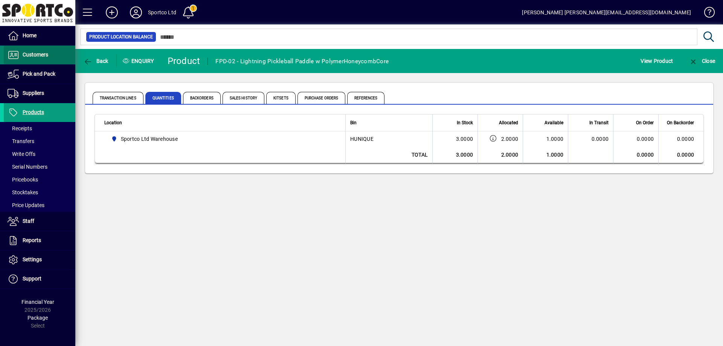
click at [33, 60] on span at bounding box center [40, 55] width 72 height 18
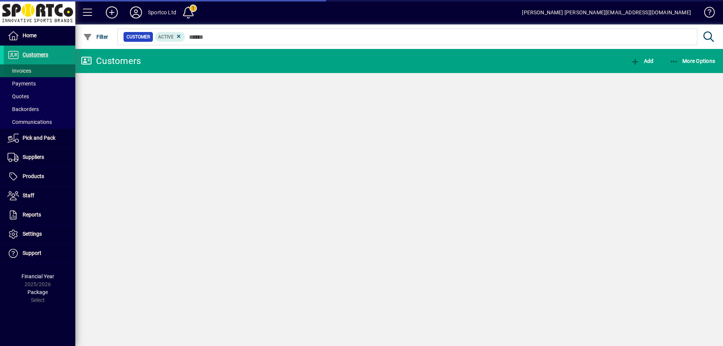
click at [24, 72] on span "Invoices" at bounding box center [20, 71] width 24 height 6
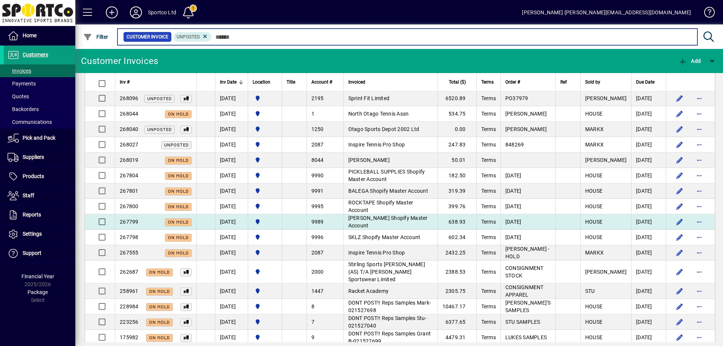
scroll to position [525, 0]
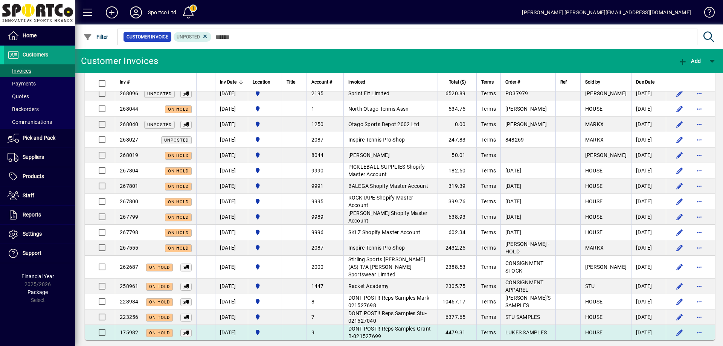
click at [389, 326] on span "DONT POST!! Reps Samples Grant B-021527699" at bounding box center [389, 333] width 83 height 14
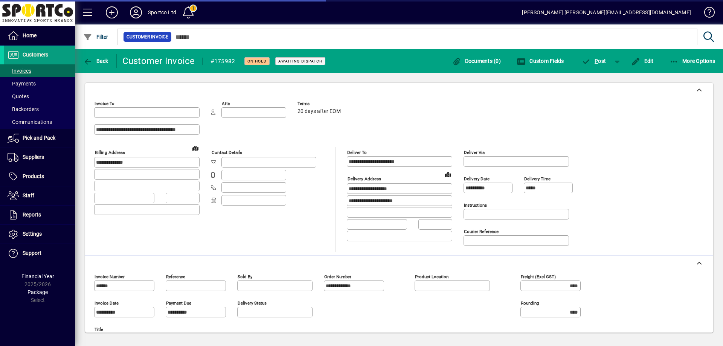
type input "**********"
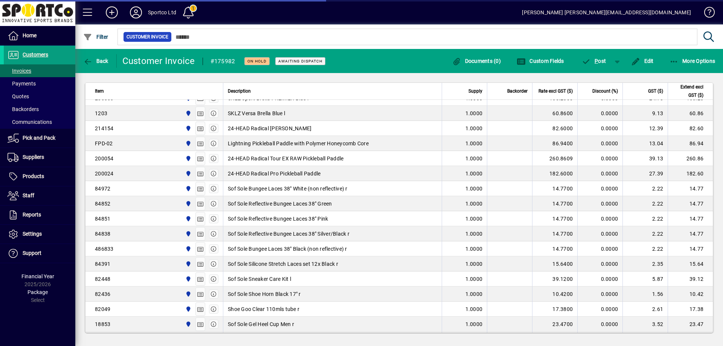
type input "**********"
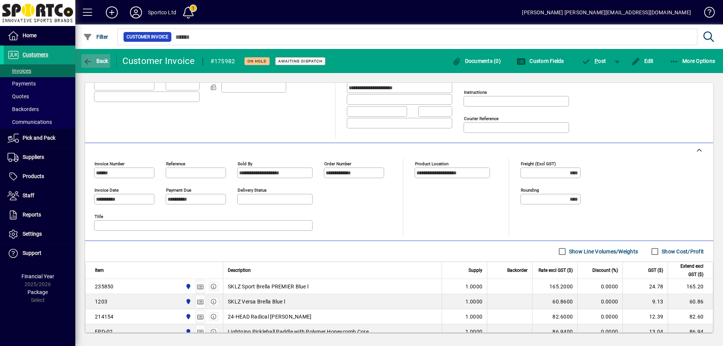
click at [100, 60] on span "Back" at bounding box center [95, 61] width 25 height 6
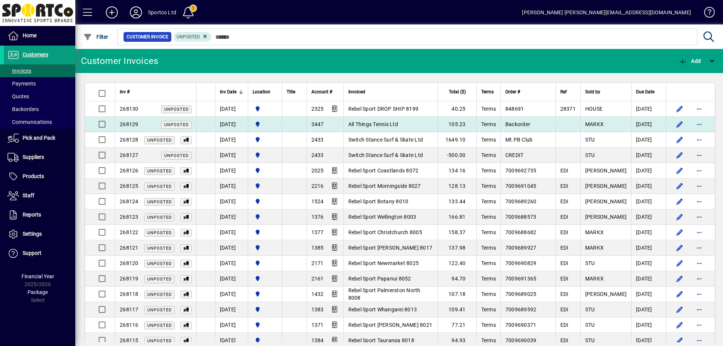
click at [385, 124] on span "All Things Tennis Ltd" at bounding box center [373, 124] width 50 height 6
click at [385, 124] on div "Customer Invoices Add Inv # Inv Date Location Title Account # Invoiced Total ($…" at bounding box center [399, 197] width 648 height 297
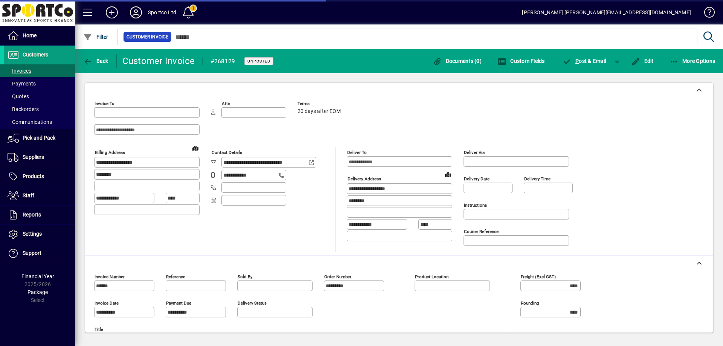
type input "**********"
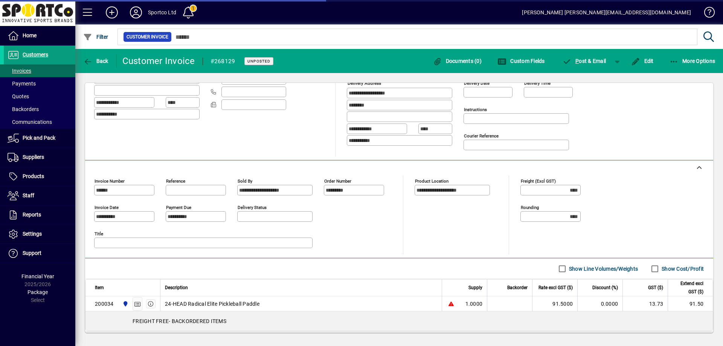
scroll to position [137, 0]
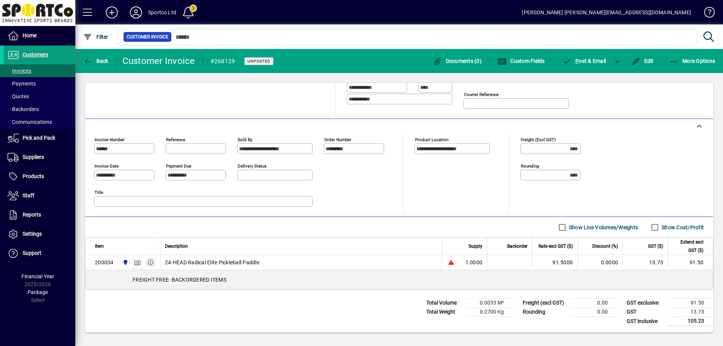
click at [149, 260] on icon "button" at bounding box center [151, 262] width 7 height 5
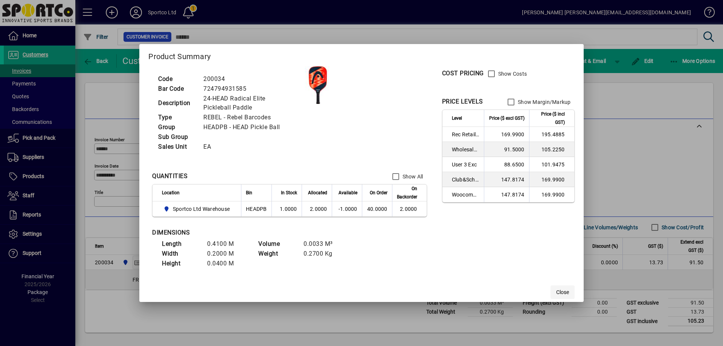
click at [565, 291] on span "Close" at bounding box center [562, 292] width 13 height 8
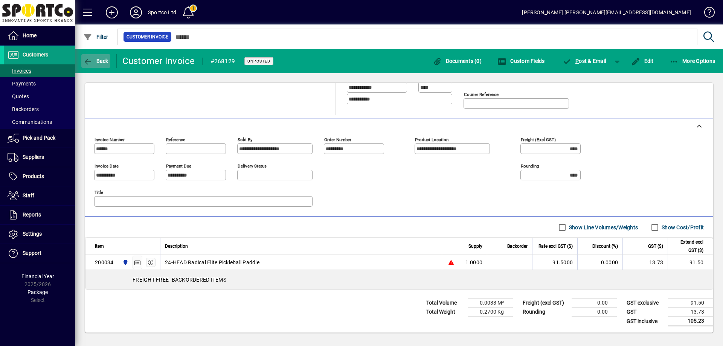
click at [89, 58] on icon "button" at bounding box center [87, 62] width 9 height 8
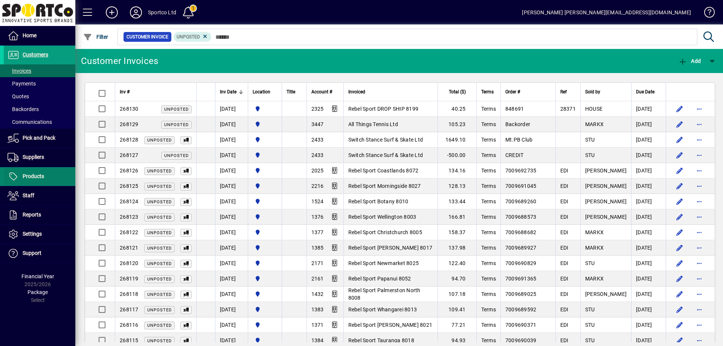
click at [33, 173] on span "Products" at bounding box center [24, 176] width 40 height 9
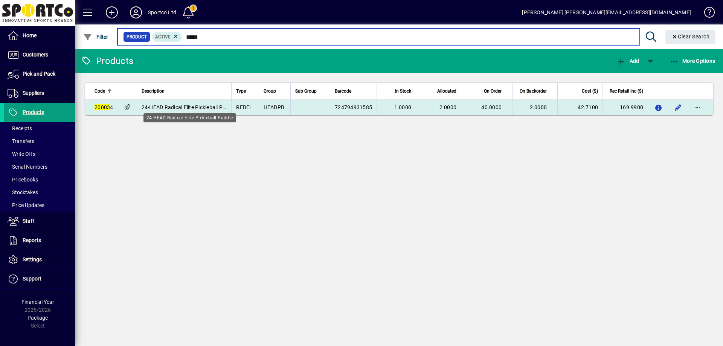
type input "*****"
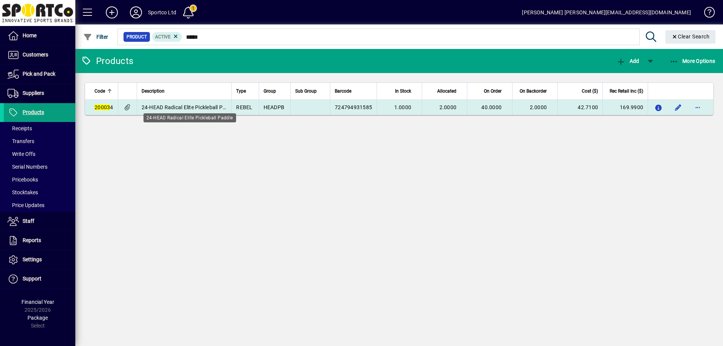
click at [185, 105] on span "24-HEAD Radical Elite Pickleball Paddle" at bounding box center [189, 107] width 95 height 6
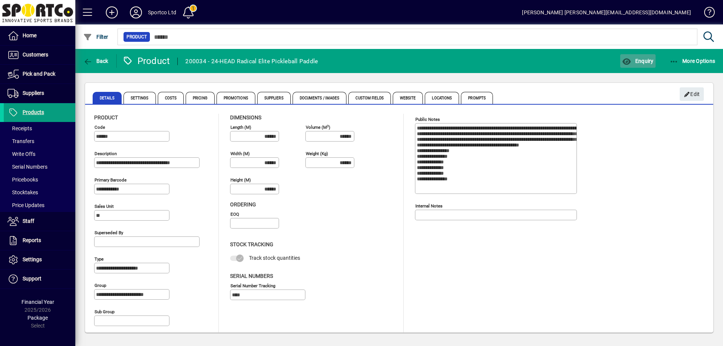
click at [644, 59] on span "Enquiry" at bounding box center [637, 61] width 31 height 6
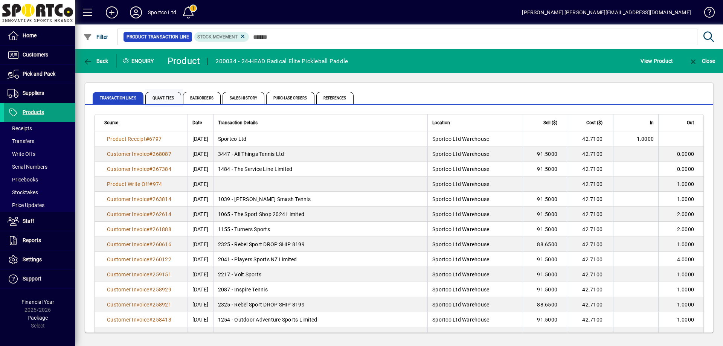
click at [158, 92] on span "Quantities" at bounding box center [163, 98] width 36 height 12
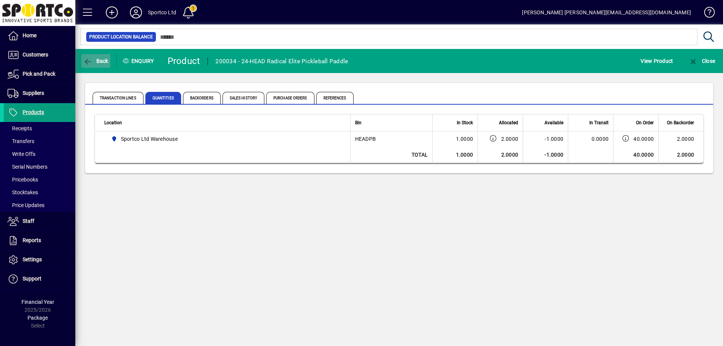
click at [91, 61] on icon "button" at bounding box center [87, 62] width 9 height 8
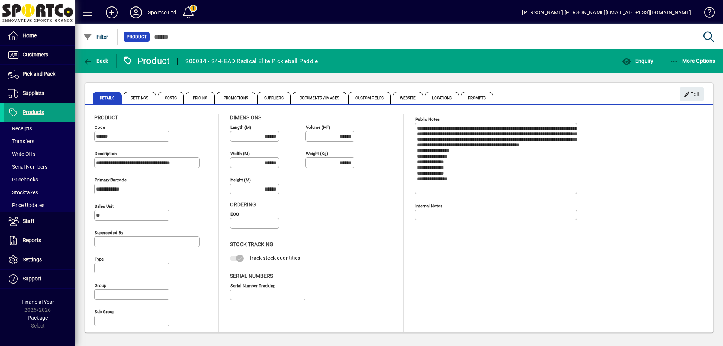
type input "**********"
type input "****"
click at [94, 60] on span "Back" at bounding box center [95, 61] width 25 height 6
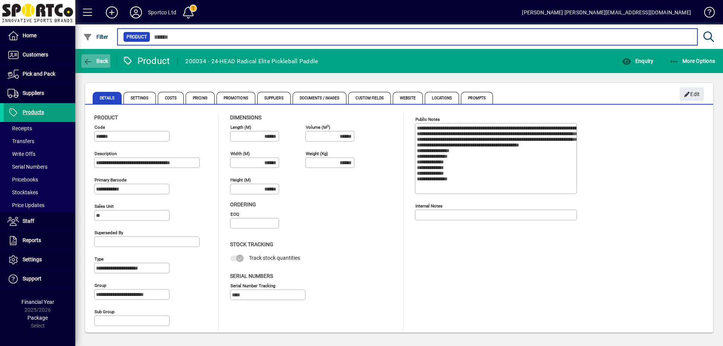
type input "*****"
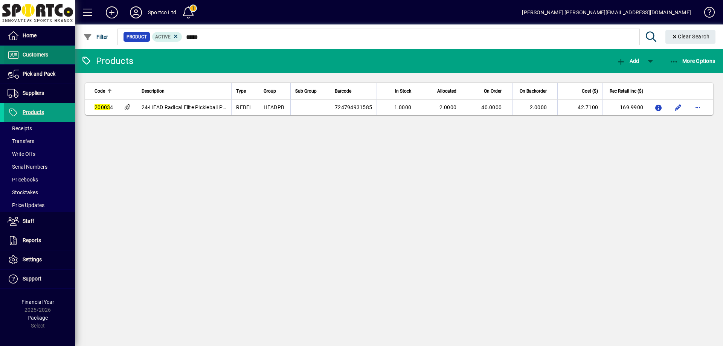
click at [37, 53] on span "Customers" at bounding box center [36, 55] width 26 height 6
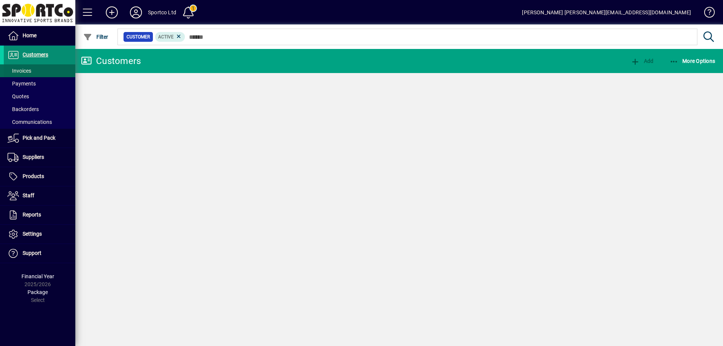
click at [29, 70] on span "Invoices" at bounding box center [20, 71] width 24 height 6
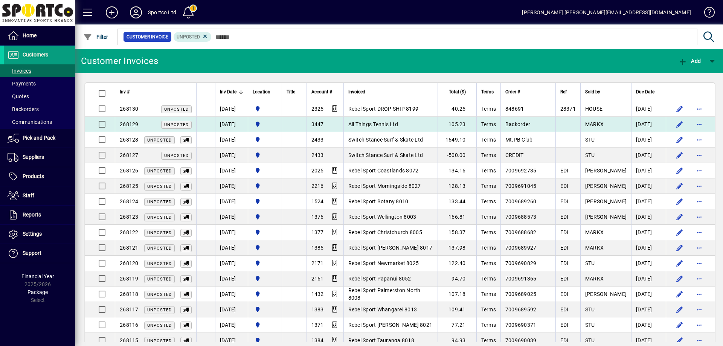
click at [405, 127] on td "All Things Tennis Ltd" at bounding box center [390, 124] width 94 height 15
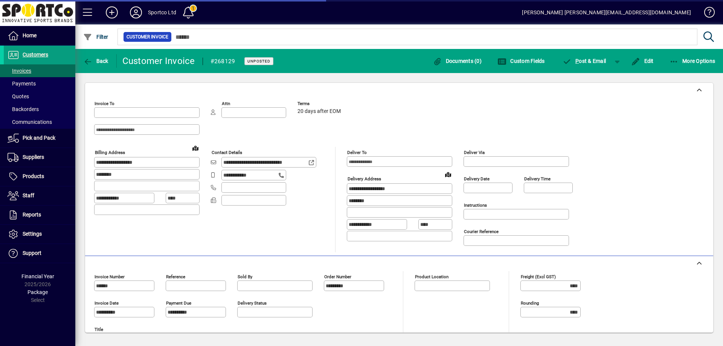
type input "**********"
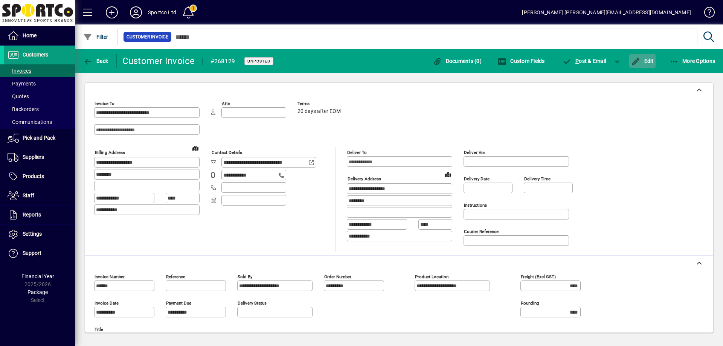
click at [641, 59] on span "Edit" at bounding box center [642, 61] width 23 height 6
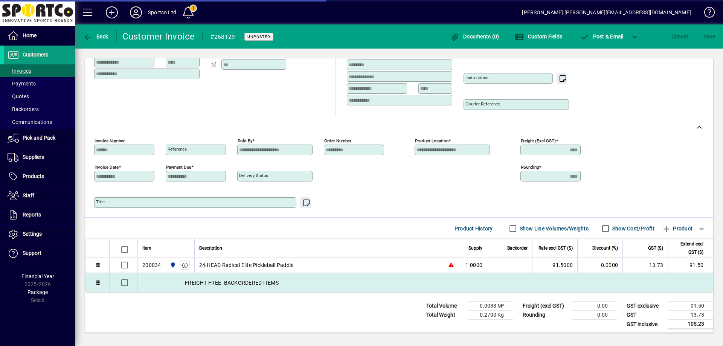
scroll to position [114, 0]
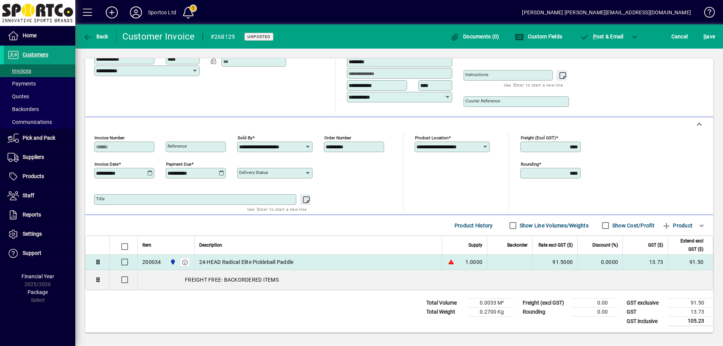
click at [157, 259] on div "200034" at bounding box center [151, 262] width 19 height 8
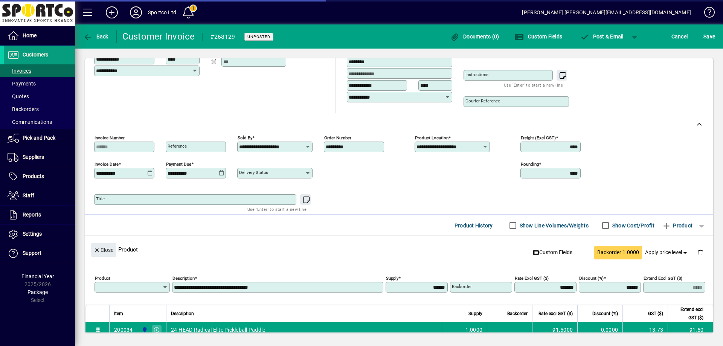
type input "******"
drag, startPoint x: 415, startPoint y: 288, endPoint x: 454, endPoint y: 290, distance: 38.4
click at [454, 290] on div "**********" at bounding box center [401, 286] width 613 height 26
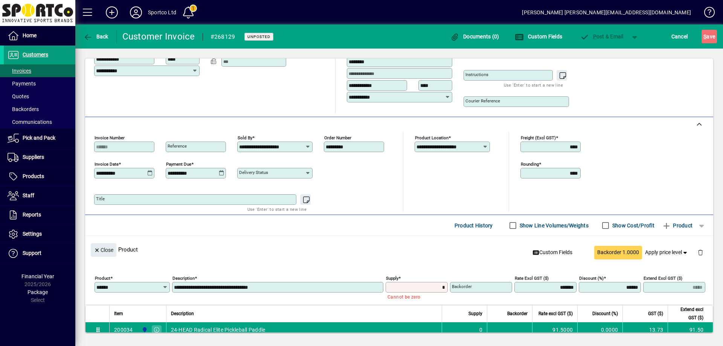
type input "******"
type input "****"
type input "*"
type input "******"
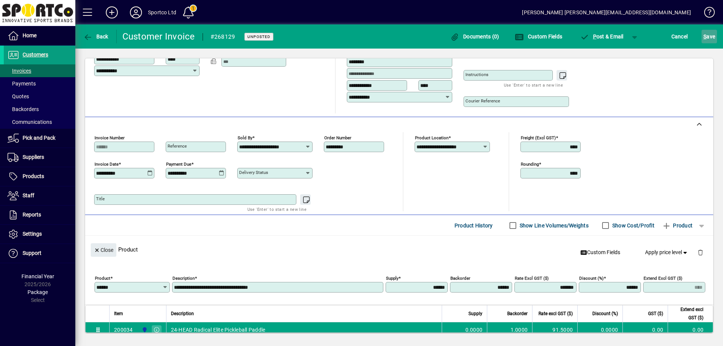
click at [709, 38] on span "S ave" at bounding box center [709, 37] width 12 height 12
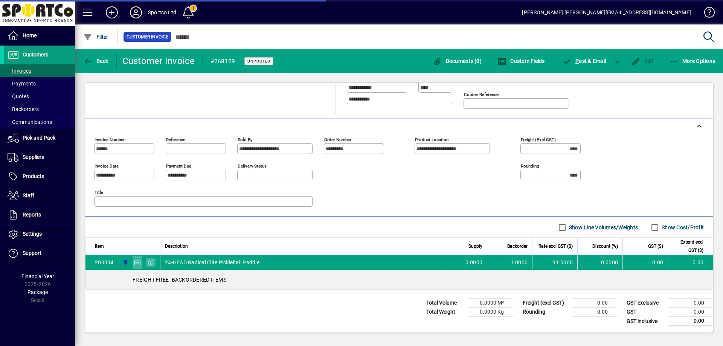
scroll to position [137, 0]
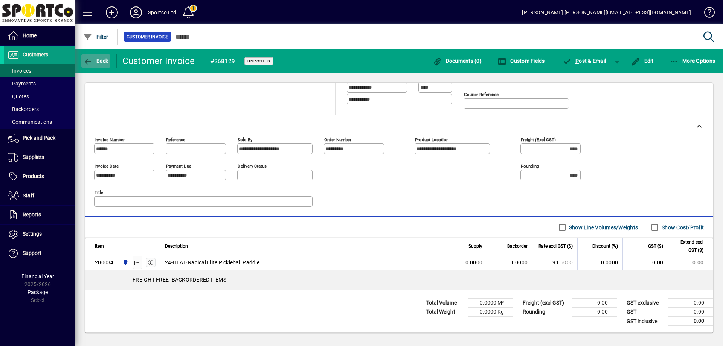
click at [93, 63] on span "Back" at bounding box center [95, 61] width 25 height 6
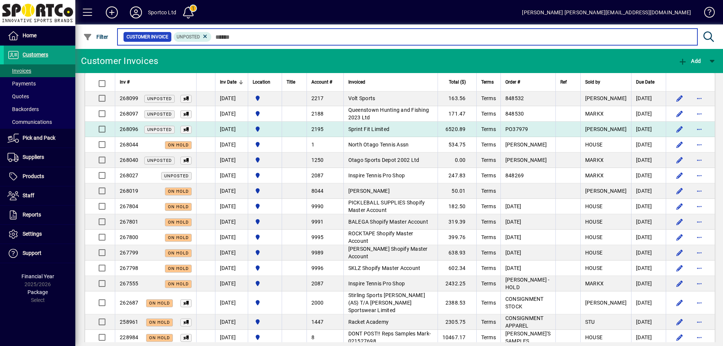
scroll to position [490, 0]
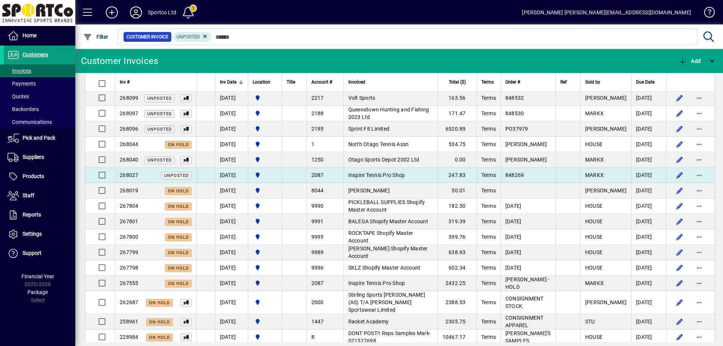
click at [395, 174] on span "Inspire Tennis Pro Shop" at bounding box center [376, 175] width 57 height 6
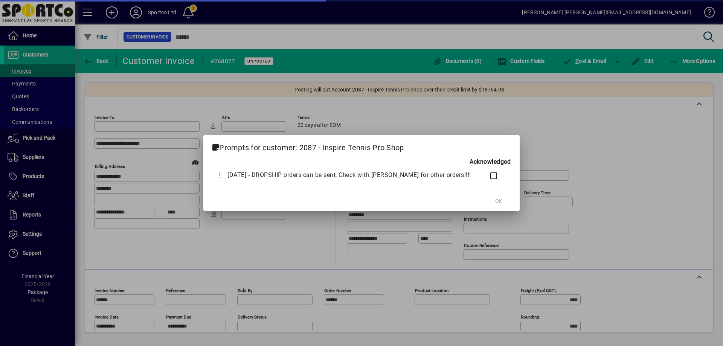
type input "**********"
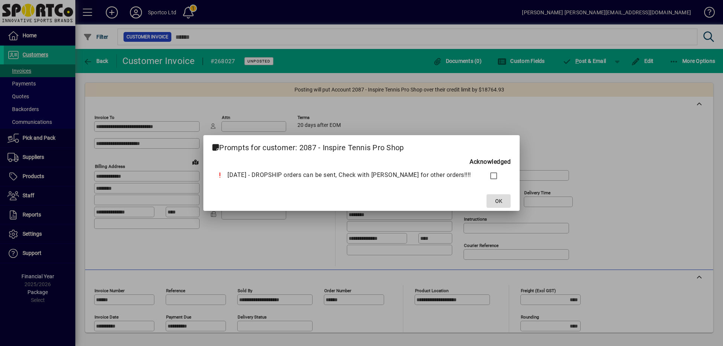
click at [495, 201] on span "OK" at bounding box center [498, 201] width 7 height 8
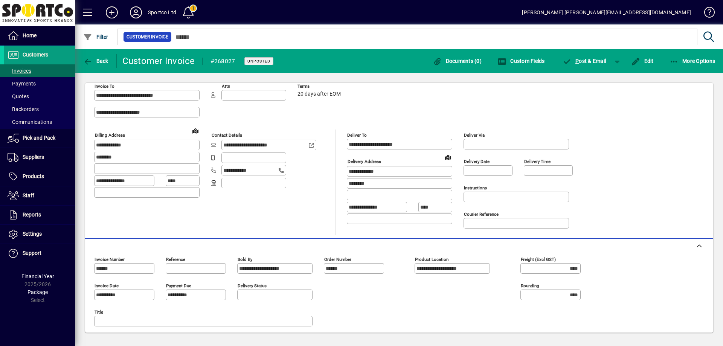
scroll to position [151, 0]
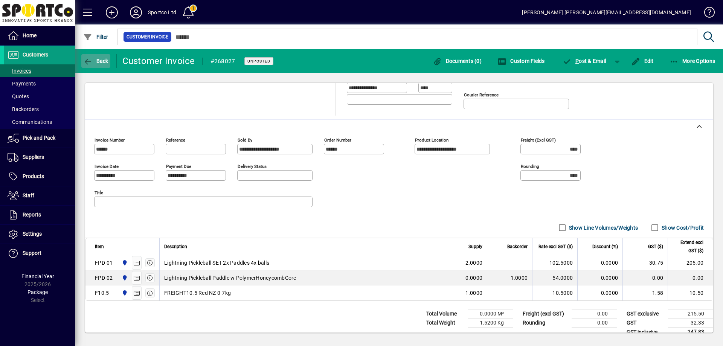
click at [85, 57] on button "Back" at bounding box center [95, 61] width 29 height 14
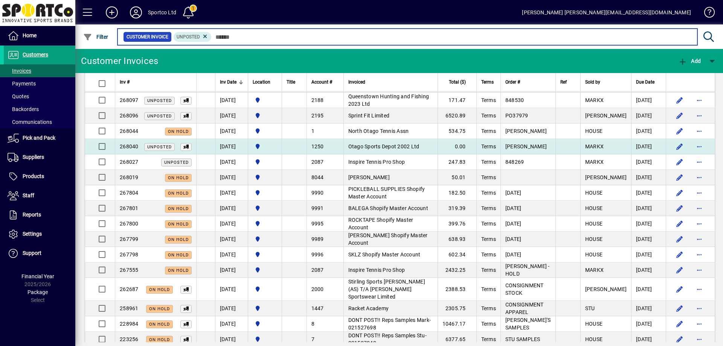
scroll to position [525, 0]
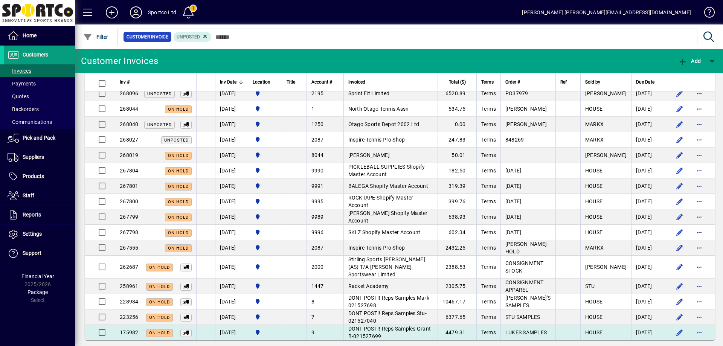
click at [405, 326] on span "DONT POST!! Reps Samples Grant B-021527699" at bounding box center [389, 333] width 83 height 14
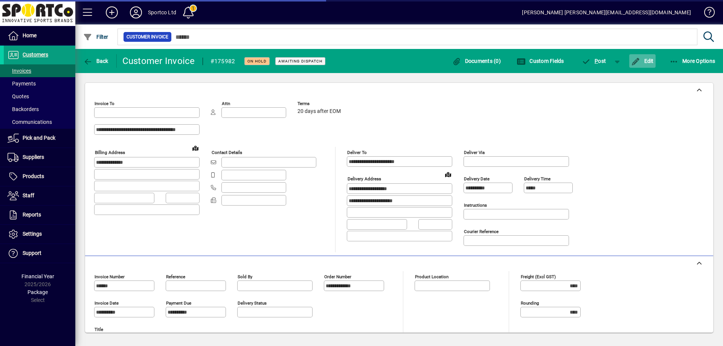
click at [650, 61] on span "Edit" at bounding box center [642, 61] width 23 height 6
type input "**********"
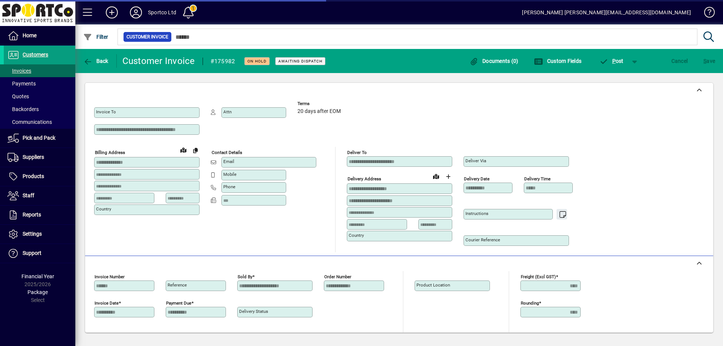
type input "**********"
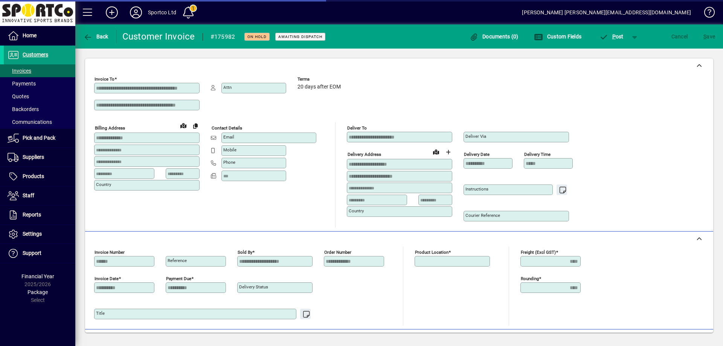
type input "**********"
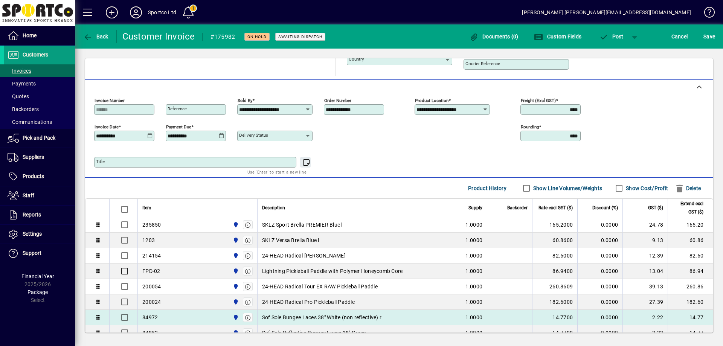
scroll to position [151, 0]
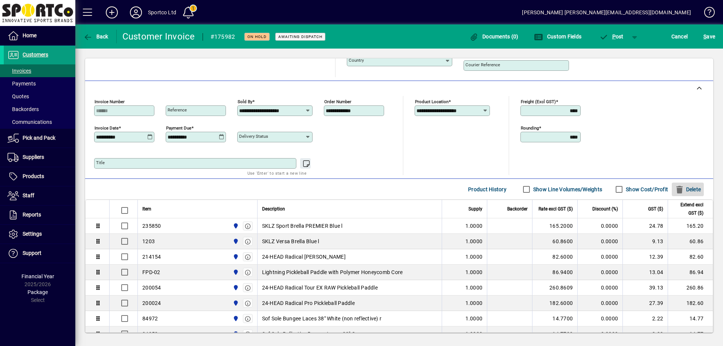
click at [685, 190] on span "Delete" at bounding box center [688, 189] width 26 height 12
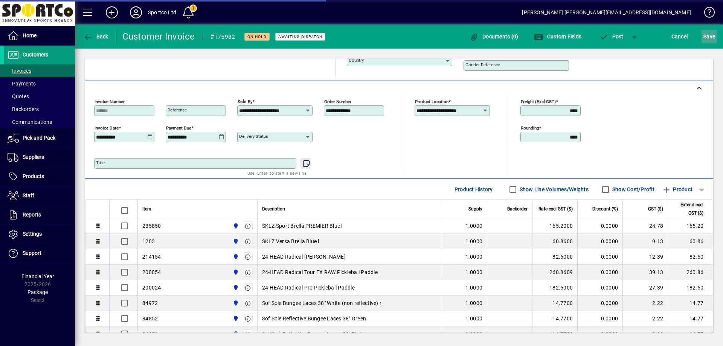
click at [708, 36] on span "S ave" at bounding box center [709, 37] width 12 height 12
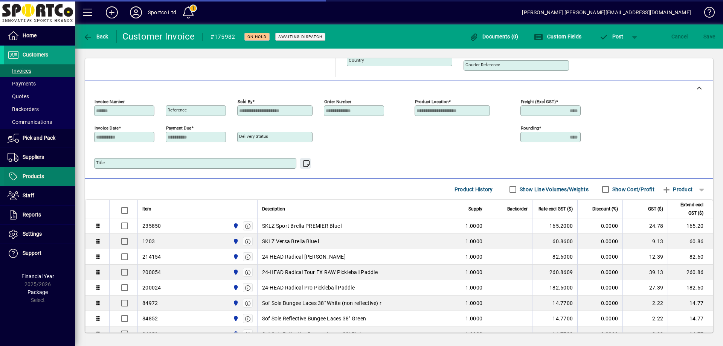
click at [35, 176] on span "Products" at bounding box center [33, 176] width 21 height 6
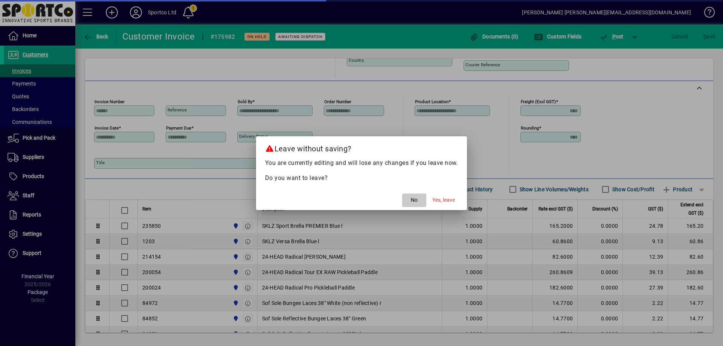
click at [412, 200] on span "No" at bounding box center [414, 200] width 7 height 8
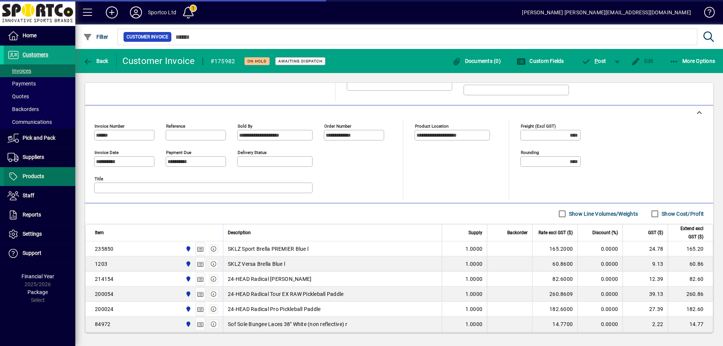
click at [32, 172] on span "Products" at bounding box center [24, 176] width 40 height 9
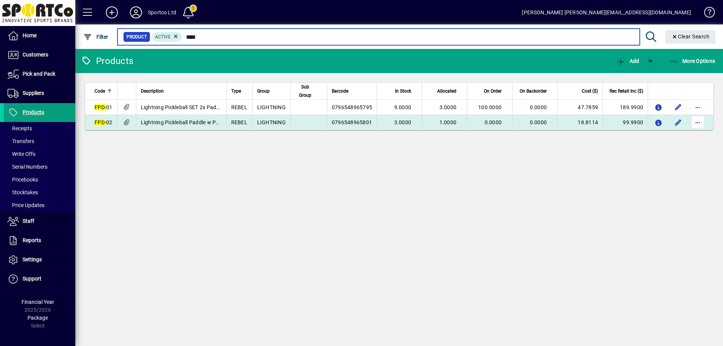
type input "****"
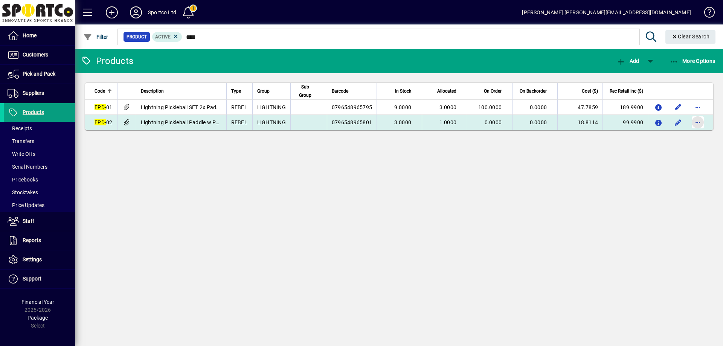
click at [700, 118] on span "button" at bounding box center [698, 122] width 18 height 18
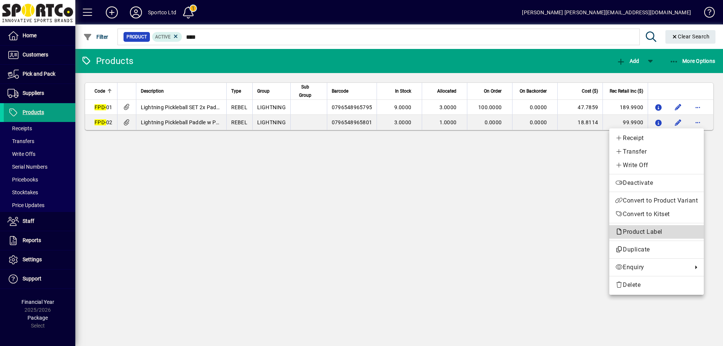
click at [668, 231] on span "Product Label" at bounding box center [656, 231] width 82 height 9
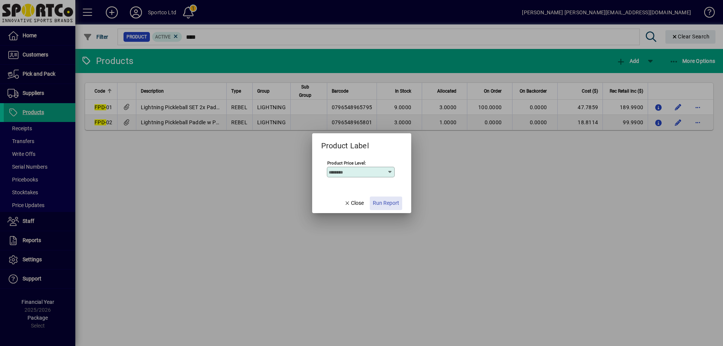
click at [386, 200] on span "Run Report" at bounding box center [386, 203] width 26 height 8
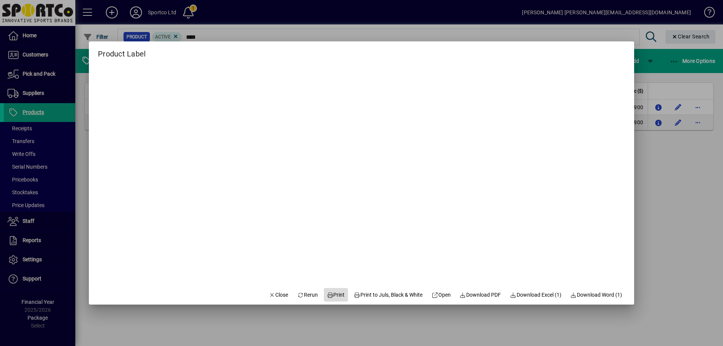
click at [329, 296] on span "Print" at bounding box center [336, 295] width 18 height 8
click at [327, 295] on icon at bounding box center [330, 295] width 7 height 5
click at [273, 296] on span "Close" at bounding box center [279, 295] width 20 height 8
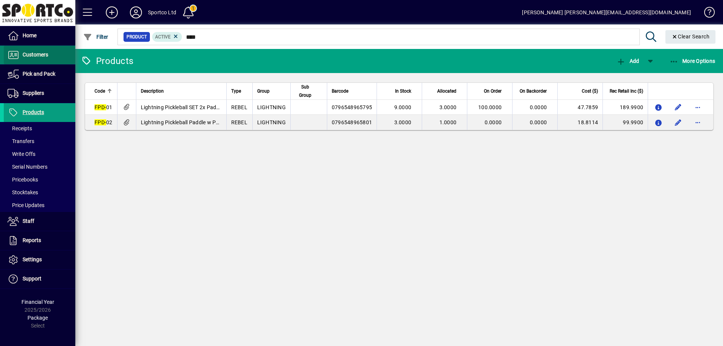
click at [36, 58] on span "Customers" at bounding box center [36, 55] width 26 height 6
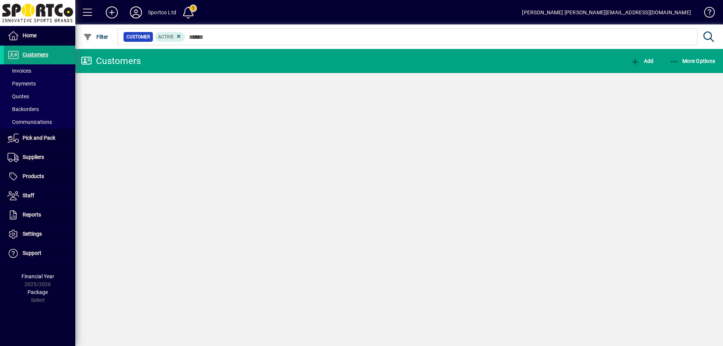
click at [18, 70] on span "Invoices" at bounding box center [20, 71] width 24 height 6
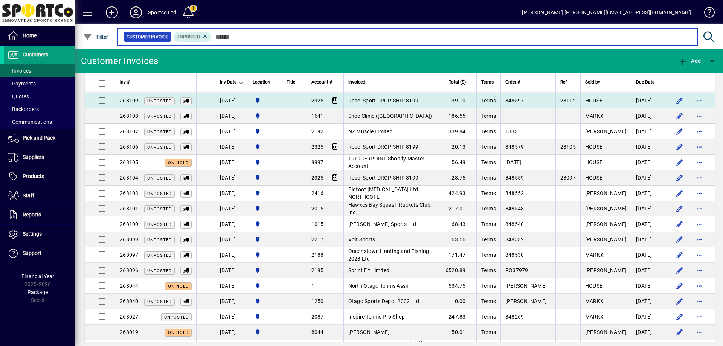
scroll to position [377, 0]
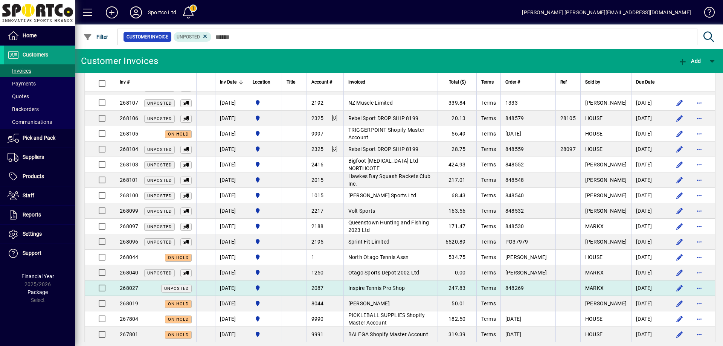
click at [378, 286] on span "Inspire Tennis Pro Shop" at bounding box center [376, 288] width 57 height 6
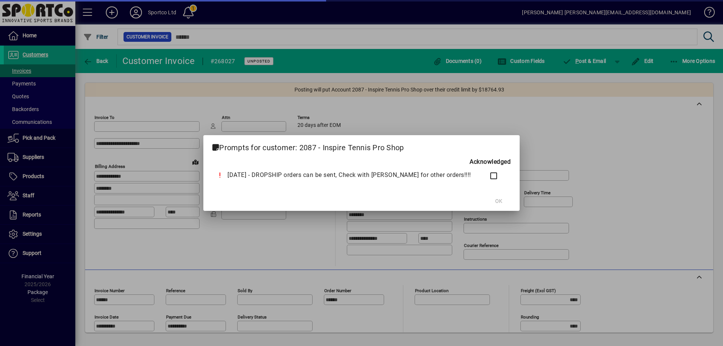
type input "**********"
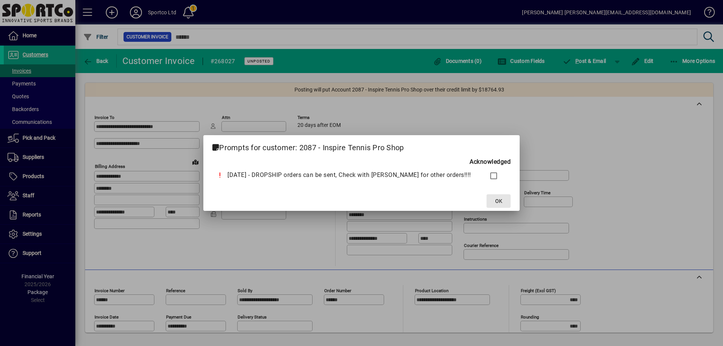
drag, startPoint x: 488, startPoint y: 204, endPoint x: 529, endPoint y: 160, distance: 60.7
click at [489, 206] on button "OK" at bounding box center [499, 201] width 24 height 14
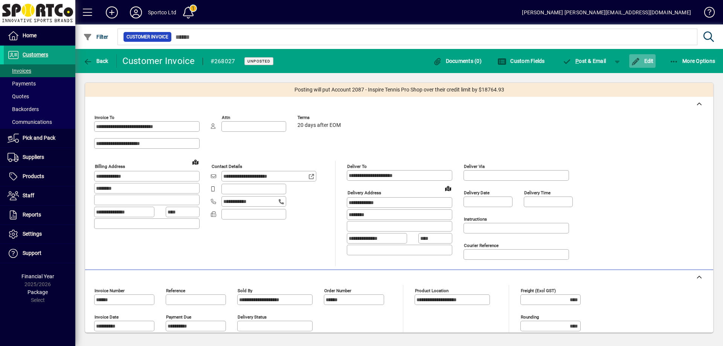
click at [642, 59] on span "Edit" at bounding box center [642, 61] width 23 height 6
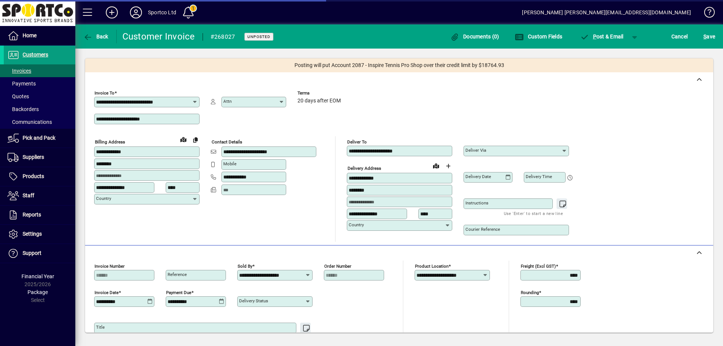
scroll to position [139, 0]
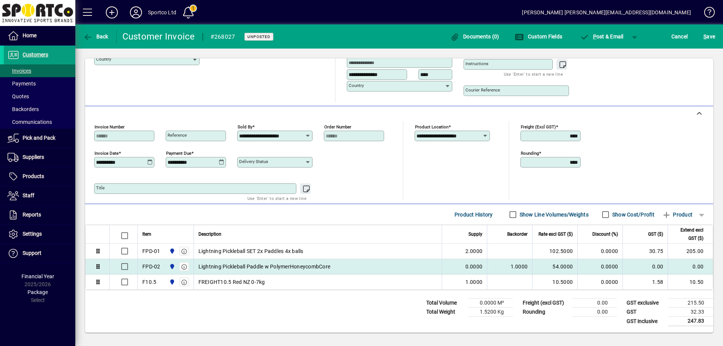
click at [256, 264] on span "Lightning Pickleball Paddle w PolymerHoneycombCore" at bounding box center [264, 267] width 132 height 8
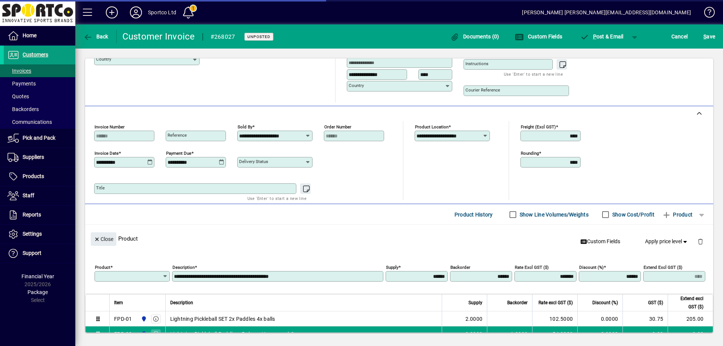
type input "******"
type input "*****"
type input "******"
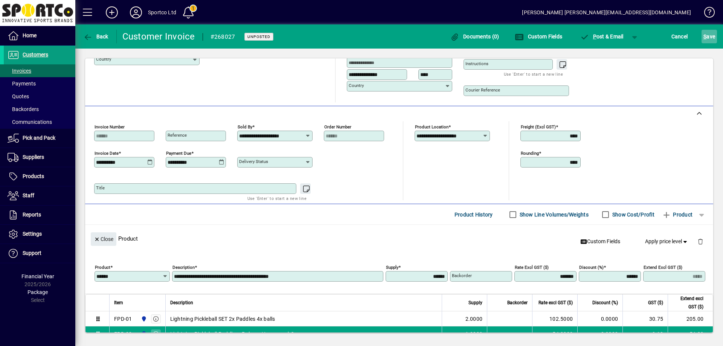
click at [706, 38] on span "S" at bounding box center [704, 37] width 3 height 6
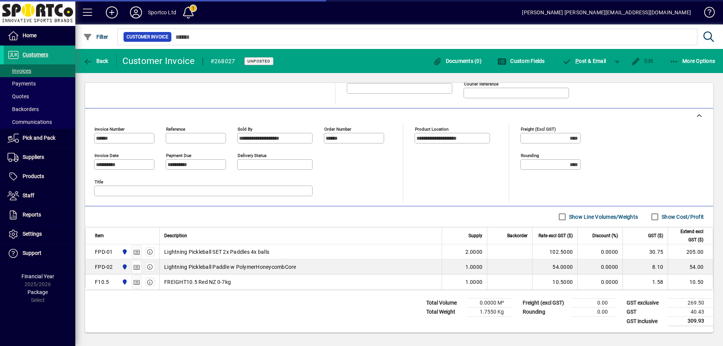
scroll to position [162, 0]
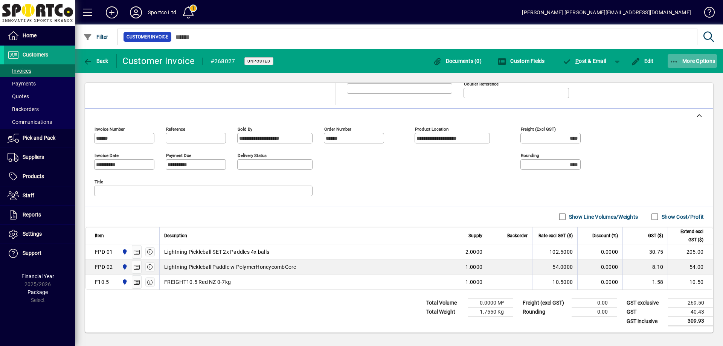
click at [675, 57] on span "button" at bounding box center [693, 61] width 50 height 18
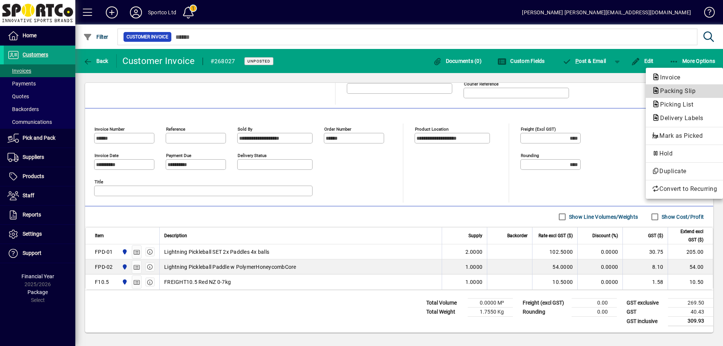
click at [677, 91] on span "Packing Slip" at bounding box center [675, 90] width 47 height 7
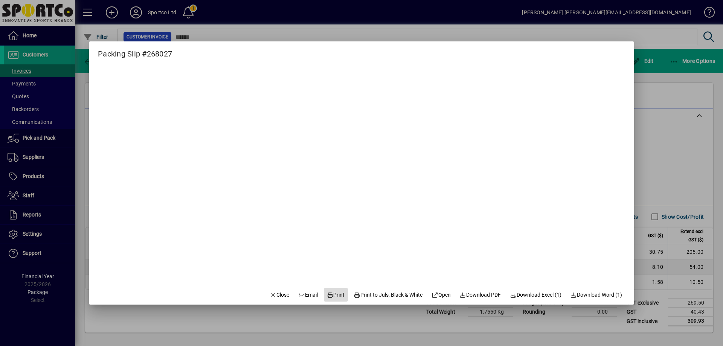
click at [331, 294] on span "Print" at bounding box center [336, 295] width 18 height 8
click at [270, 294] on icon "button" at bounding box center [273, 295] width 7 height 5
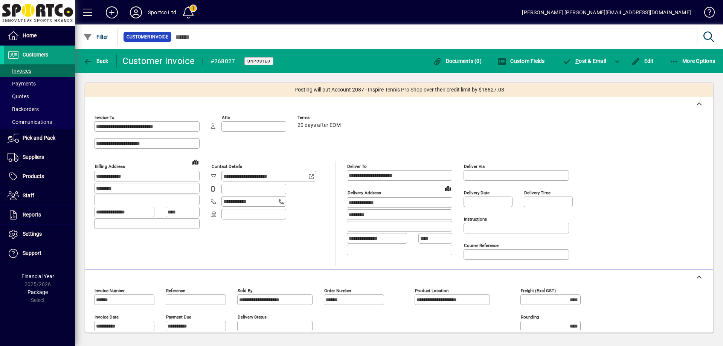
scroll to position [162, 0]
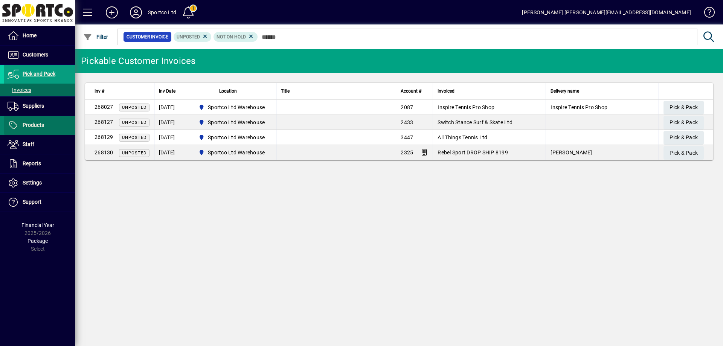
click at [32, 127] on span "Products" at bounding box center [33, 125] width 21 height 6
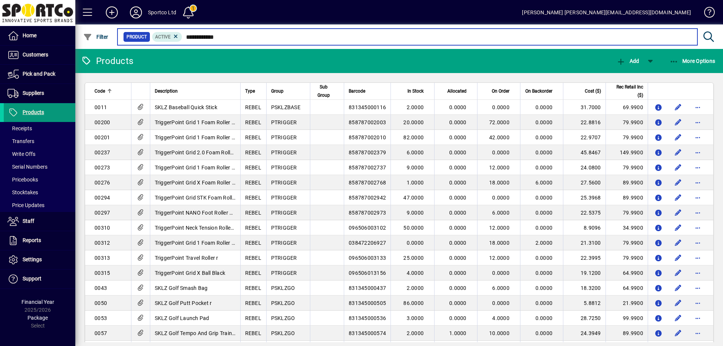
type input "**********"
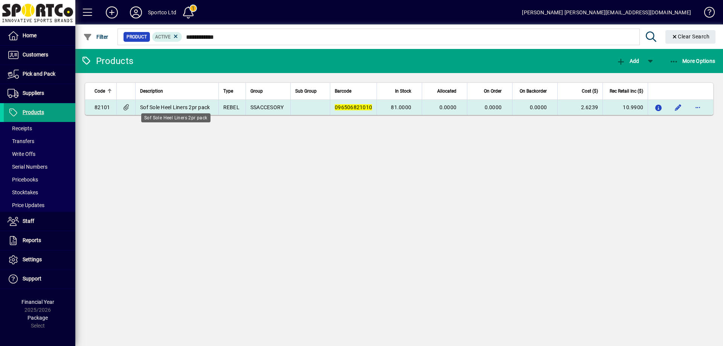
click at [160, 106] on span "Sof Sole Heel Liners 2pr pack" at bounding box center [175, 107] width 70 height 6
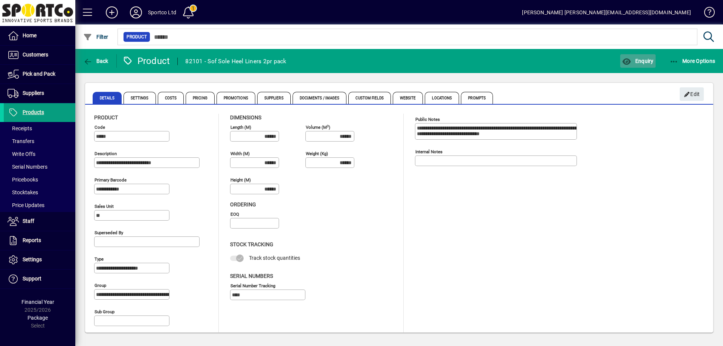
click at [635, 61] on span "Enquiry" at bounding box center [637, 61] width 31 height 6
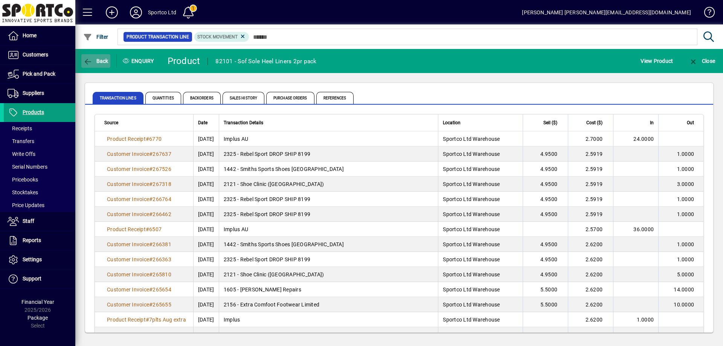
click at [92, 62] on icon "button" at bounding box center [87, 62] width 9 height 8
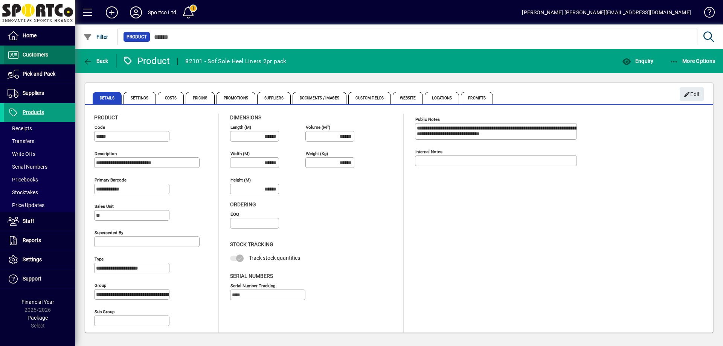
click at [41, 55] on span "Customers" at bounding box center [36, 55] width 26 height 6
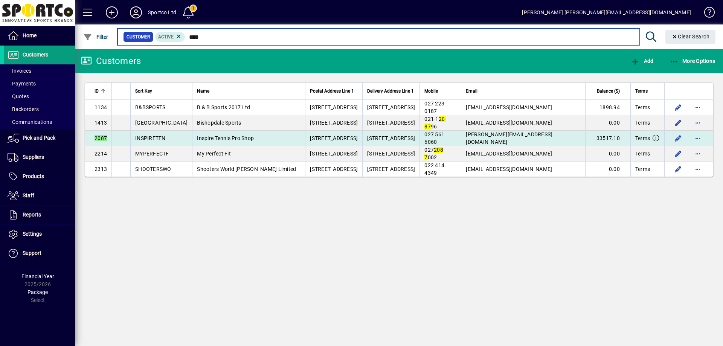
type input "****"
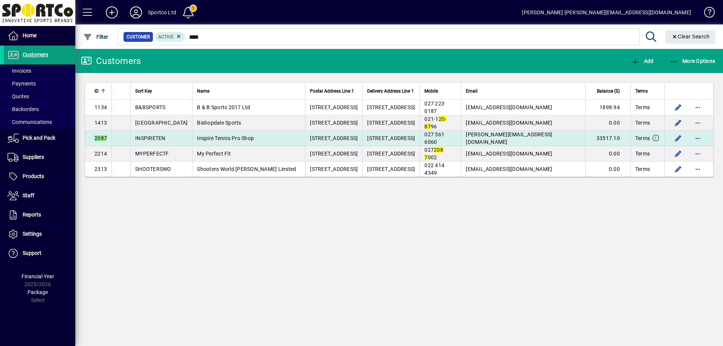
click at [221, 140] on span "Inspire Tennis Pro Shop" at bounding box center [225, 138] width 57 height 6
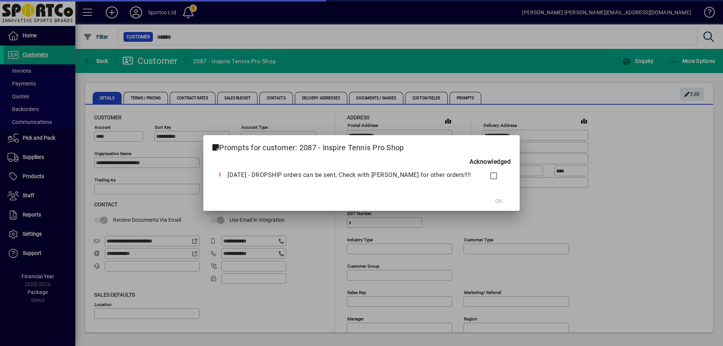
type input "**********"
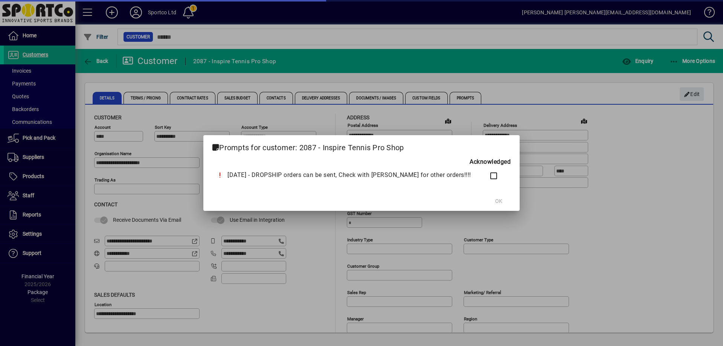
type input "**********"
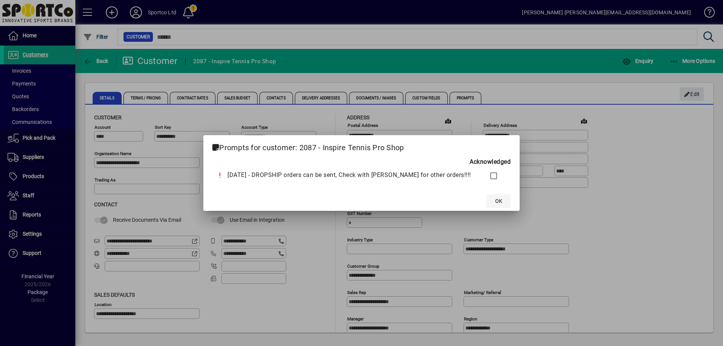
click at [495, 201] on span "OK" at bounding box center [498, 201] width 7 height 8
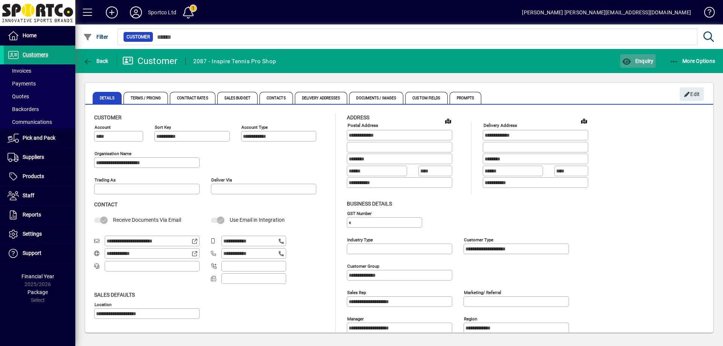
click at [644, 60] on span "Enquiry" at bounding box center [637, 61] width 31 height 6
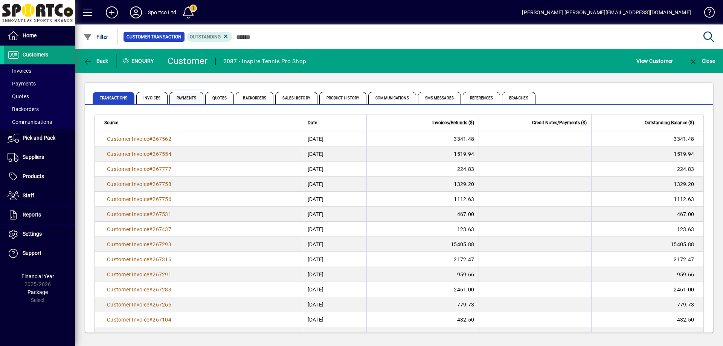
click at [188, 95] on span "Payments" at bounding box center [186, 98] width 34 height 12
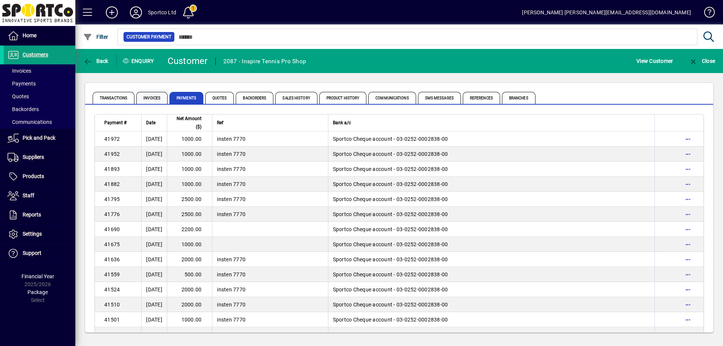
click at [147, 101] on span "Invoices" at bounding box center [151, 98] width 31 height 12
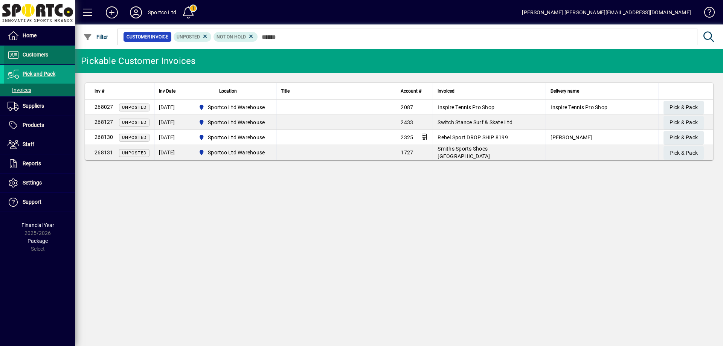
click at [34, 54] on span "Customers" at bounding box center [36, 55] width 26 height 6
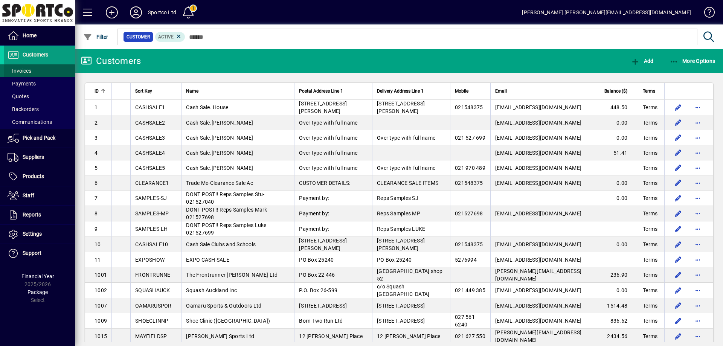
click at [24, 72] on span "Invoices" at bounding box center [20, 71] width 24 height 6
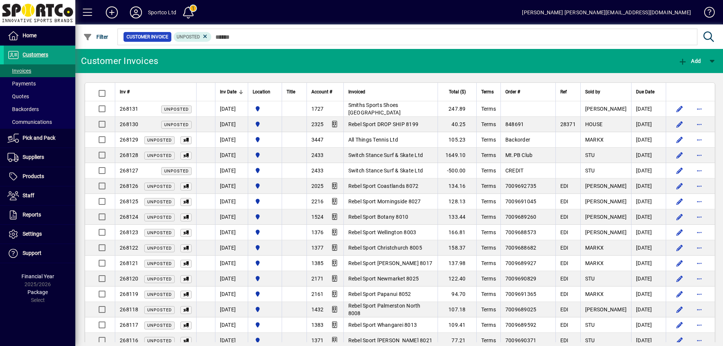
click at [398, 102] on td "Smiths Sports Shoes [GEOGRAPHIC_DATA]" at bounding box center [390, 108] width 94 height 15
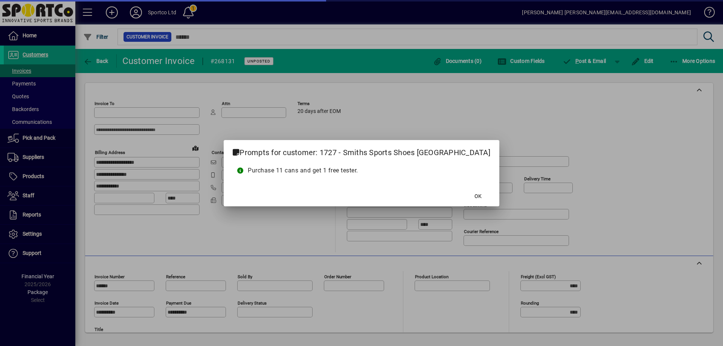
type input "**********"
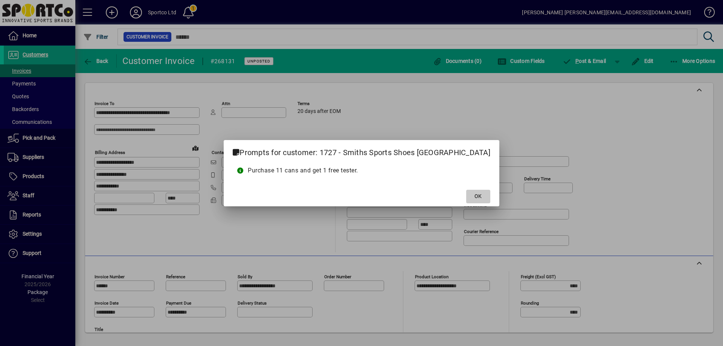
click at [474, 194] on span "OK" at bounding box center [477, 196] width 7 height 8
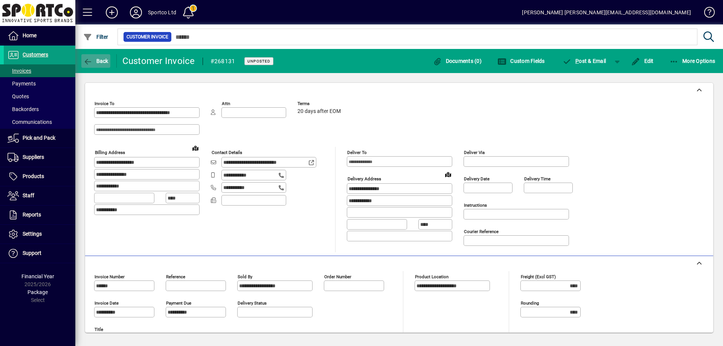
click at [97, 65] on span "button" at bounding box center [95, 61] width 29 height 18
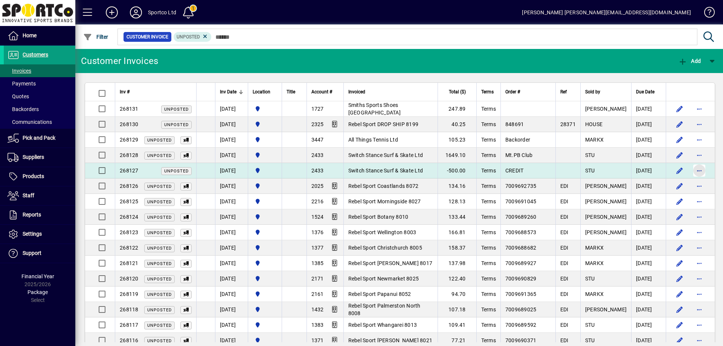
click at [690, 171] on span "button" at bounding box center [699, 171] width 18 height 18
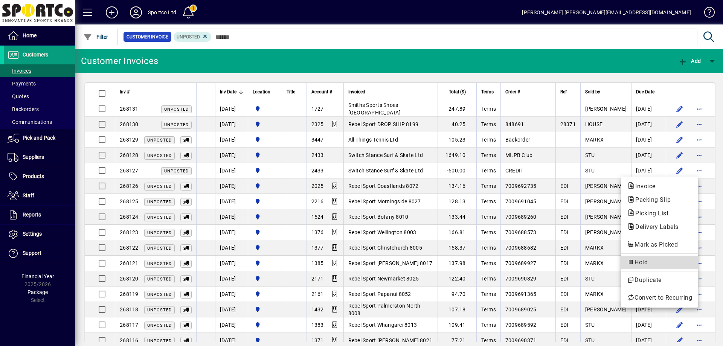
click at [667, 260] on span "Hold" at bounding box center [659, 262] width 65 height 9
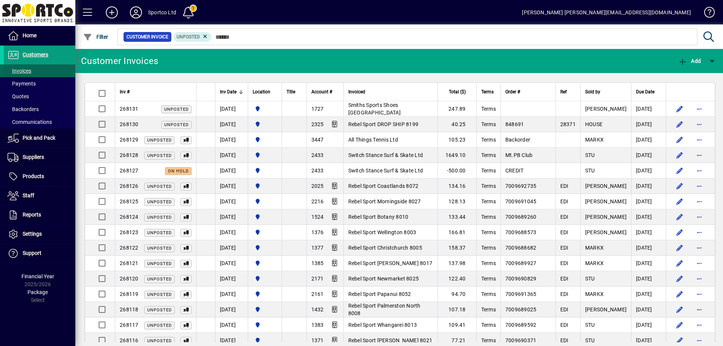
click at [24, 70] on span "Invoices" at bounding box center [20, 71] width 24 height 6
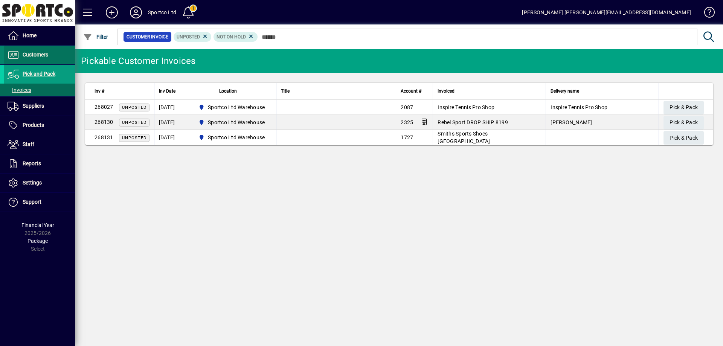
click at [33, 53] on span "Customers" at bounding box center [36, 55] width 26 height 6
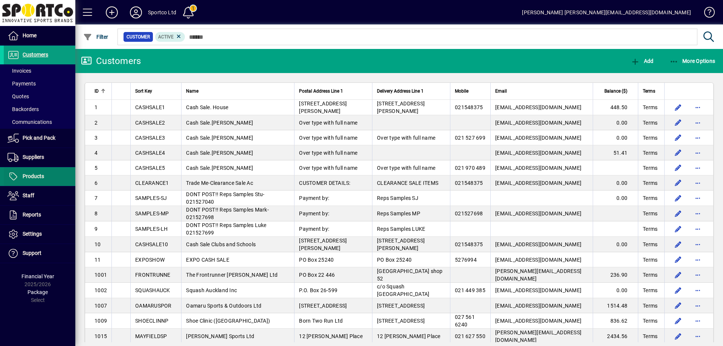
click at [38, 176] on span "Products" at bounding box center [33, 176] width 21 height 6
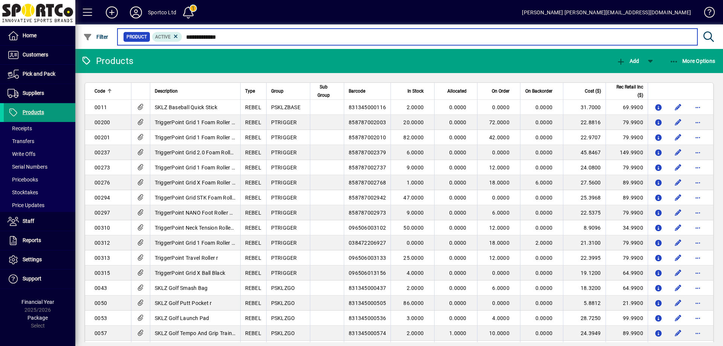
type input "**********"
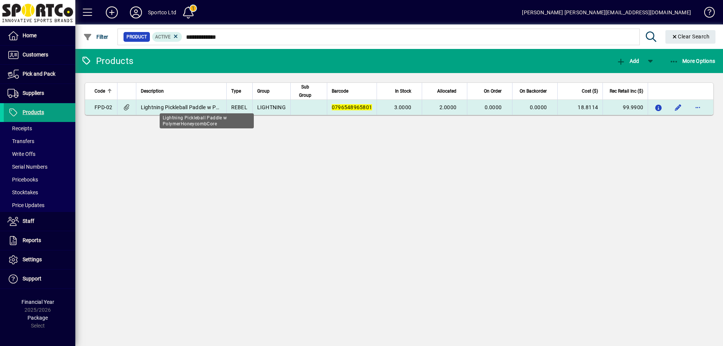
click at [191, 107] on span "Lightning Pickleball Paddle w PolymerHoneycombCore" at bounding box center [207, 107] width 132 height 6
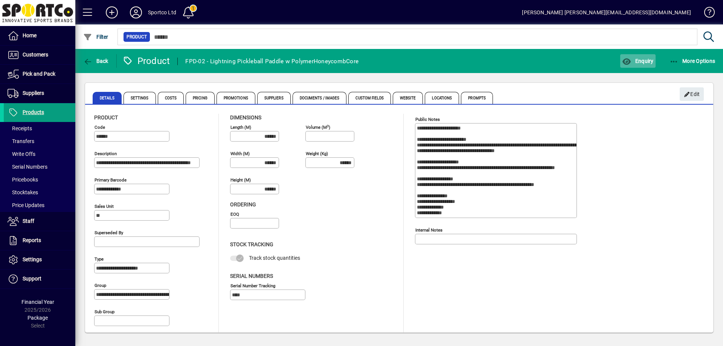
click at [636, 62] on span "Enquiry" at bounding box center [637, 61] width 31 height 6
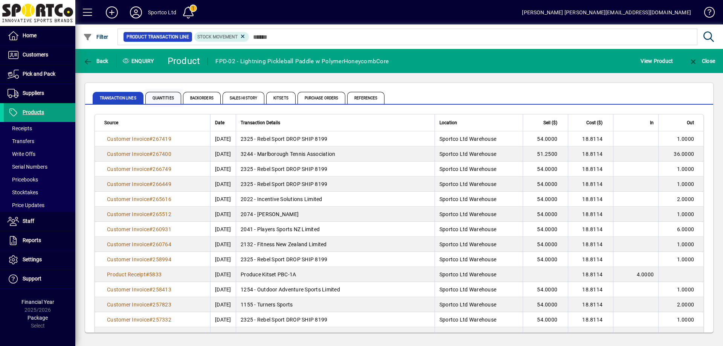
click at [171, 98] on span "Quantities" at bounding box center [163, 98] width 36 height 12
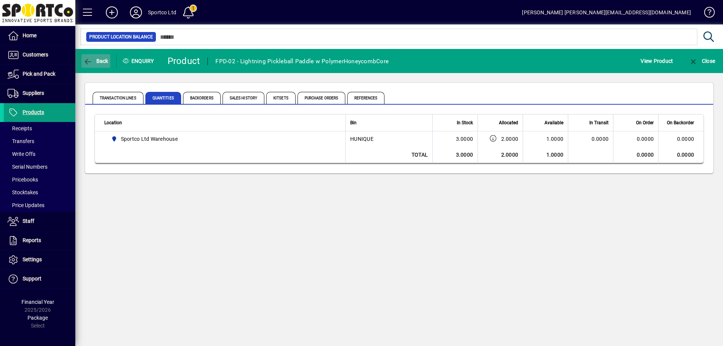
click at [94, 60] on span "Back" at bounding box center [95, 61] width 25 height 6
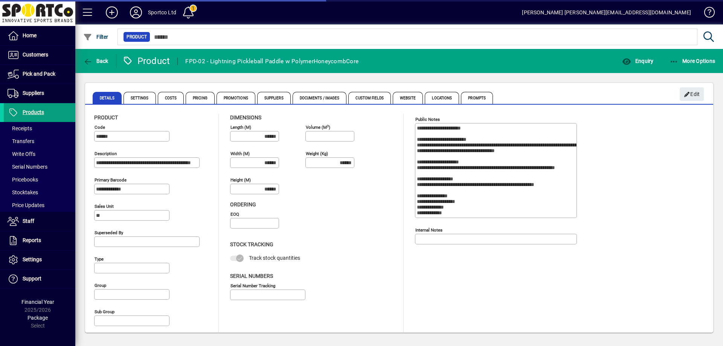
type input "**********"
type input "****"
click at [101, 56] on span "button" at bounding box center [95, 61] width 29 height 18
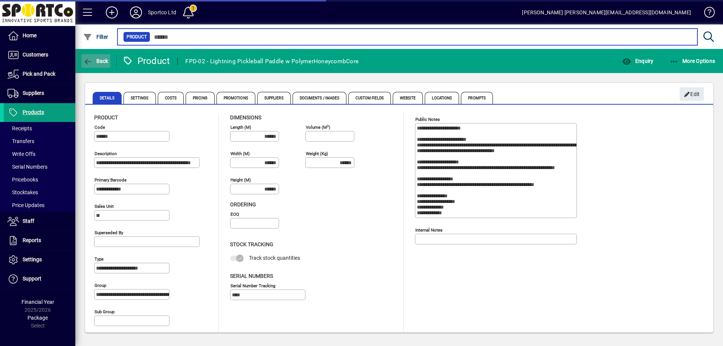
type input "**********"
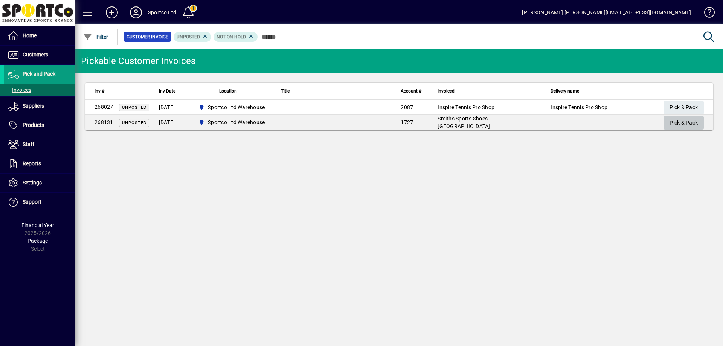
click at [677, 125] on span "Pick & Pack" at bounding box center [684, 123] width 28 height 12
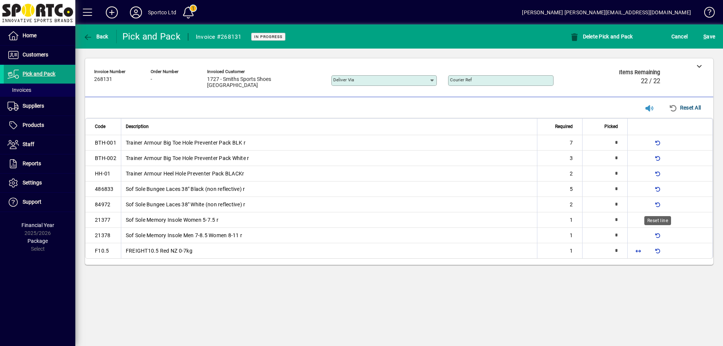
type input "*"
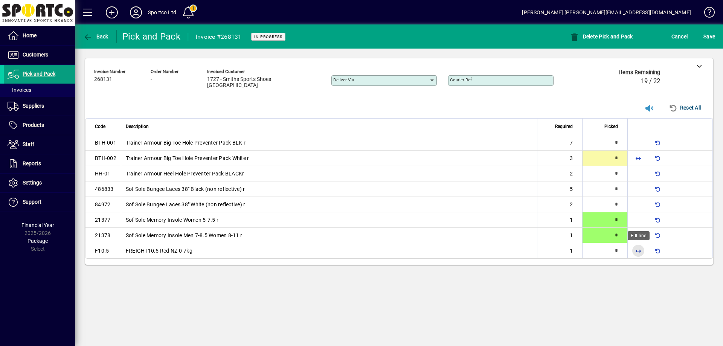
drag, startPoint x: 639, startPoint y: 249, endPoint x: 638, endPoint y: 200, distance: 49.0
click at [639, 241] on body "**********" at bounding box center [361, 173] width 723 height 346
click at [642, 156] on span "button" at bounding box center [638, 158] width 18 height 18
type input "*"
click at [639, 247] on span "button" at bounding box center [638, 251] width 18 height 18
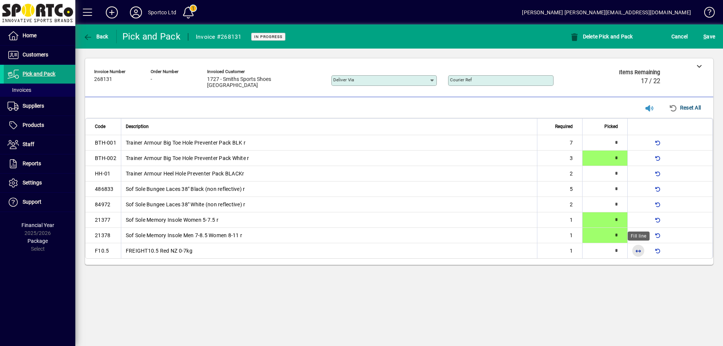
type input "*"
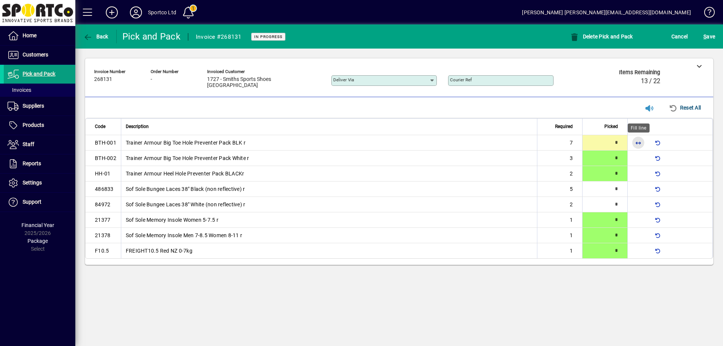
click at [637, 143] on span "button" at bounding box center [638, 143] width 18 height 18
type input "*"
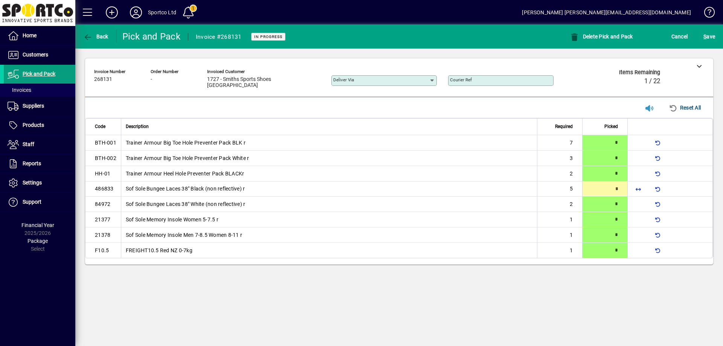
type input "*"
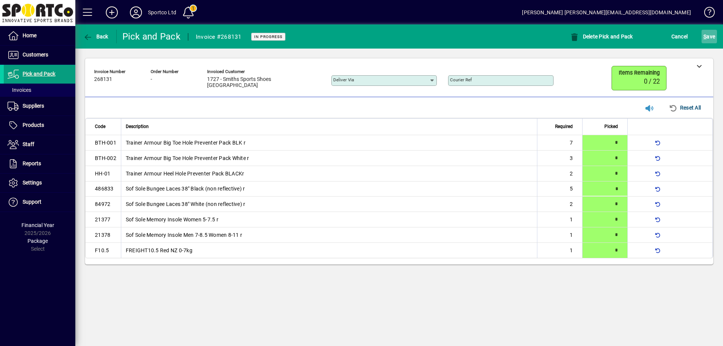
click at [706, 34] on span "S" at bounding box center [704, 37] width 3 height 6
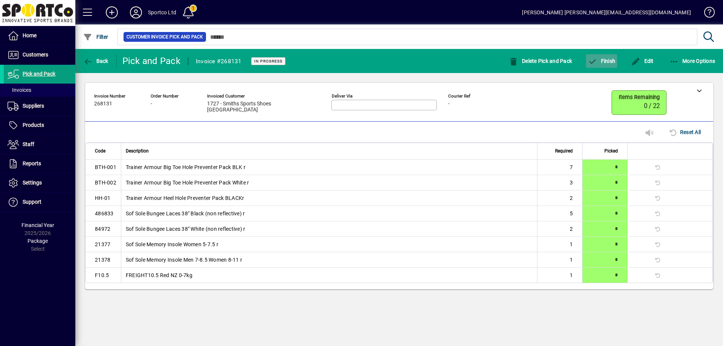
click at [607, 63] on span "Finish" at bounding box center [601, 61] width 27 height 6
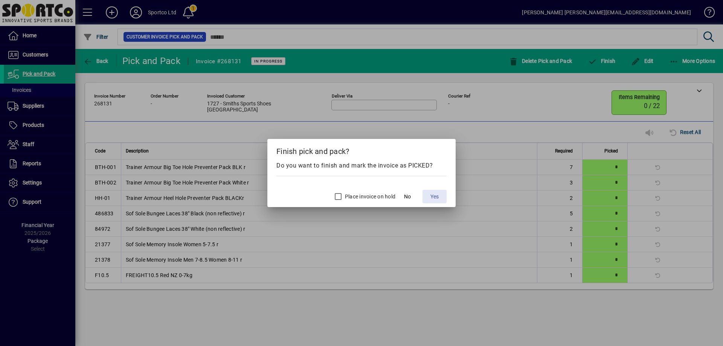
click at [434, 197] on span "Yes" at bounding box center [434, 197] width 8 height 8
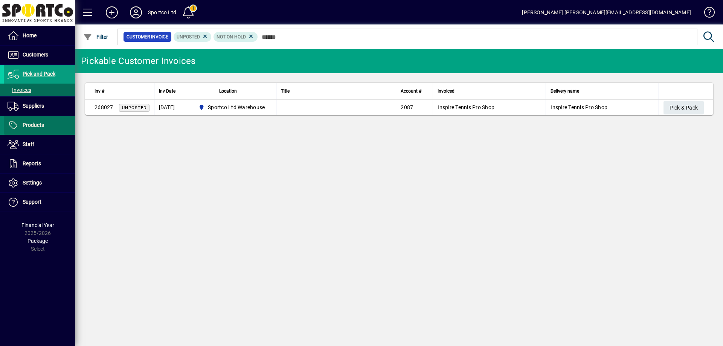
click at [30, 124] on span "Products" at bounding box center [33, 125] width 21 height 6
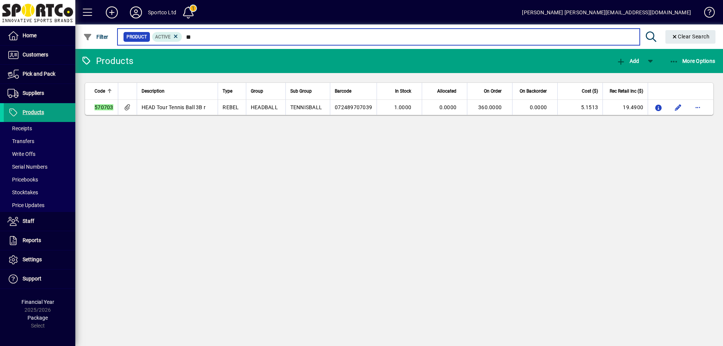
type input "*"
type input "**********"
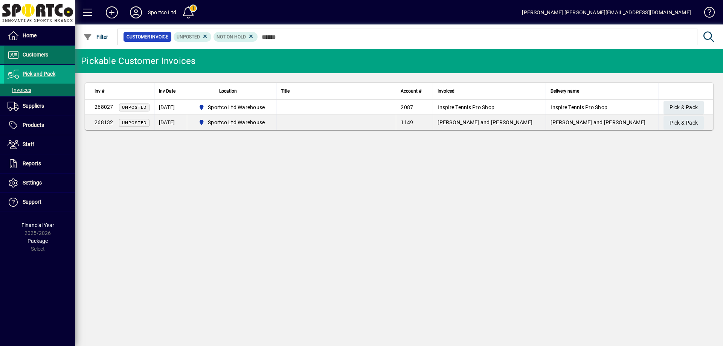
click at [41, 53] on span "Customers" at bounding box center [36, 55] width 26 height 6
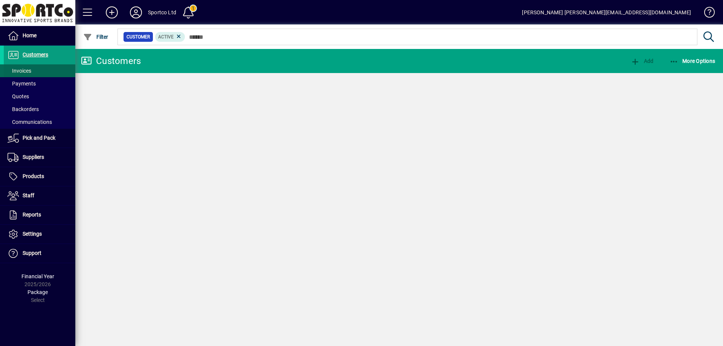
click at [26, 73] on span "Invoices" at bounding box center [20, 71] width 24 height 6
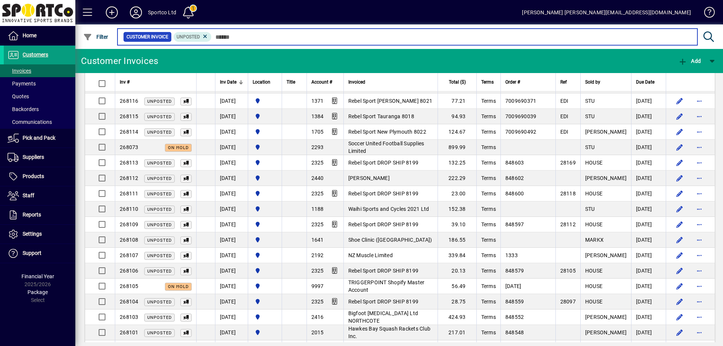
scroll to position [301, 0]
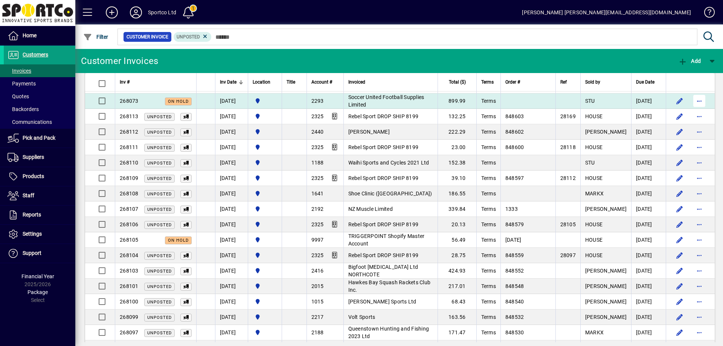
click at [698, 99] on span "button" at bounding box center [699, 101] width 18 height 18
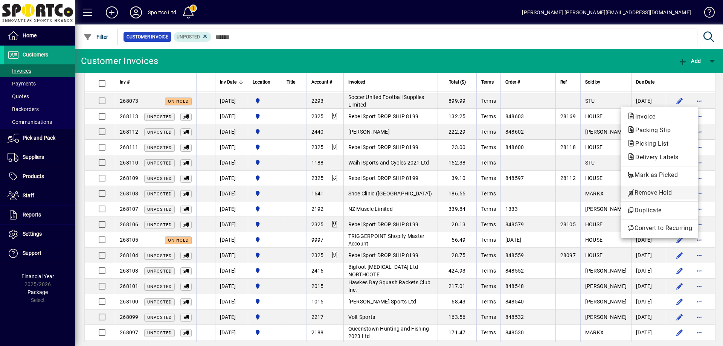
click at [677, 193] on span "Remove Hold" at bounding box center [659, 192] width 65 height 9
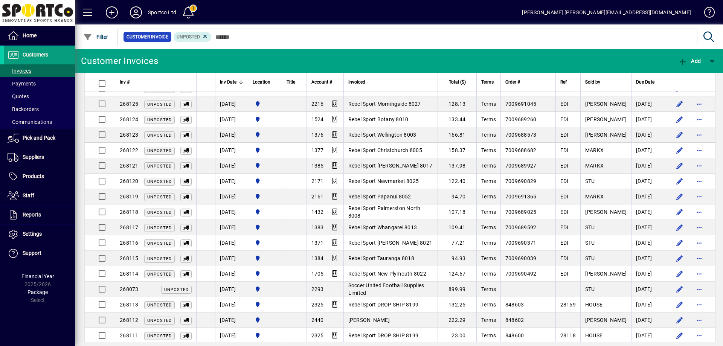
scroll to position [0, 0]
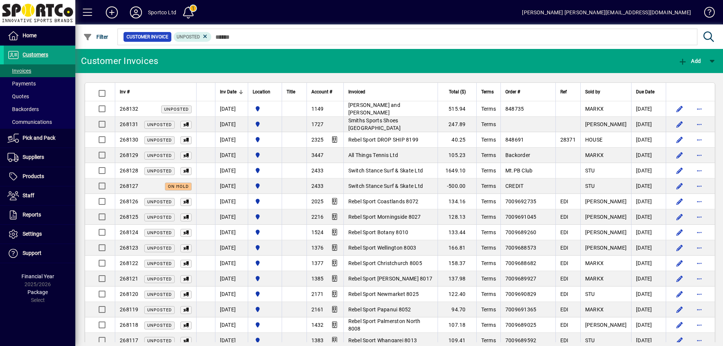
click at [386, 109] on span "[PERSON_NAME] and [PERSON_NAME]" at bounding box center [374, 109] width 52 height 14
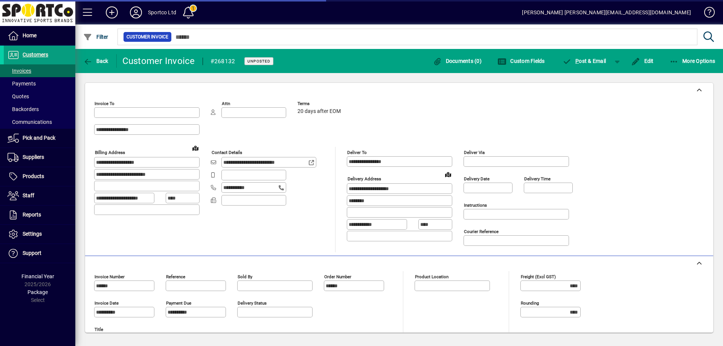
type input "**********"
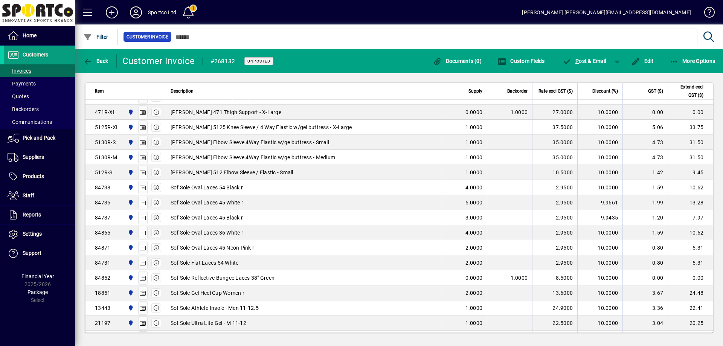
scroll to position [298, 0]
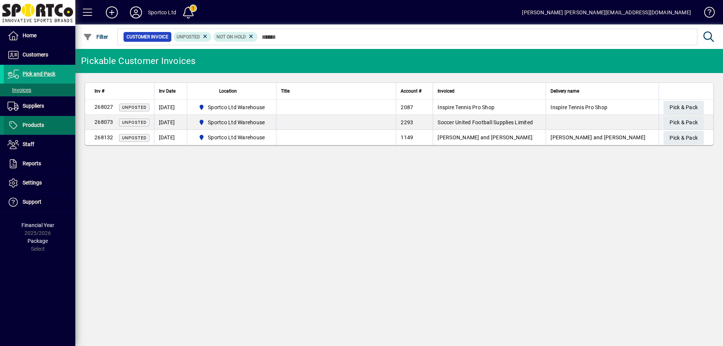
click at [32, 124] on span "Products" at bounding box center [33, 125] width 21 height 6
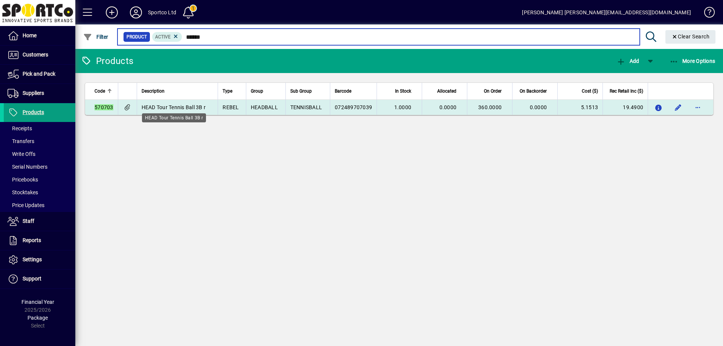
type input "******"
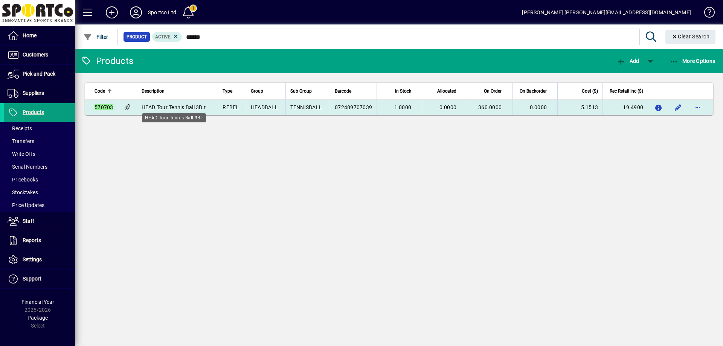
click at [156, 108] on span "HEAD Tour Tennis Ball 3B r" at bounding box center [174, 107] width 64 height 6
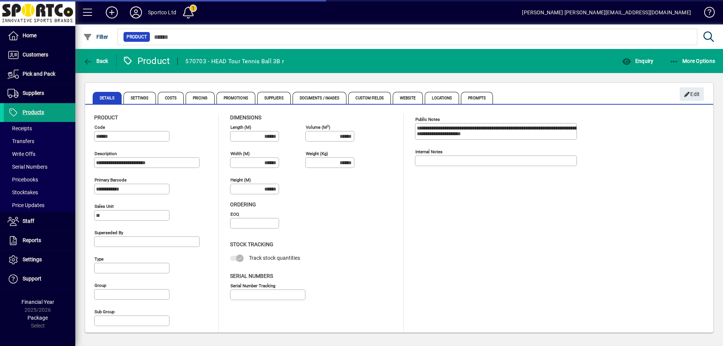
type input "**********"
type input "****"
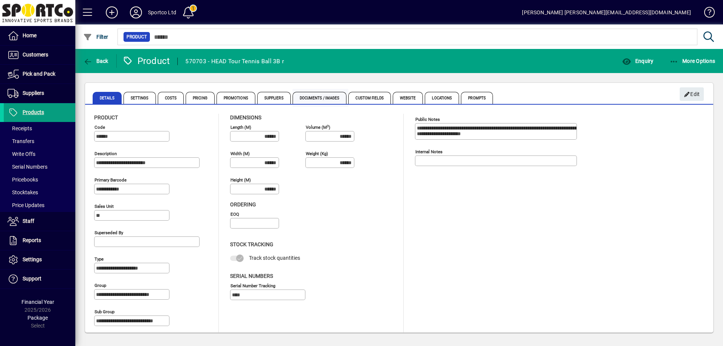
click at [316, 95] on span "Documents / Images" at bounding box center [320, 98] width 54 height 12
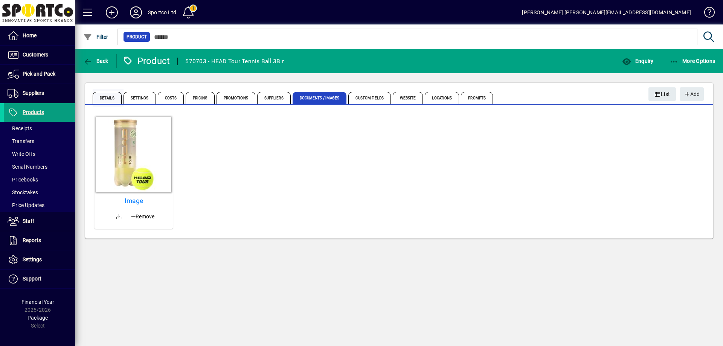
click at [103, 99] on span "Details" at bounding box center [107, 98] width 29 height 12
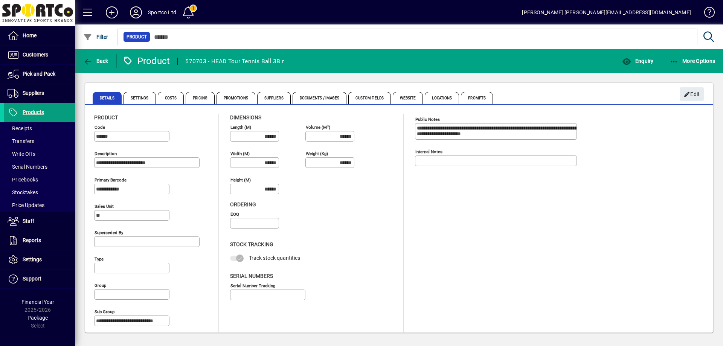
type input "**********"
type input "****"
